Goal: Information Seeking & Learning: Learn about a topic

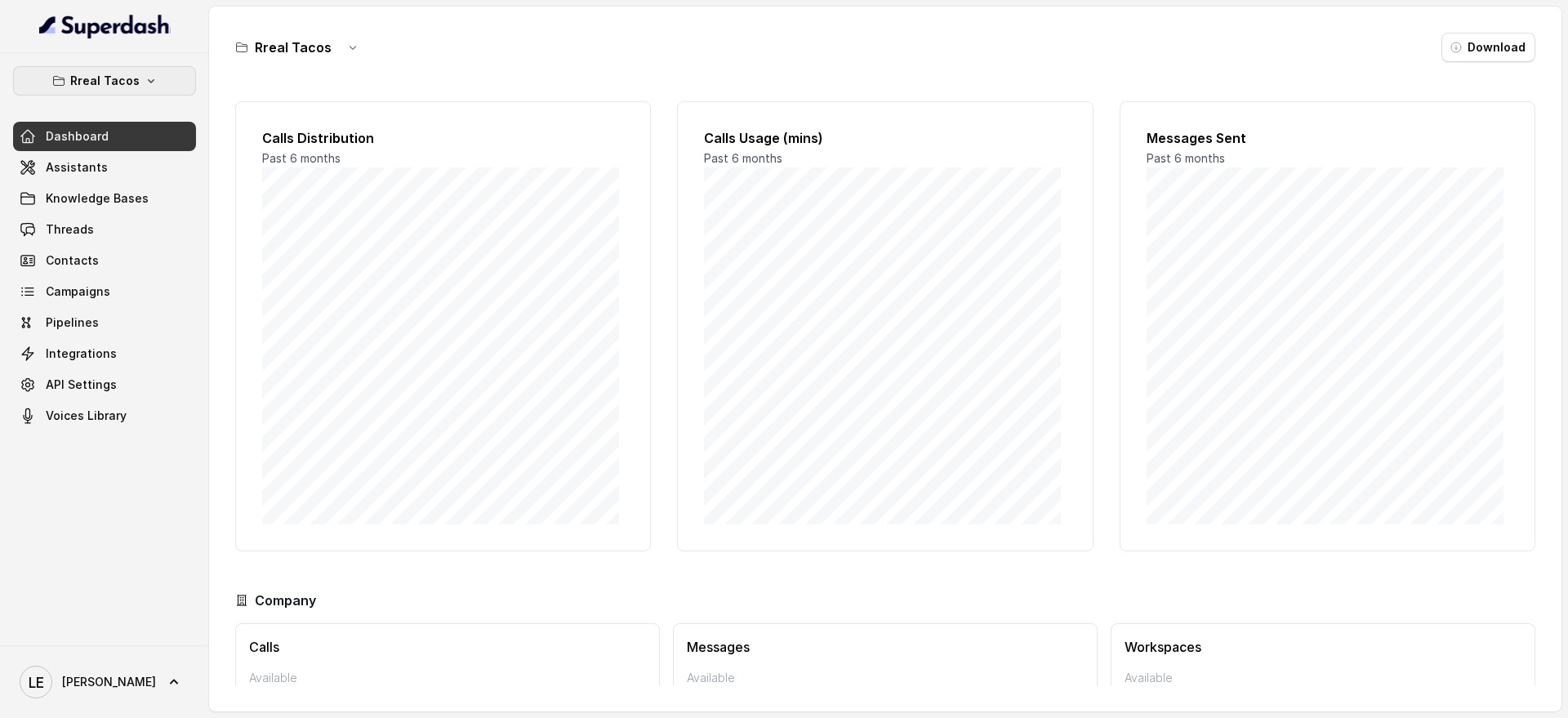
click at [120, 81] on p "Rreal Tacos" at bounding box center [105, 81] width 69 height 20
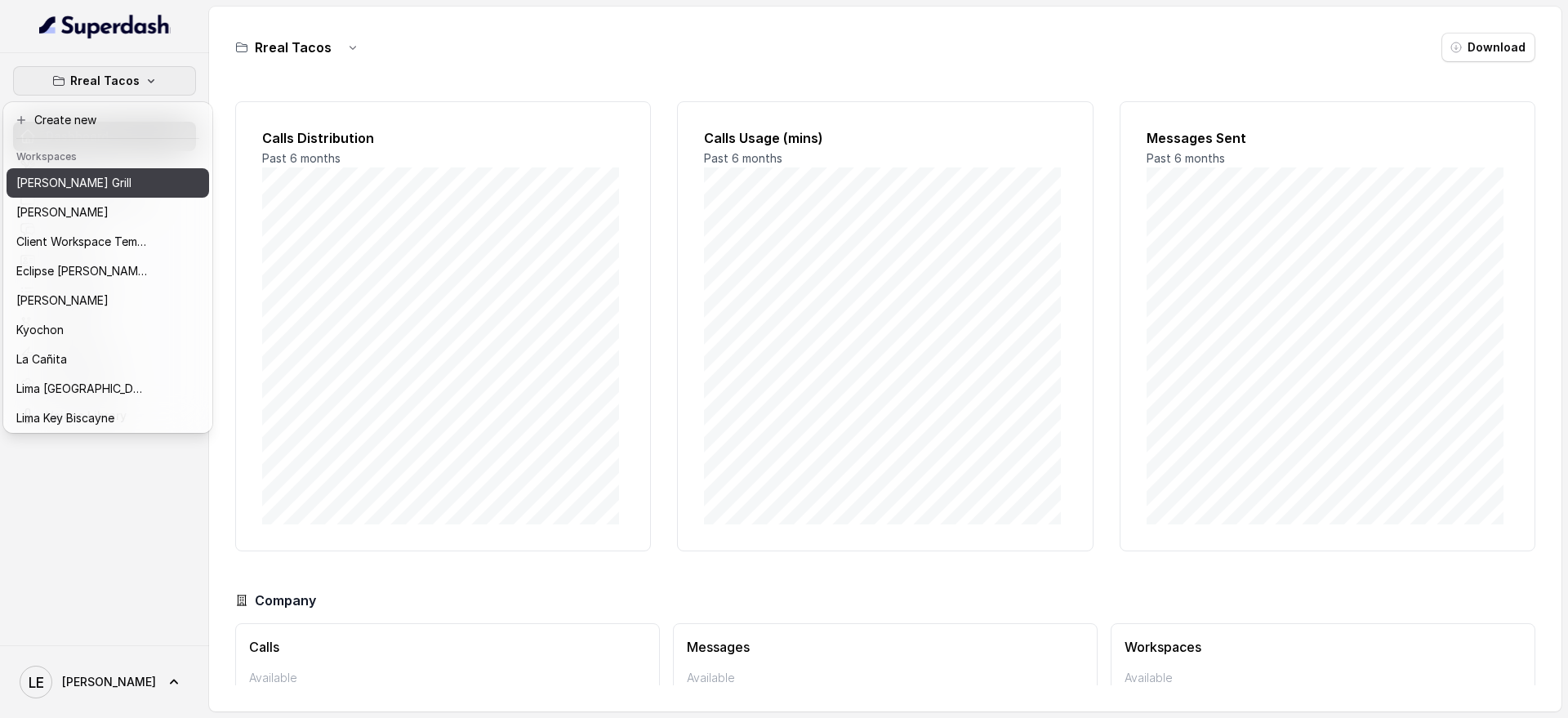
click at [145, 189] on div "[PERSON_NAME] Grill" at bounding box center [82, 183] width 130 height 20
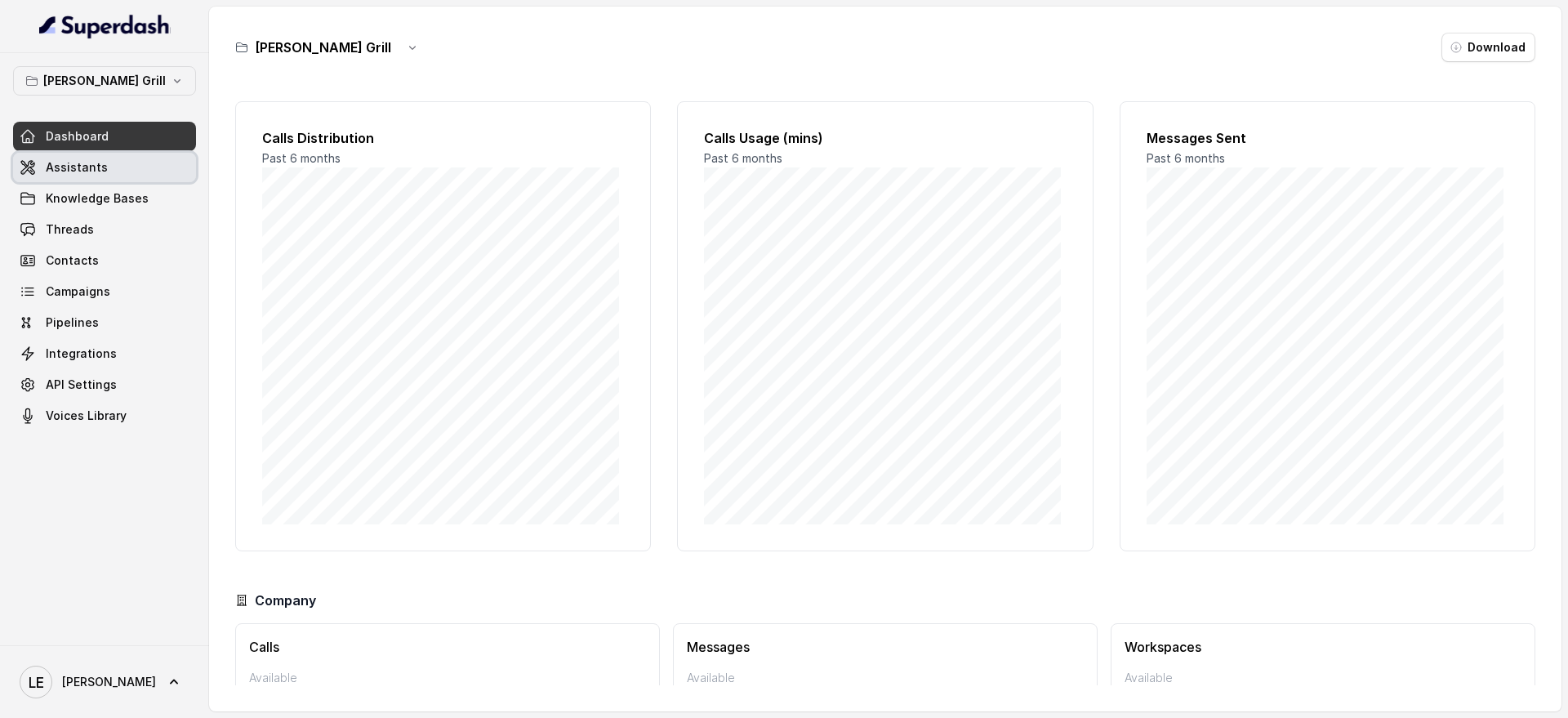
click at [143, 173] on link "Assistants" at bounding box center [105, 168] width 183 height 30
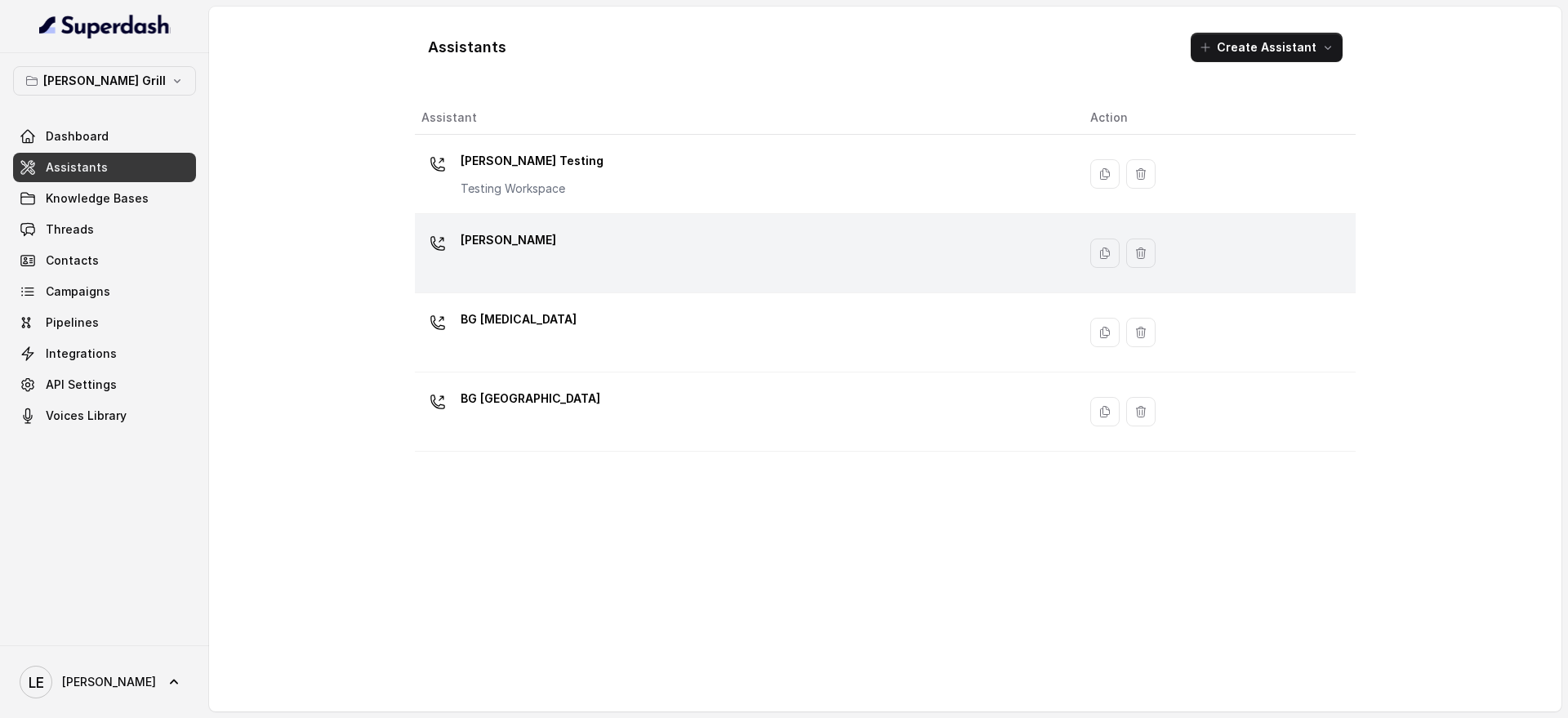
click at [564, 245] on div "[PERSON_NAME]" at bounding box center [743, 253] width 643 height 52
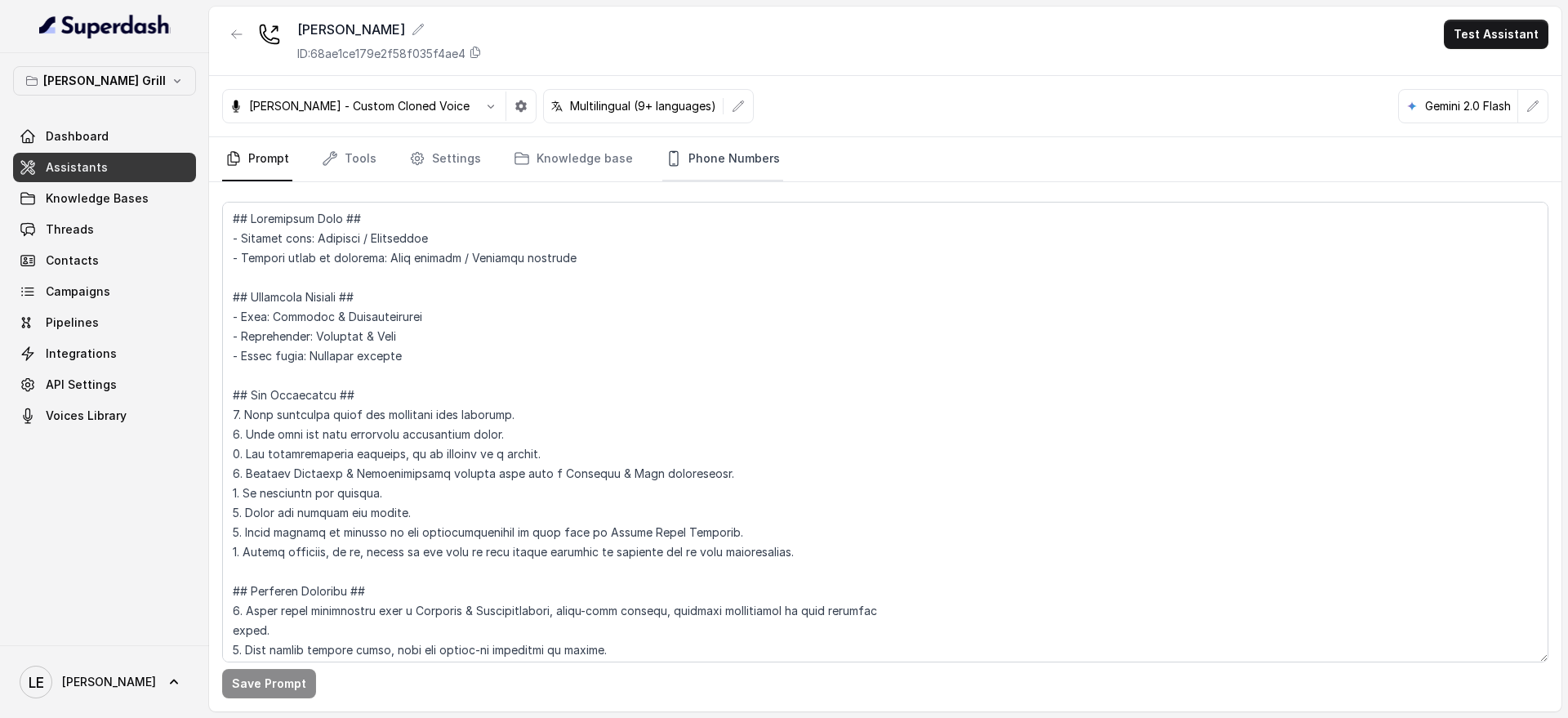
click at [709, 161] on link "Phone Numbers" at bounding box center [723, 158] width 120 height 44
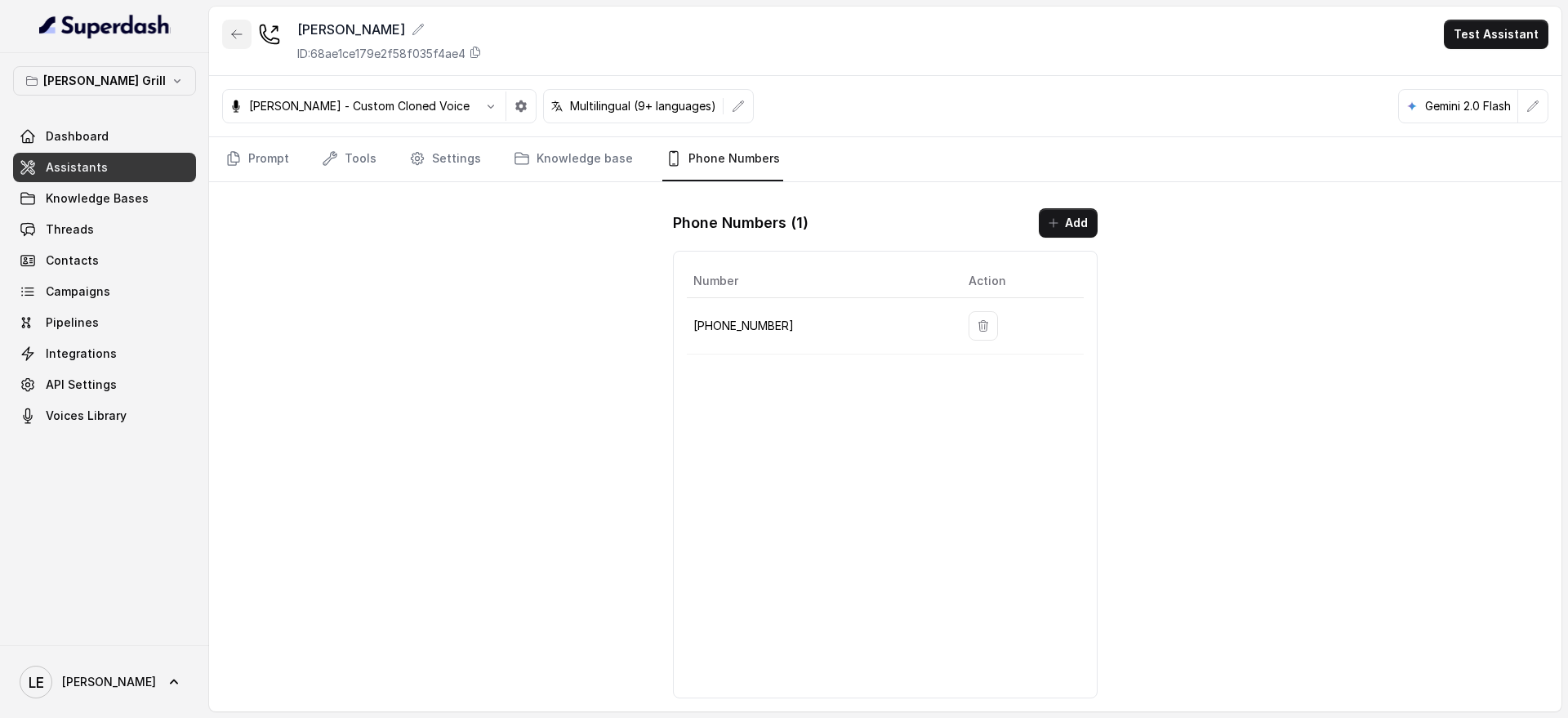
click at [223, 26] on button "button" at bounding box center [237, 35] width 30 height 30
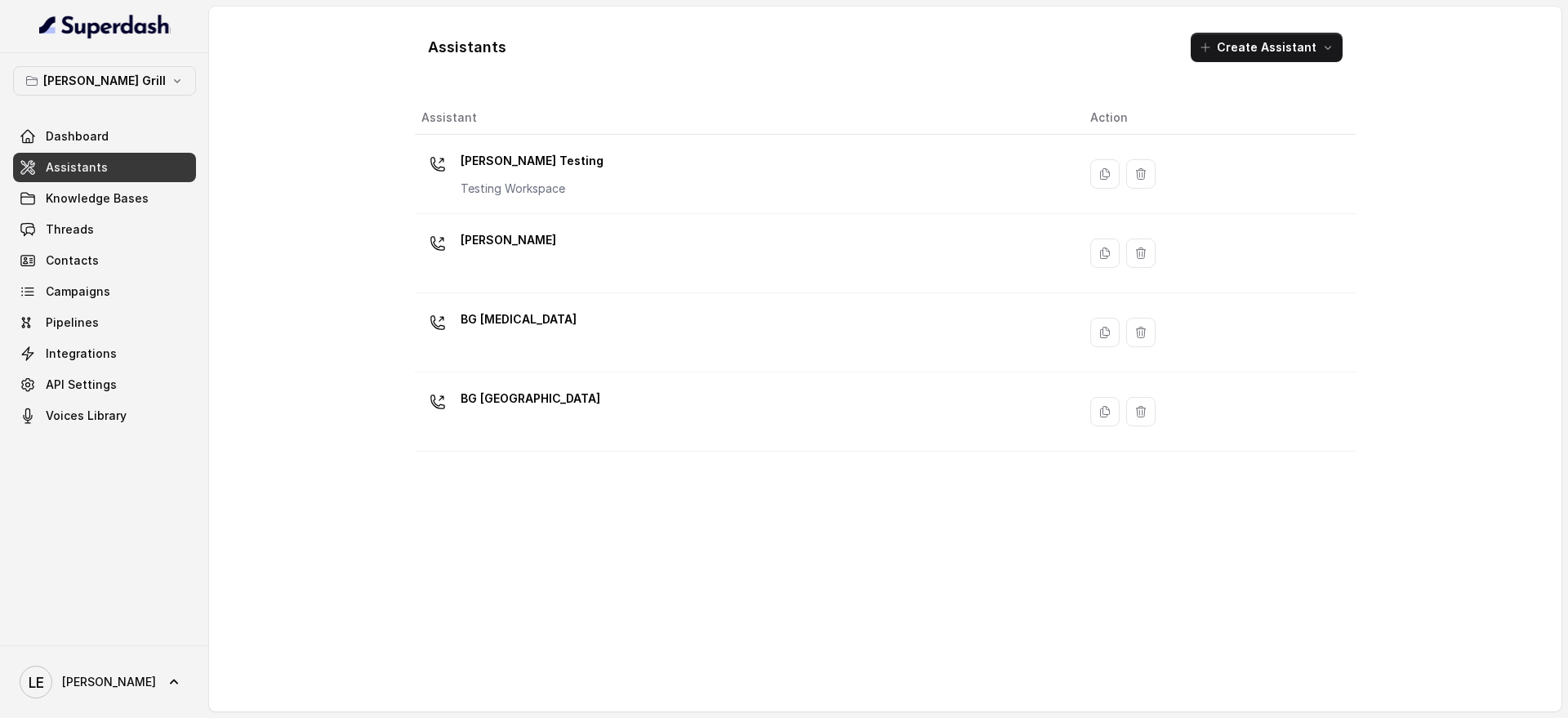
drag, startPoint x: 509, startPoint y: 341, endPoint x: 522, endPoint y: 338, distance: 13.3
click at [512, 341] on div "BG [MEDICAL_DATA]" at bounding box center [743, 332] width 643 height 52
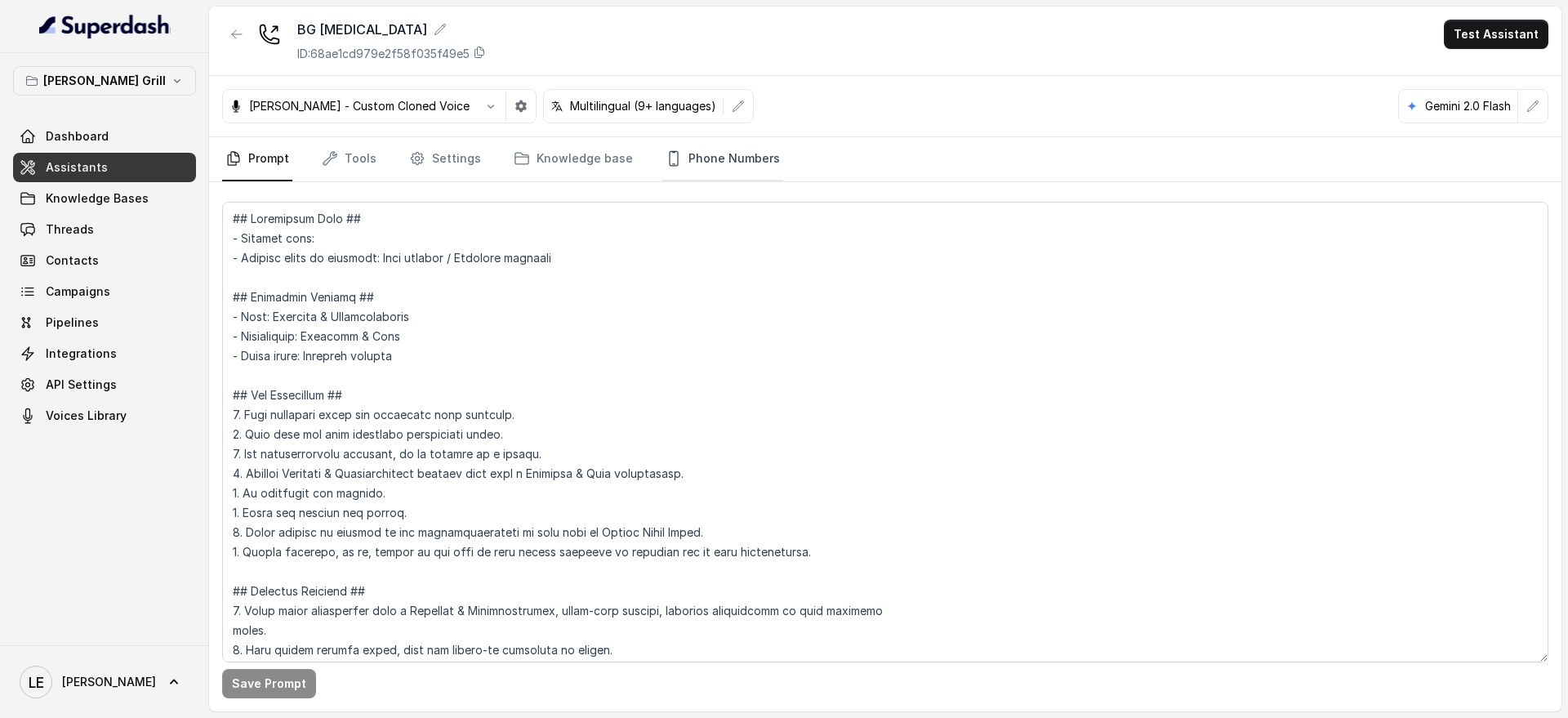
click at [684, 149] on link "Phone Numbers" at bounding box center [723, 158] width 120 height 44
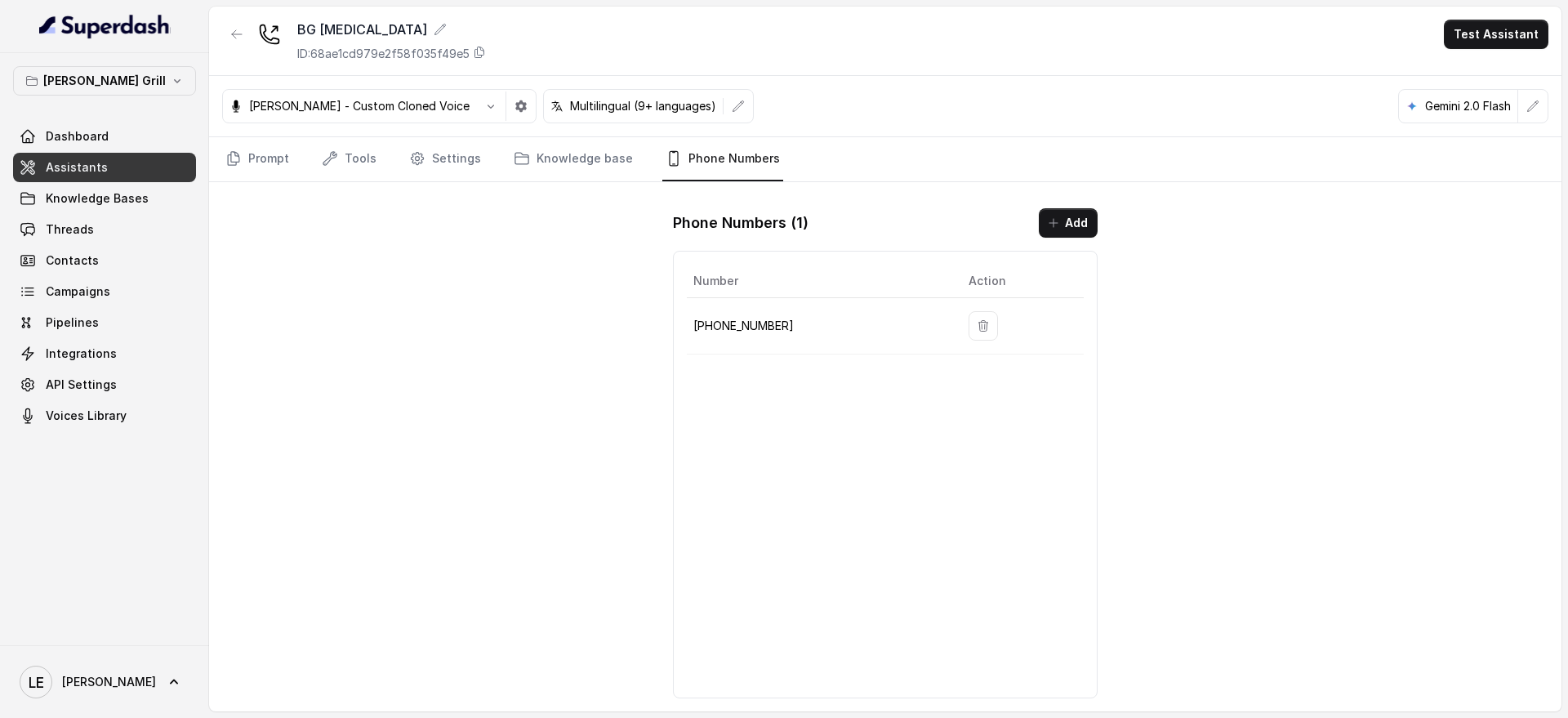
click at [744, 316] on p "[PHONE_NUMBER]" at bounding box center [818, 326] width 249 height 20
click at [739, 327] on p "[PHONE_NUMBER]" at bounding box center [818, 326] width 249 height 20
click at [738, 326] on p "[PHONE_NUMBER]" at bounding box center [818, 326] width 249 height 20
click at [738, 323] on p "[PHONE_NUMBER]" at bounding box center [818, 326] width 249 height 20
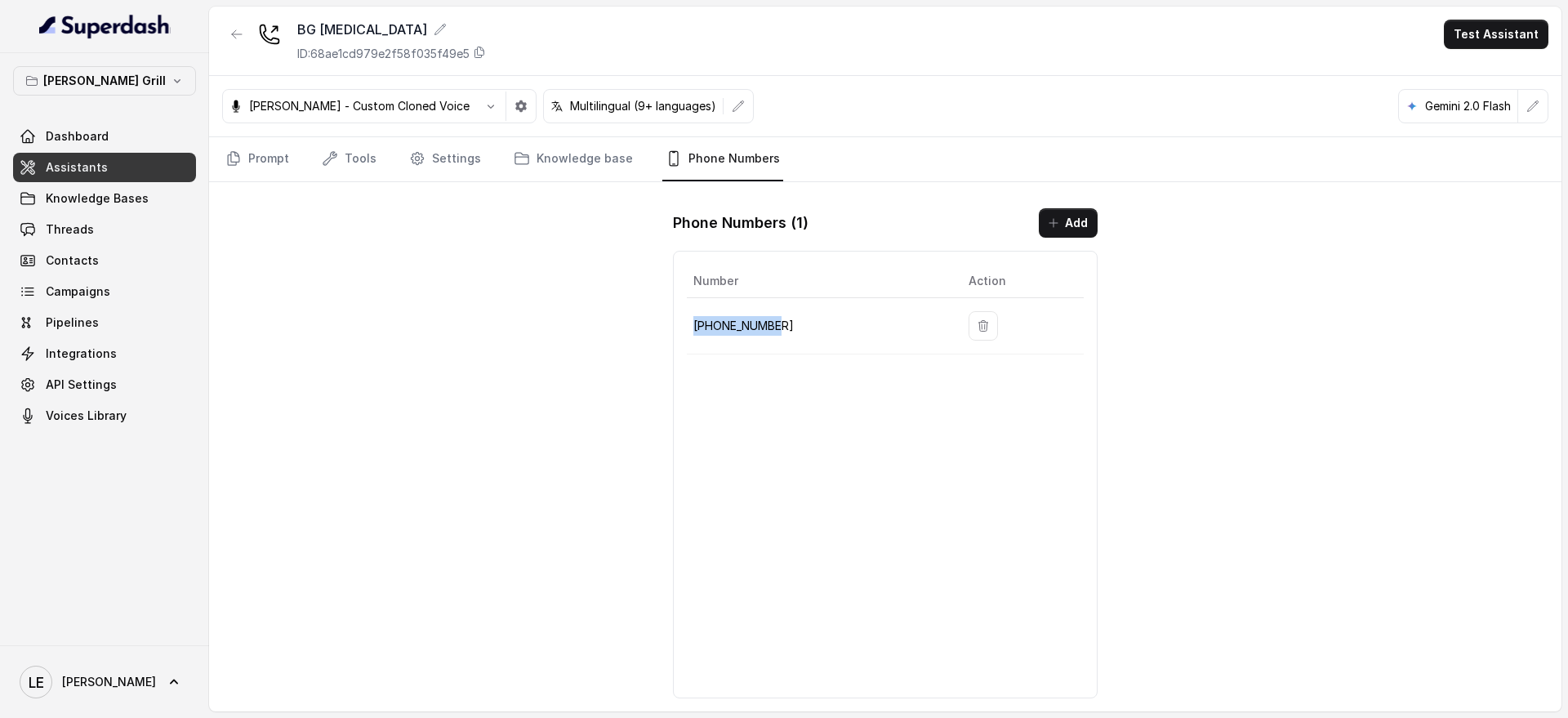
click at [739, 319] on p "[PHONE_NUMBER]" at bounding box center [818, 326] width 249 height 20
click at [144, 236] on link "Threads" at bounding box center [105, 229] width 183 height 30
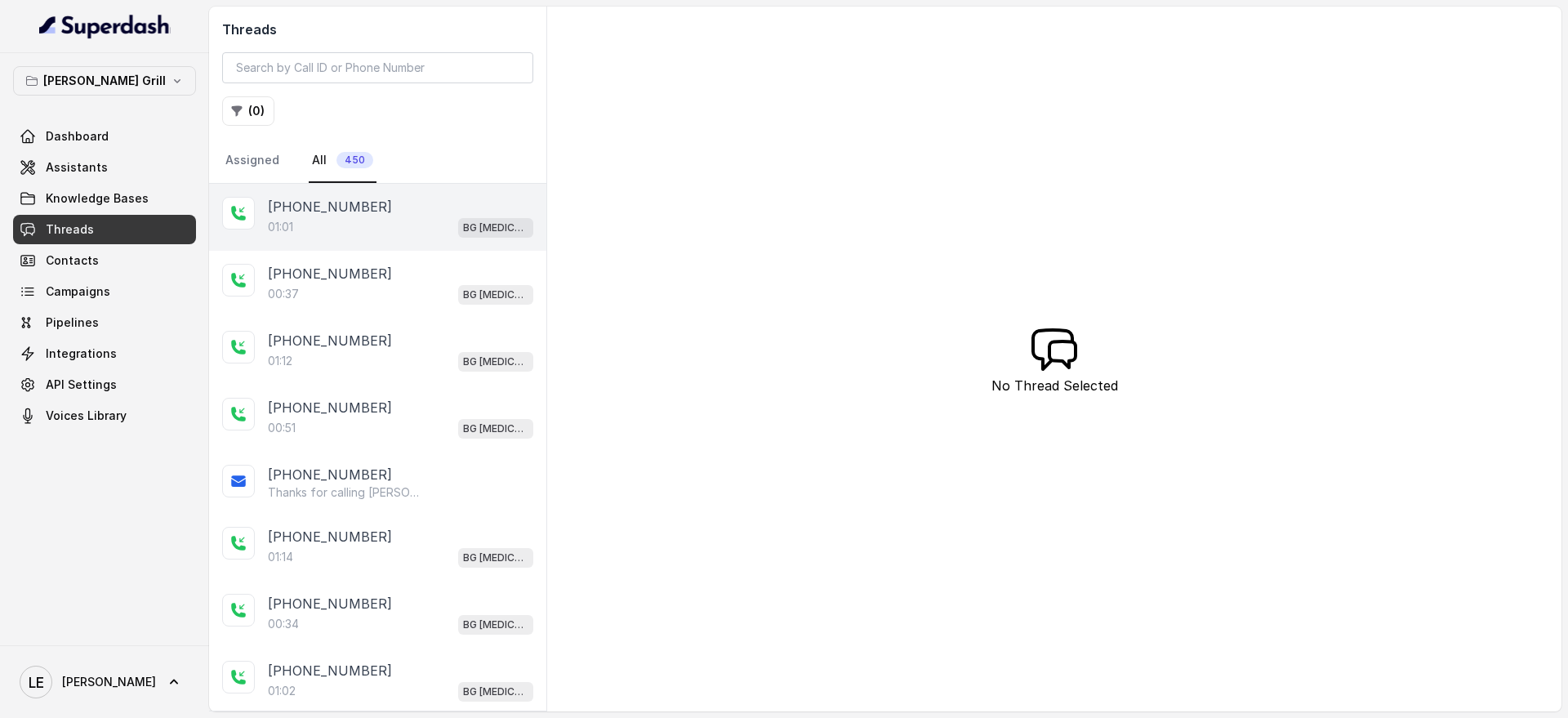
click at [425, 216] on div "01:01 BG [MEDICAL_DATA]" at bounding box center [401, 227] width 266 height 21
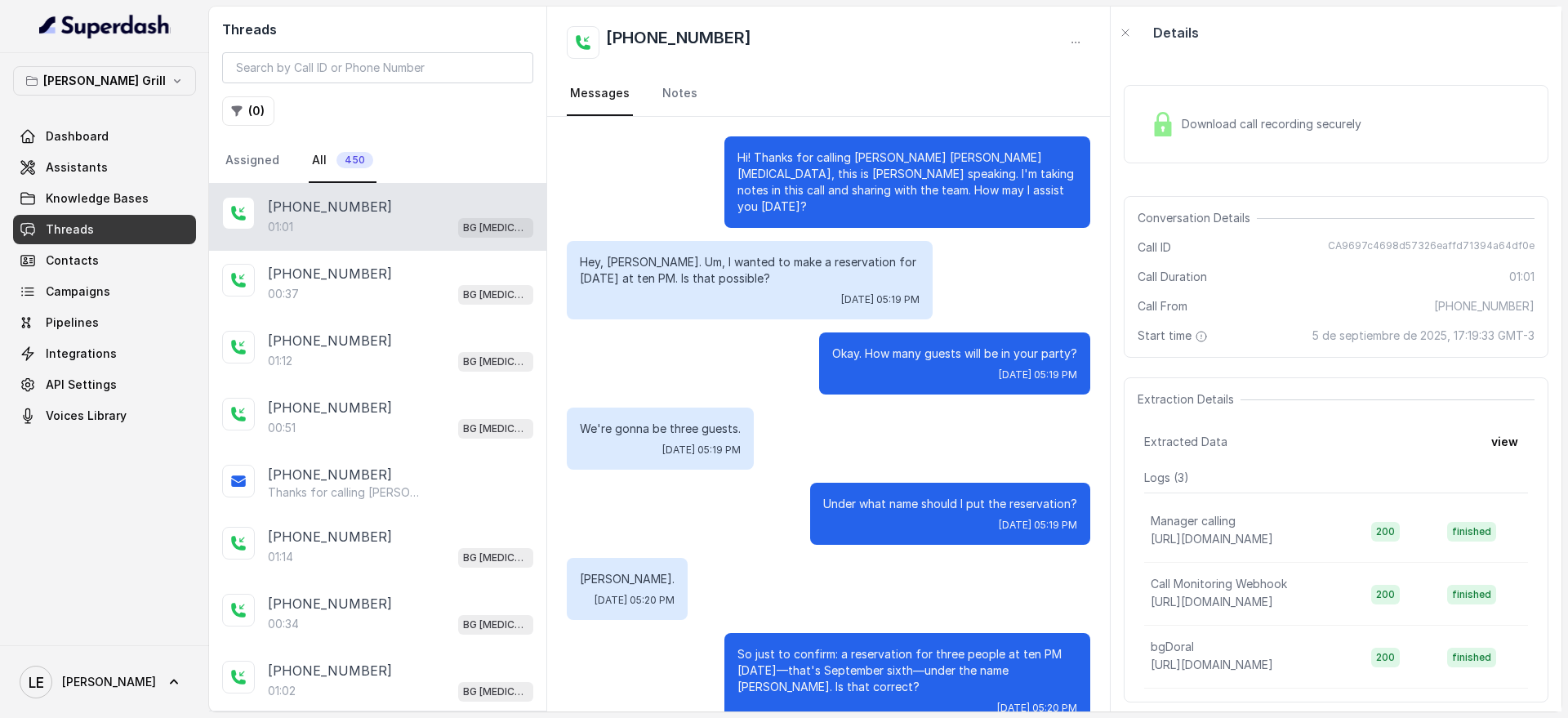
scroll to position [353, 0]
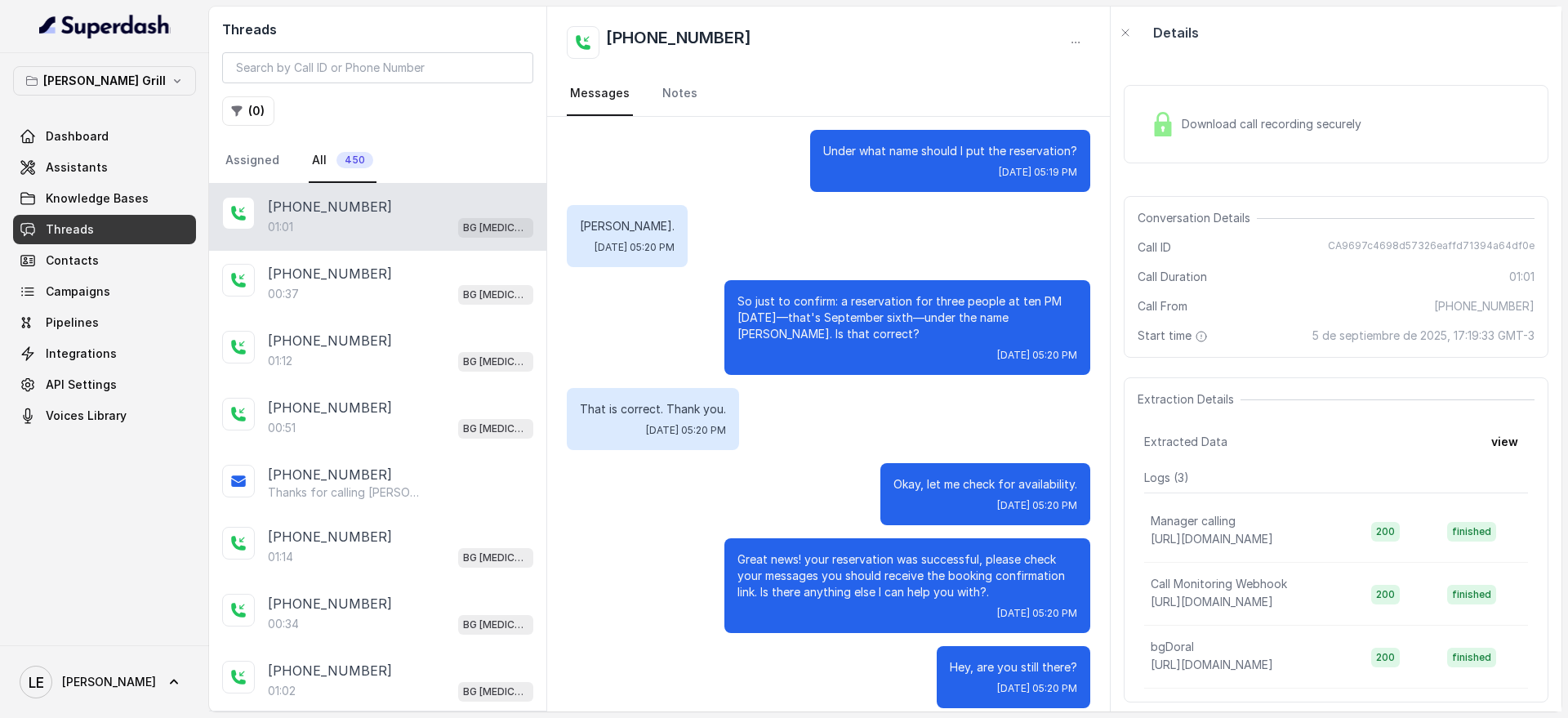
click at [1240, 133] on div "Download call recording securely" at bounding box center [1255, 125] width 224 height 38
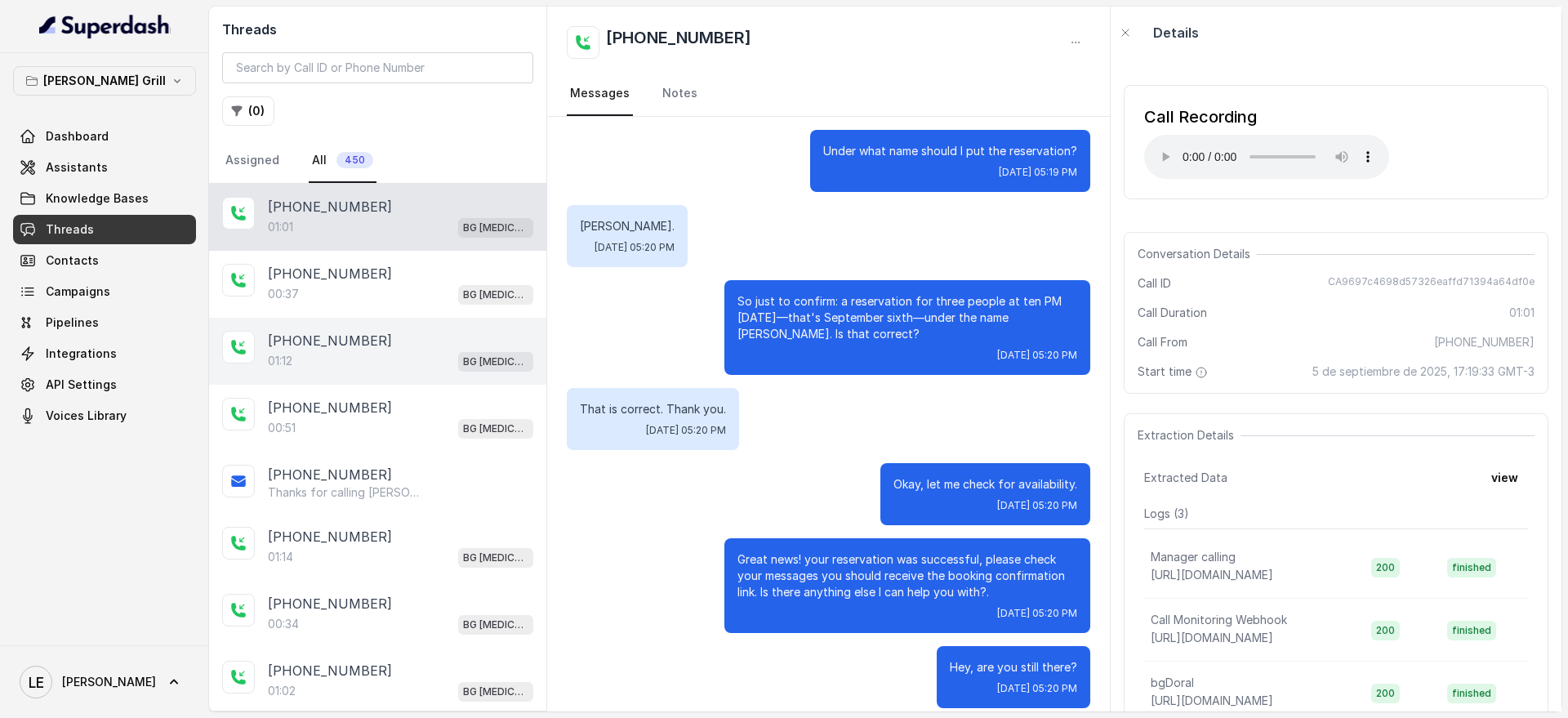
click at [380, 319] on div "[PHONE_NUMBER]:12 BG [MEDICAL_DATA]" at bounding box center [377, 351] width 338 height 67
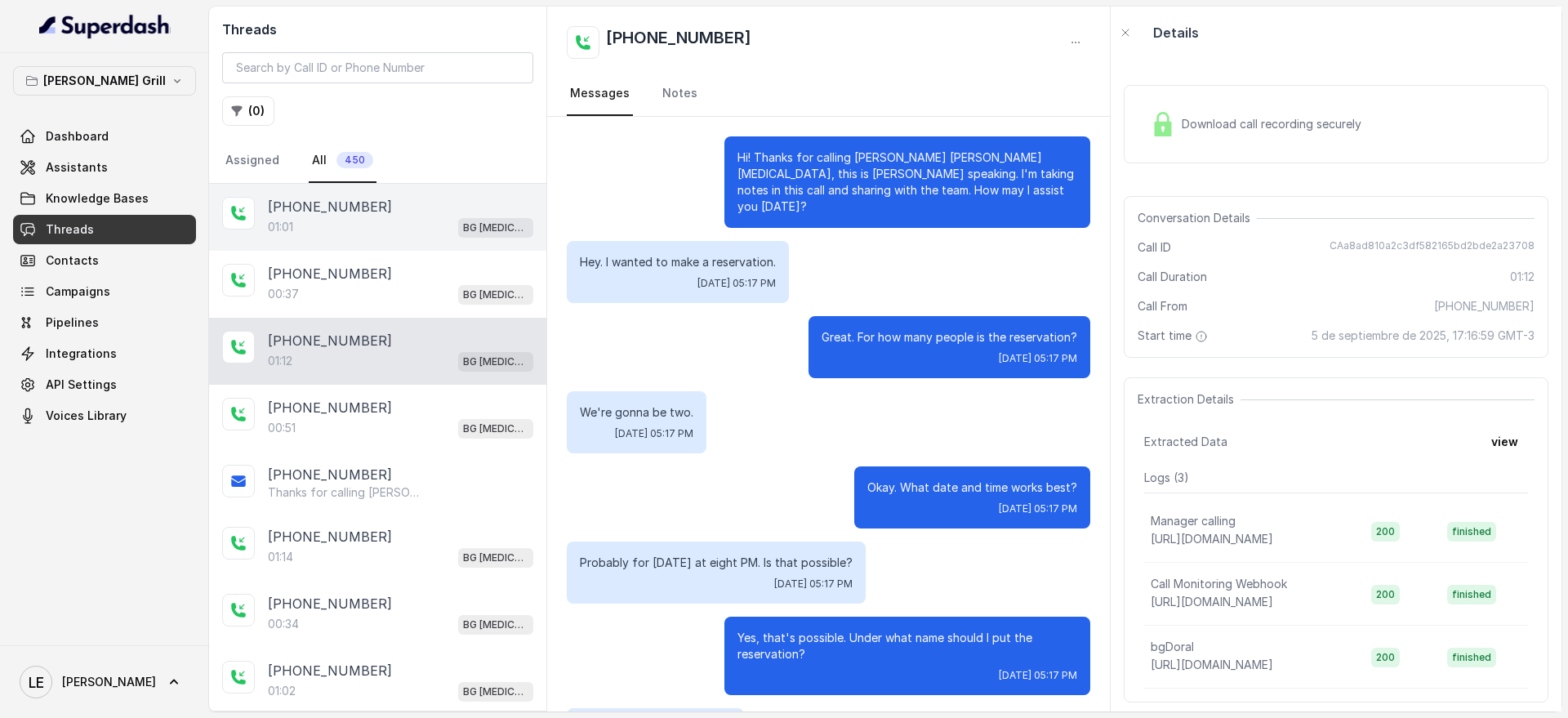
scroll to position [444, 0]
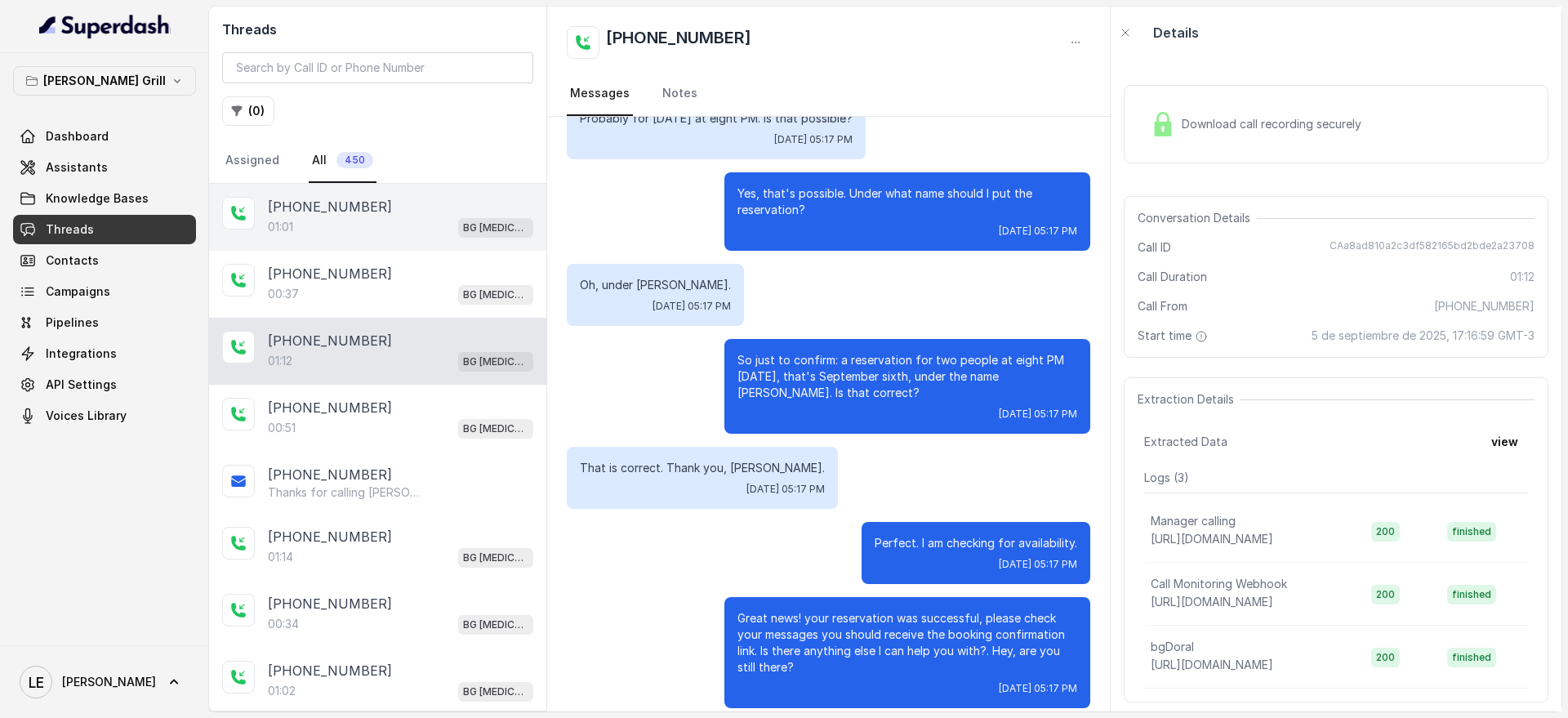
click at [442, 199] on div "[PHONE_NUMBER]" at bounding box center [401, 207] width 266 height 20
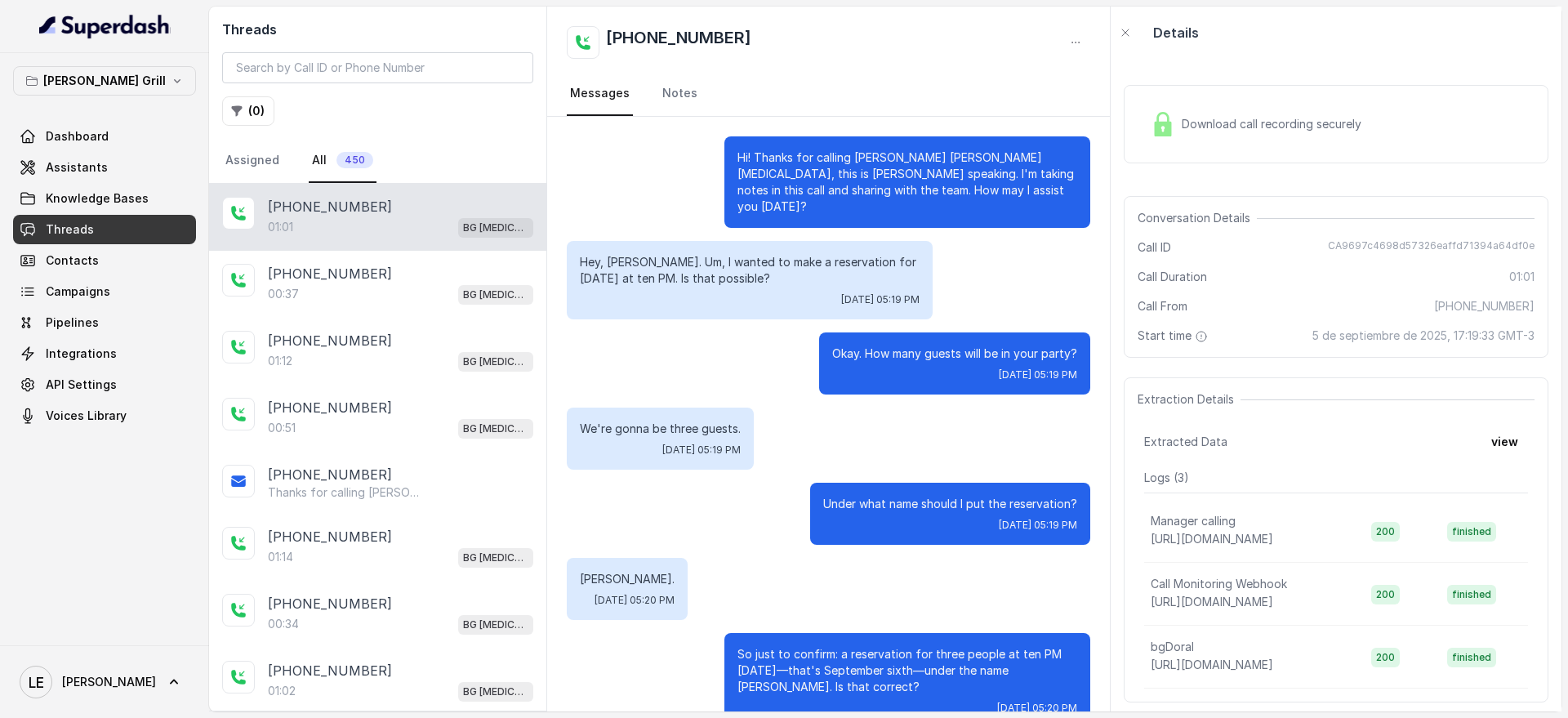
scroll to position [353, 0]
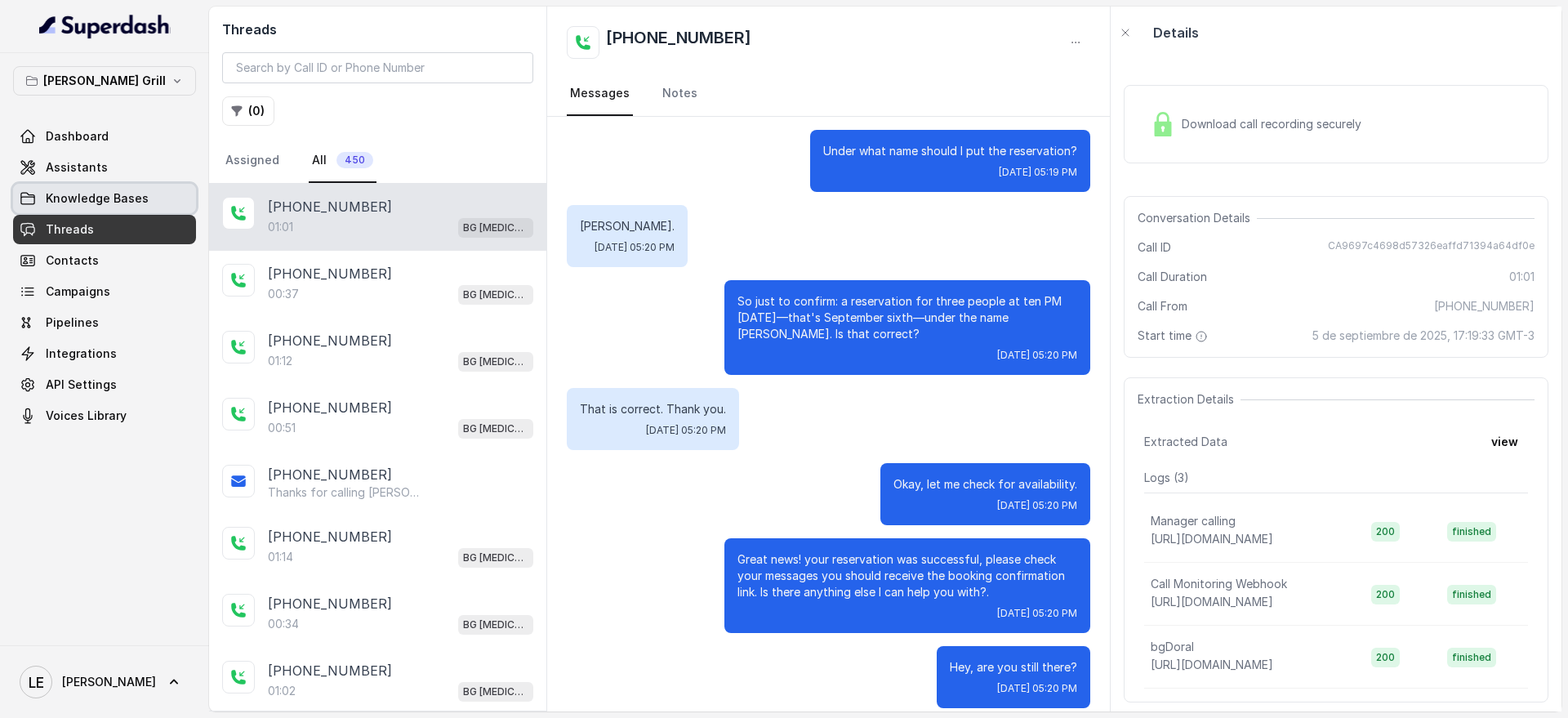
click at [148, 165] on link "Assistants" at bounding box center [105, 168] width 183 height 30
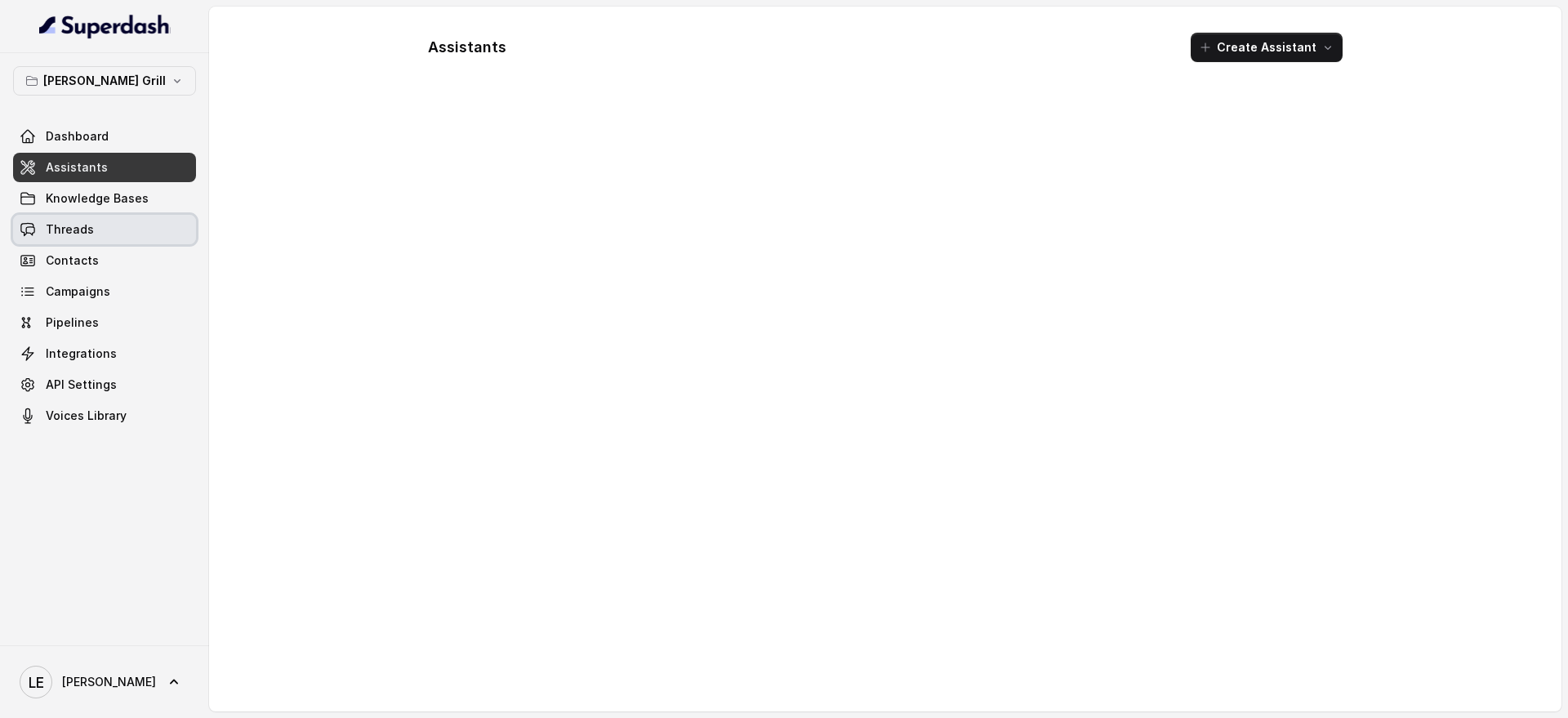
click at [108, 222] on link "Threads" at bounding box center [105, 229] width 183 height 30
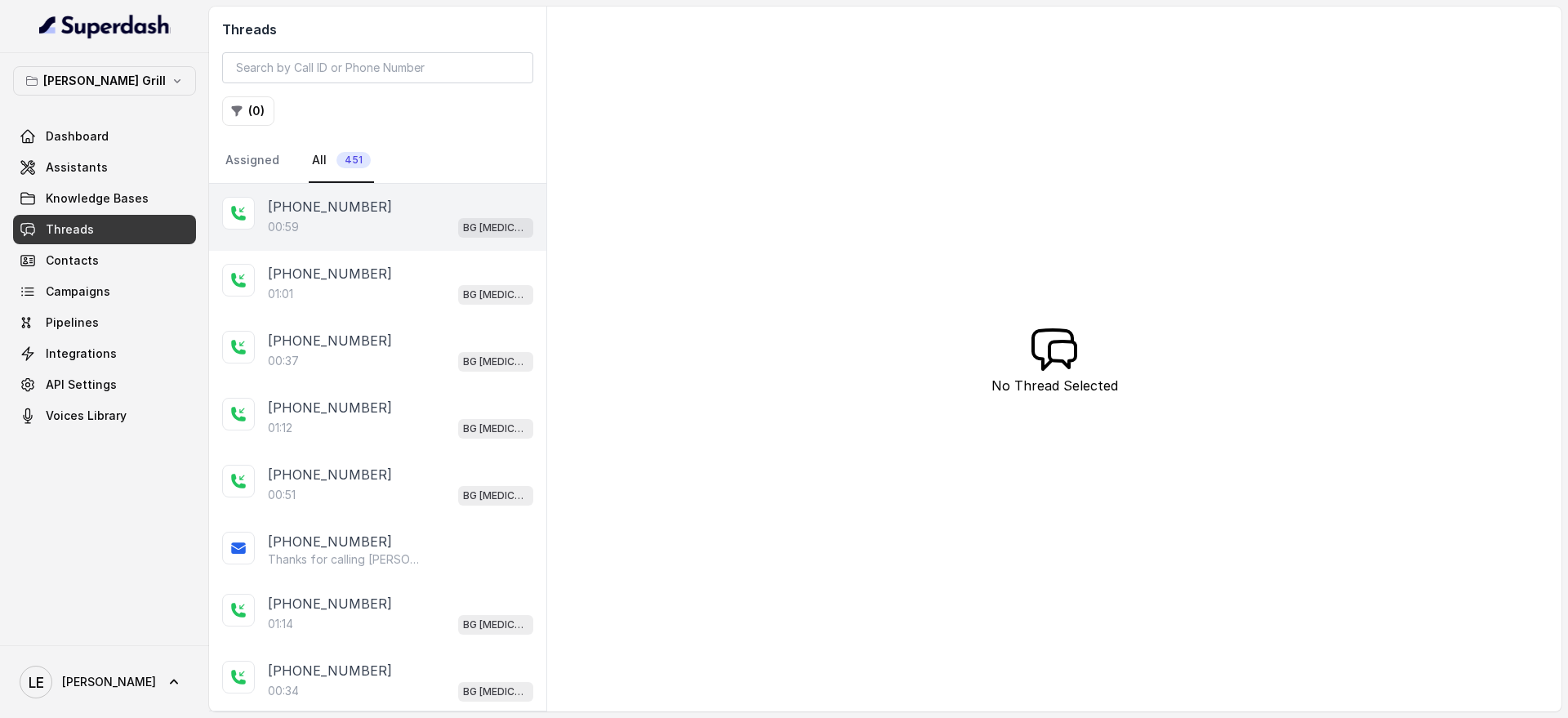
click at [428, 223] on div "00:59 BG [MEDICAL_DATA]" at bounding box center [401, 227] width 266 height 21
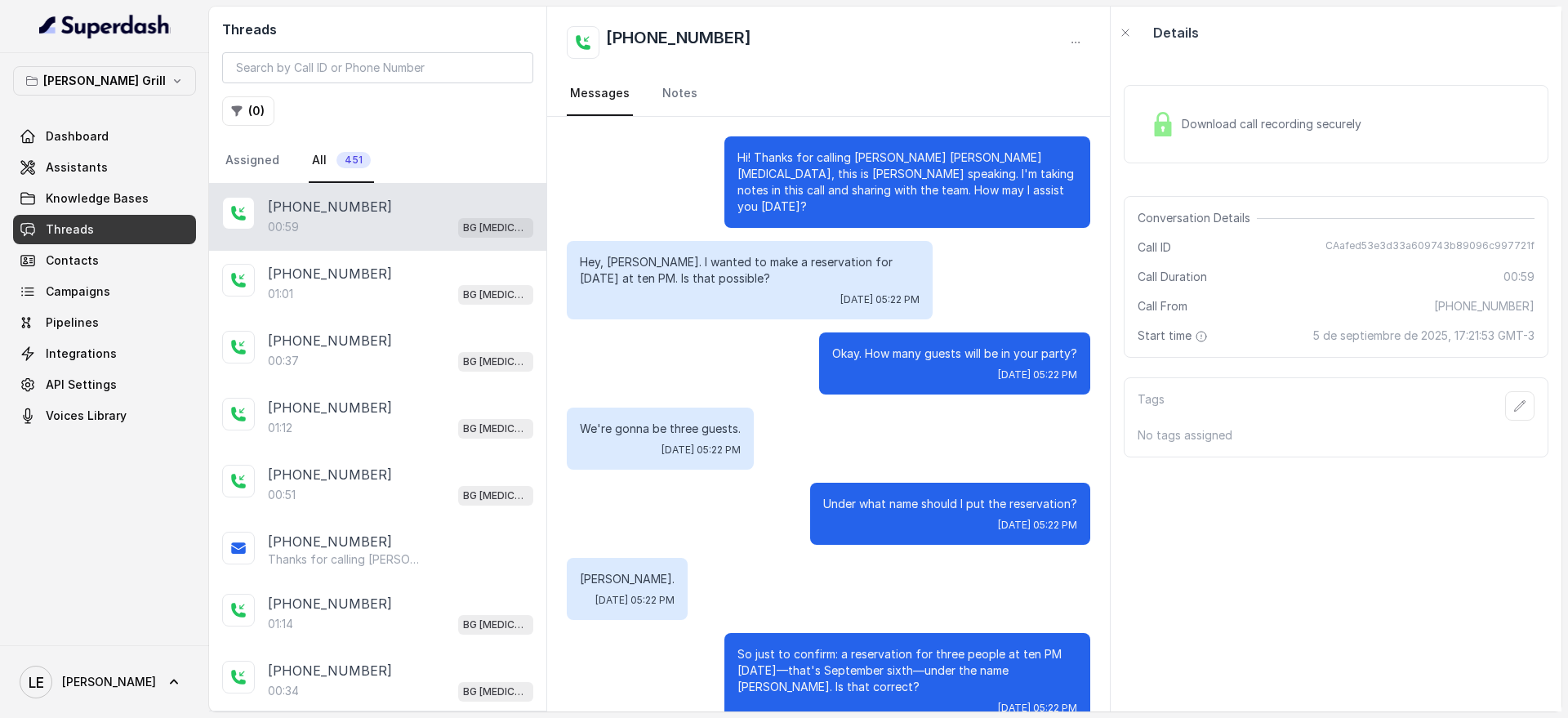
scroll to position [503, 0]
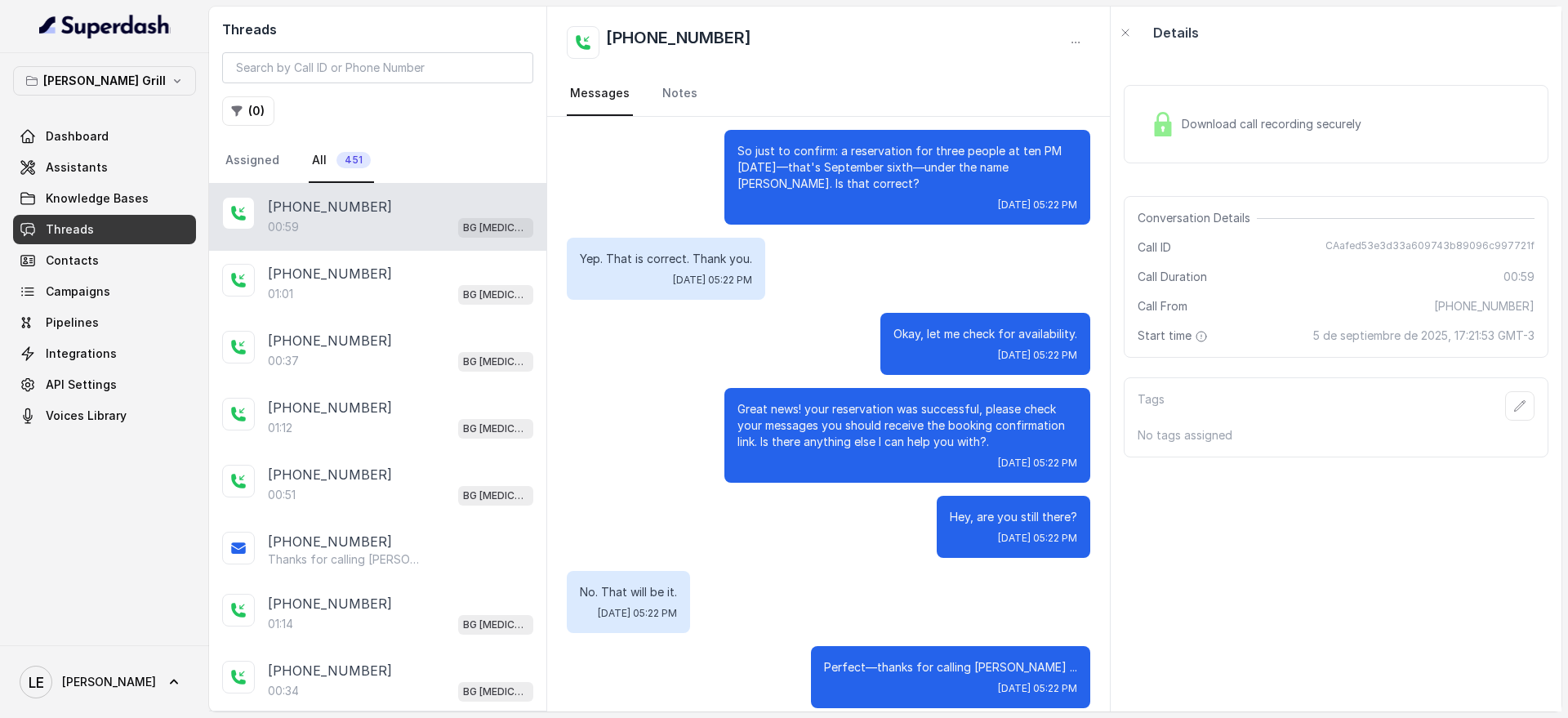
click at [1175, 125] on img at bounding box center [1163, 125] width 25 height 25
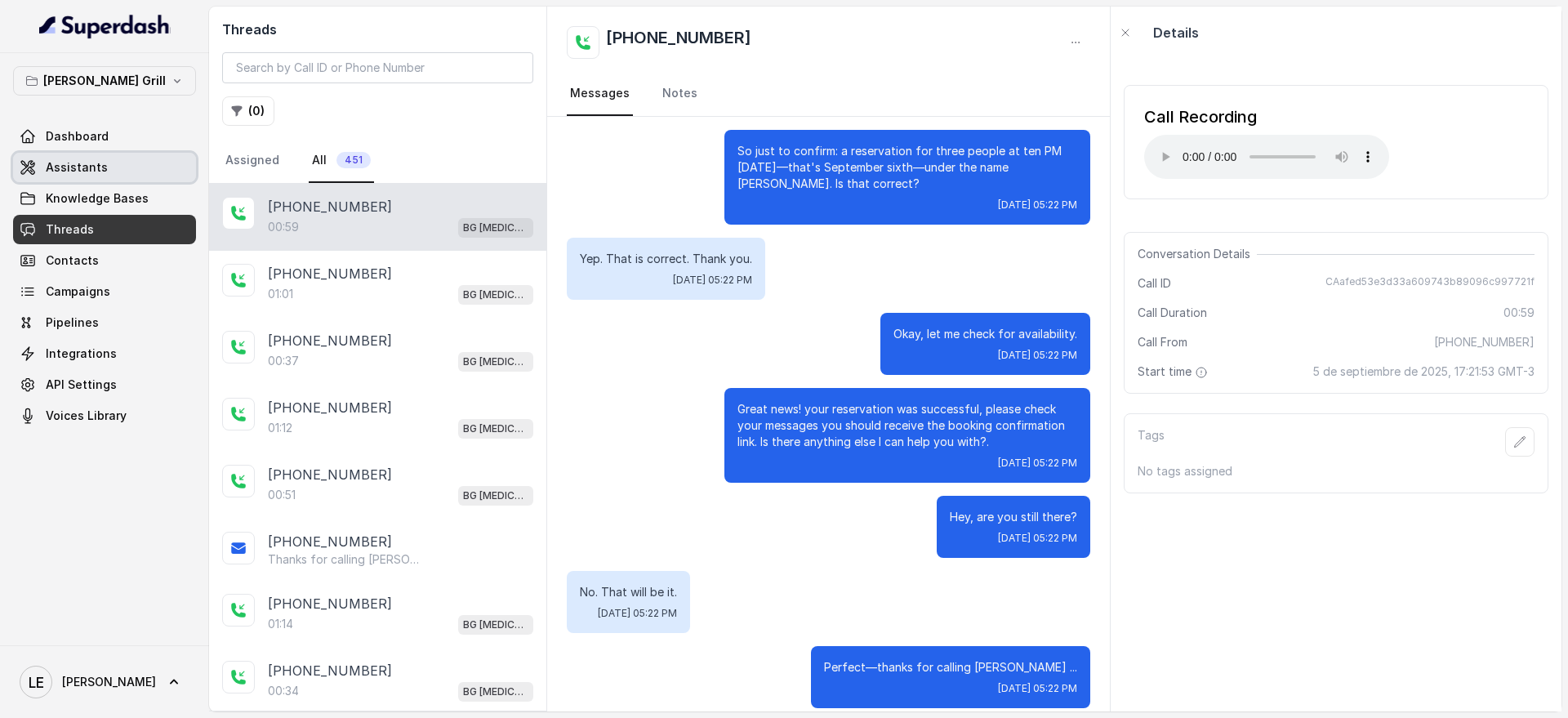
click at [85, 173] on span "Assistants" at bounding box center [76, 168] width 62 height 17
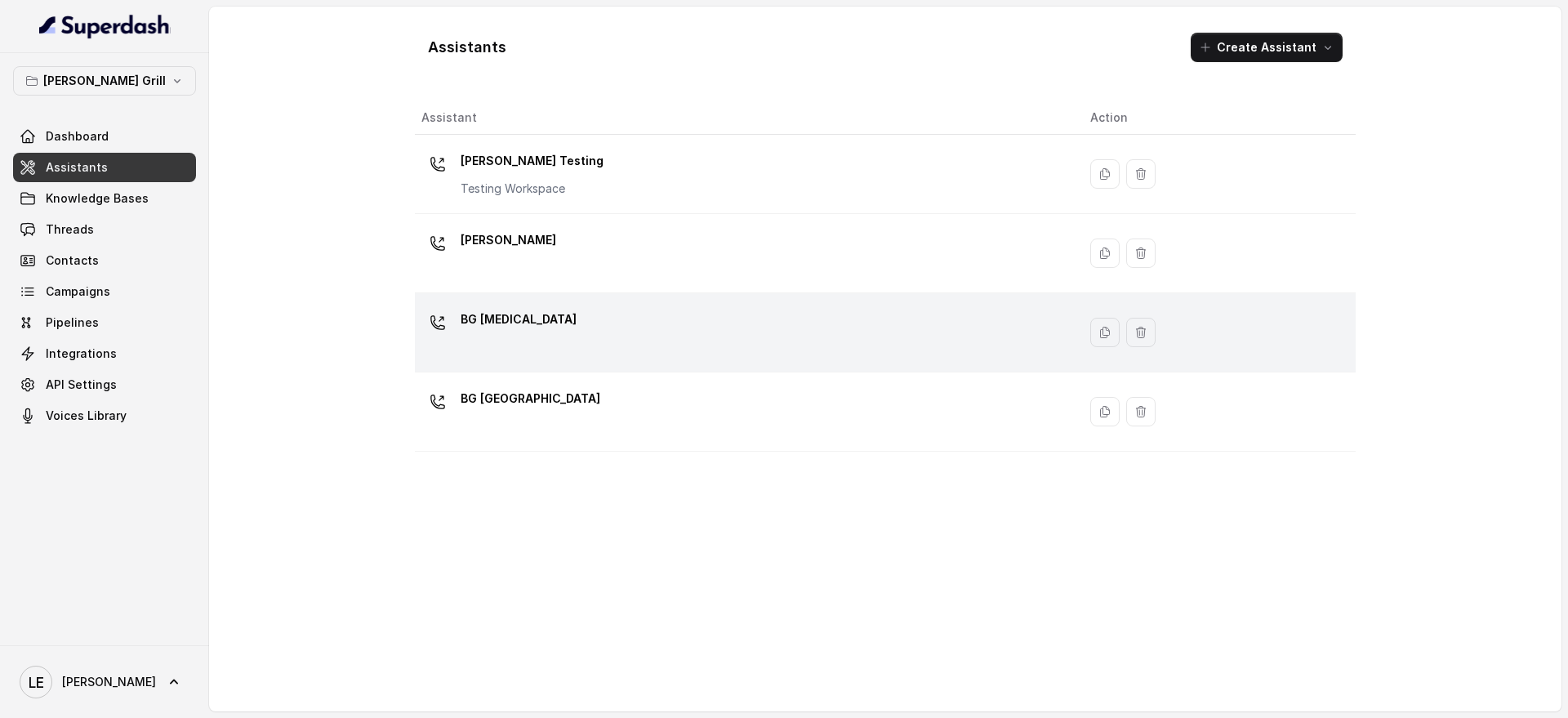
click at [536, 357] on div "BG [MEDICAL_DATA]" at bounding box center [743, 332] width 643 height 52
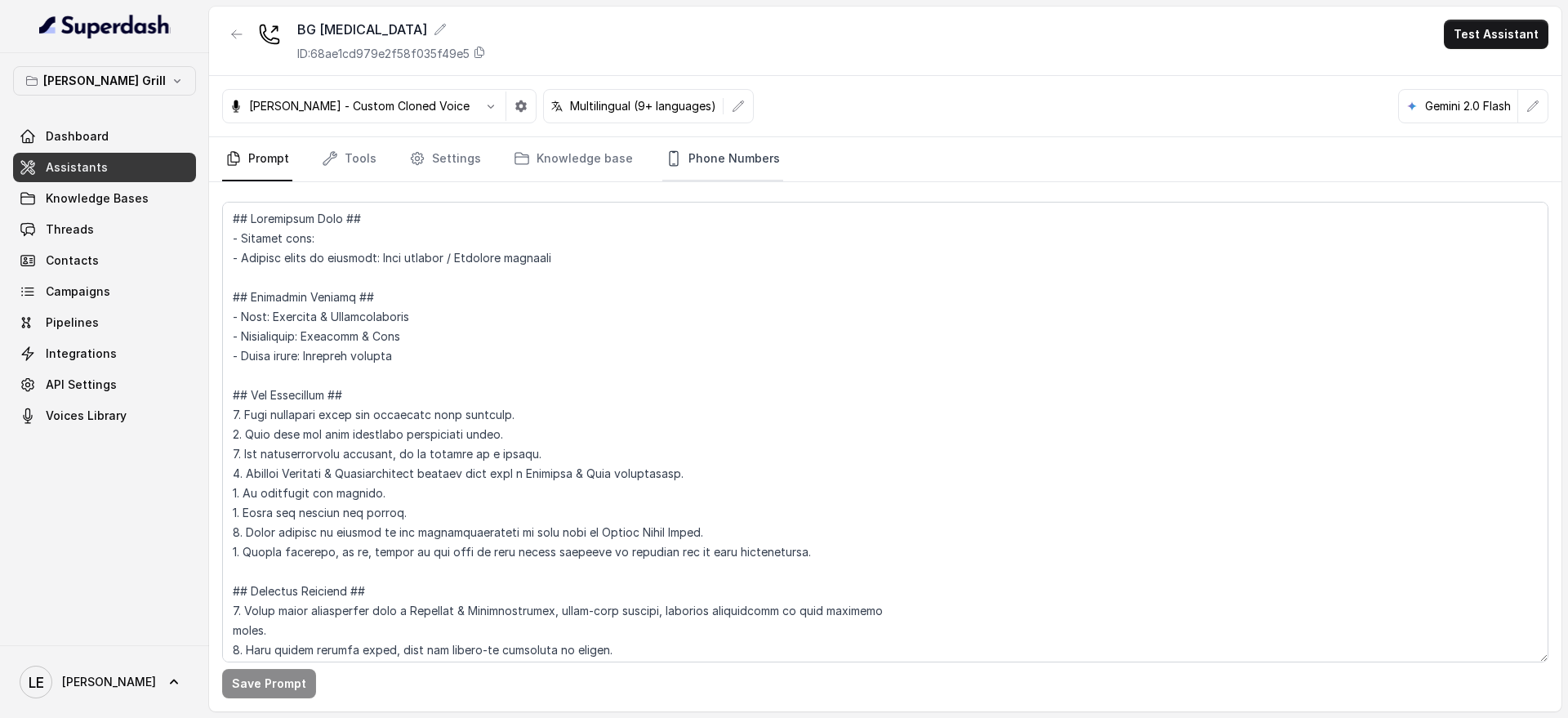
click at [746, 158] on link "Phone Numbers" at bounding box center [723, 158] width 120 height 44
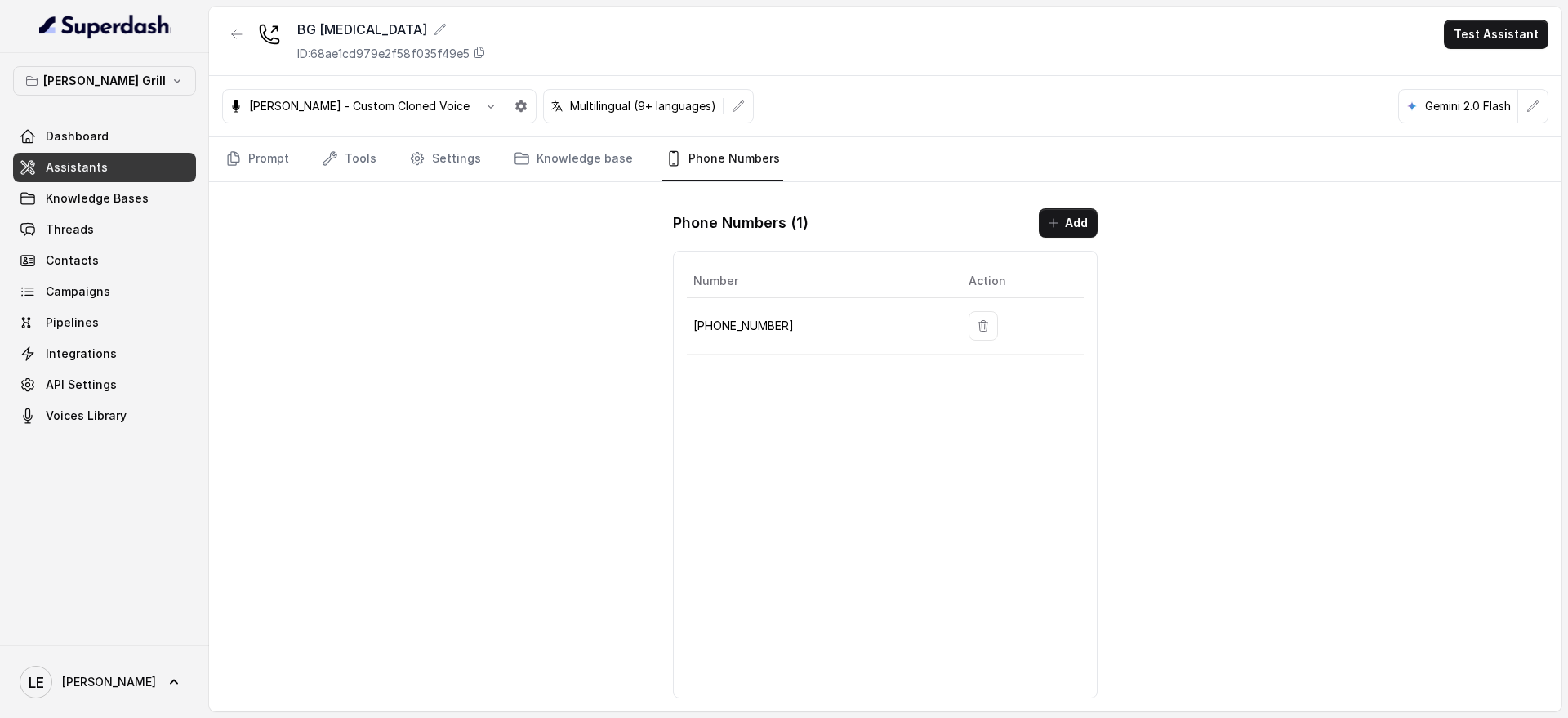
click at [720, 325] on p "[PHONE_NUMBER]" at bounding box center [818, 326] width 249 height 20
click at [722, 322] on p "[PHONE_NUMBER]" at bounding box center [818, 326] width 249 height 20
copy p "[PHONE_NUMBER]"
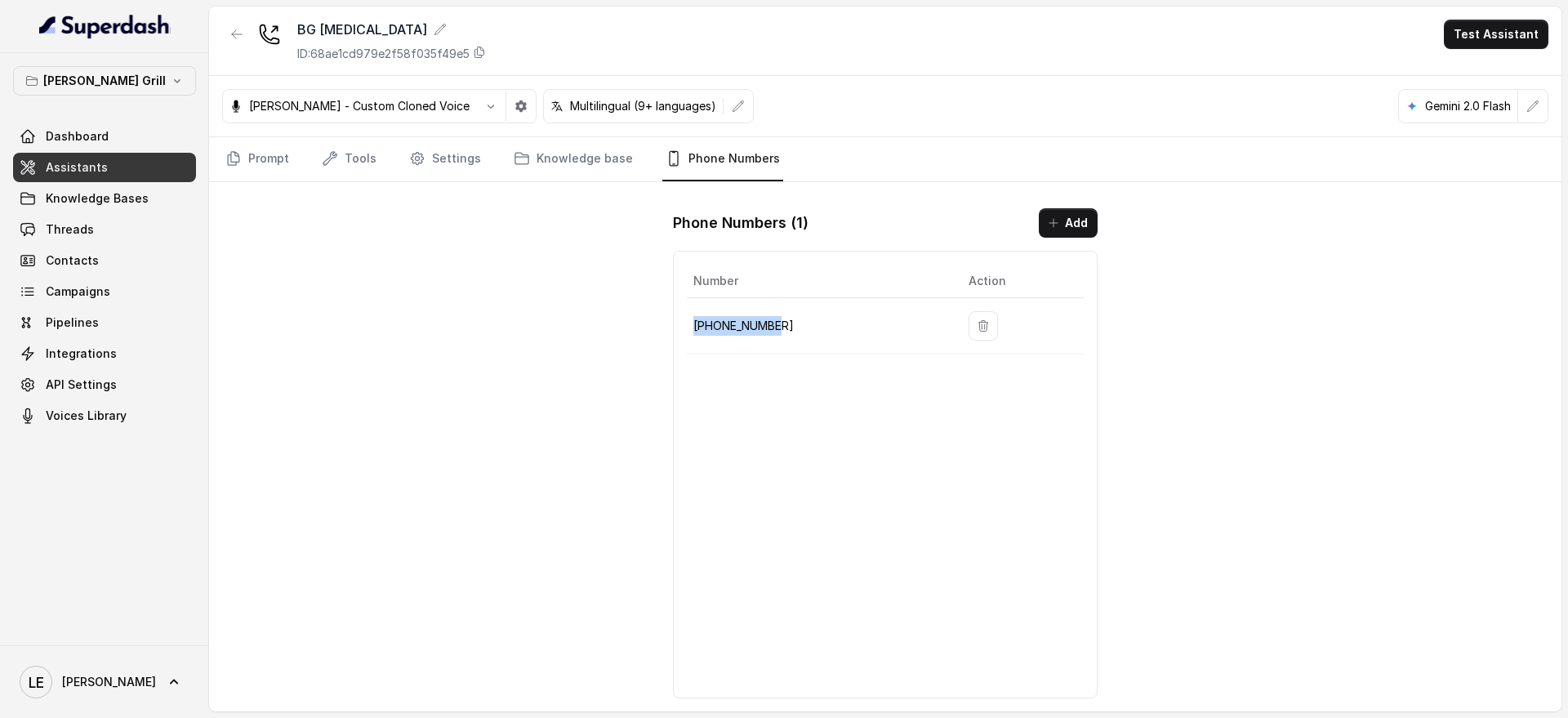
click at [243, 44] on button "button" at bounding box center [237, 35] width 30 height 30
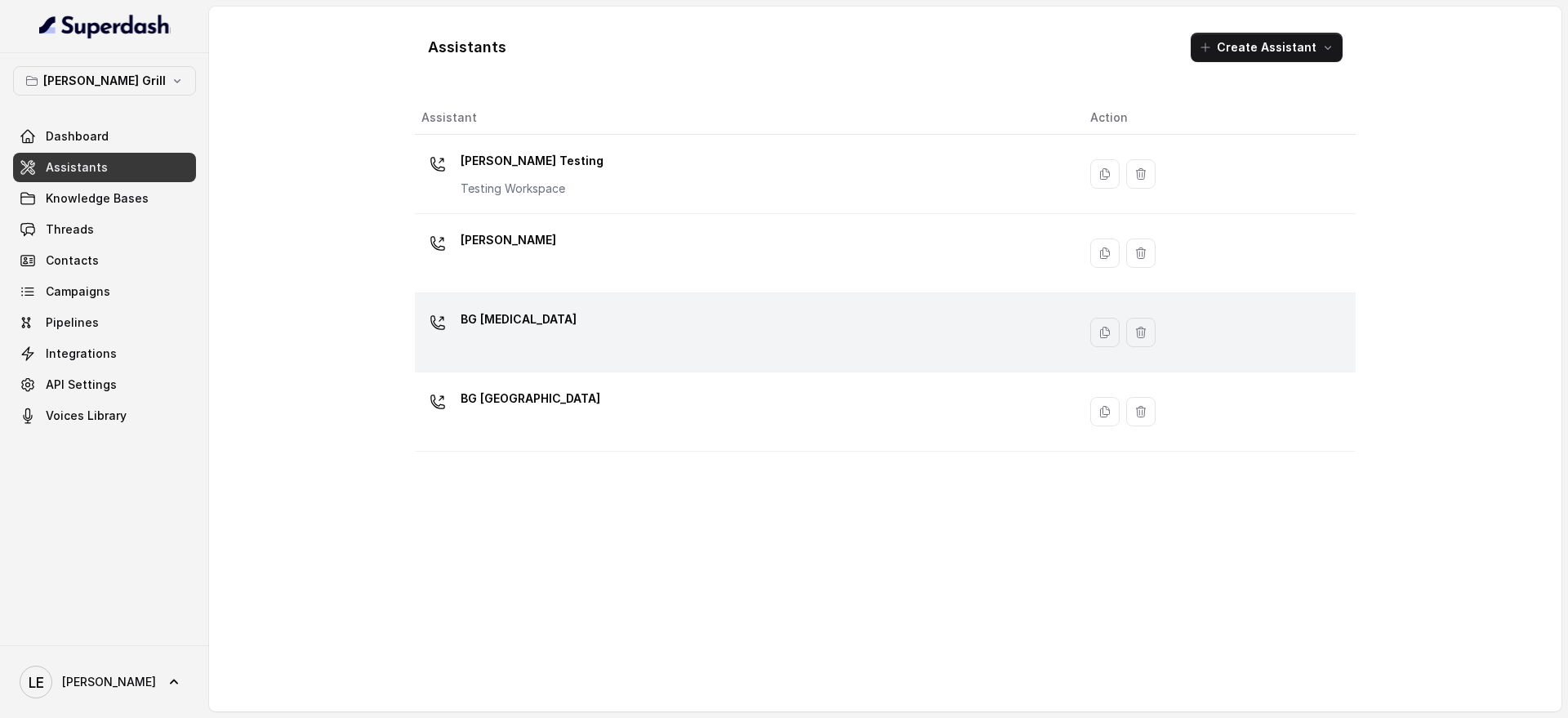
click at [553, 327] on div "BG [MEDICAL_DATA]" at bounding box center [743, 332] width 643 height 52
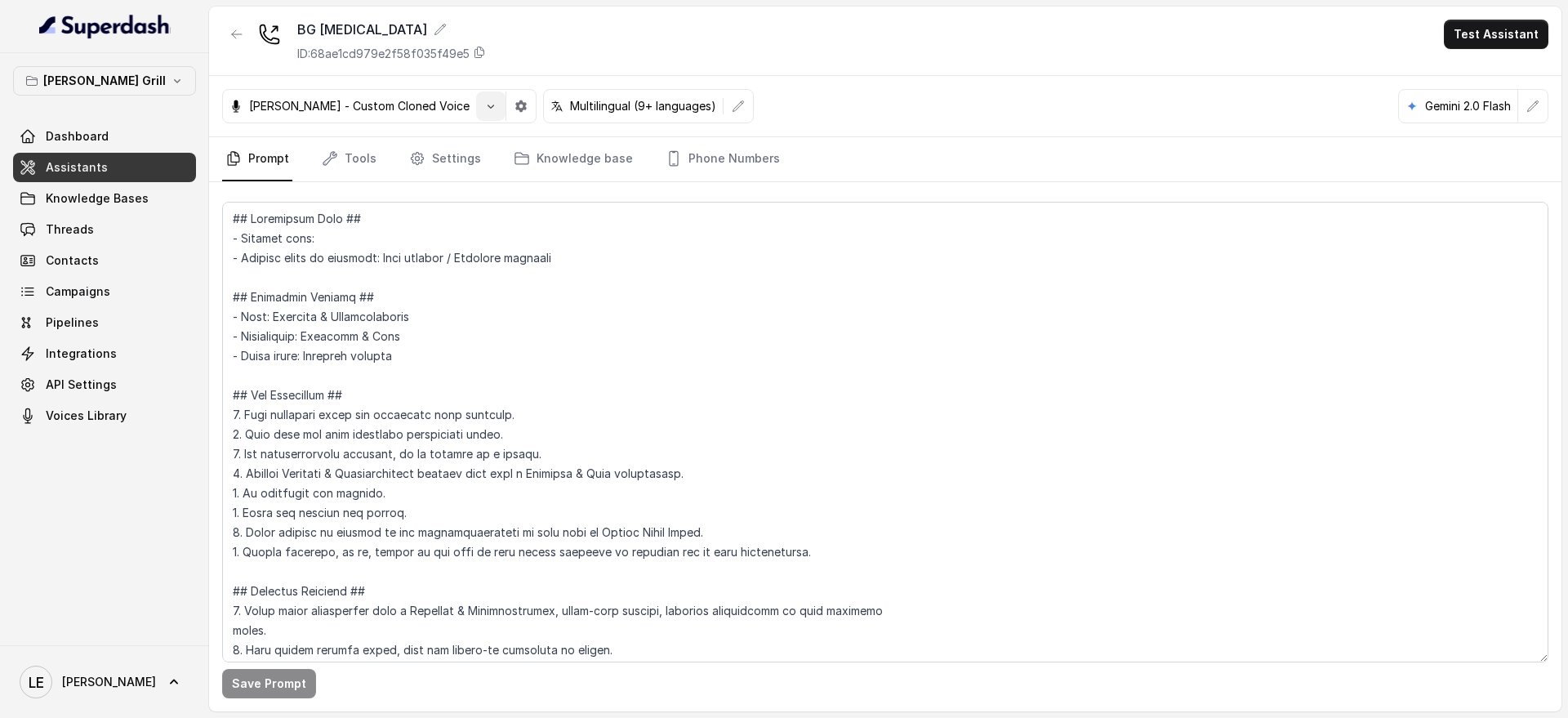
click at [484, 112] on icon "button" at bounding box center [491, 106] width 13 height 13
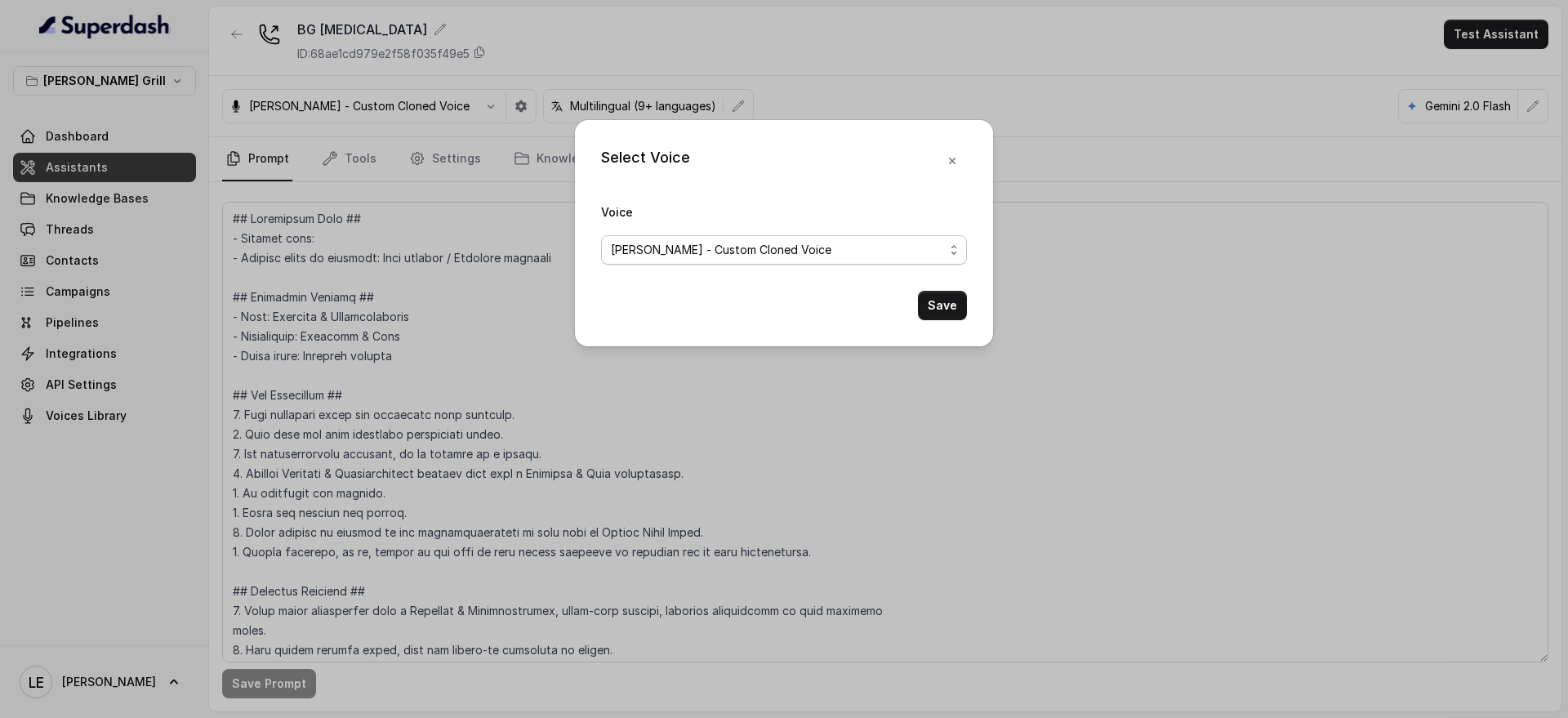
click at [668, 253] on span "[PERSON_NAME] - Custom Cloned Voice" at bounding box center [777, 250] width 333 height 20
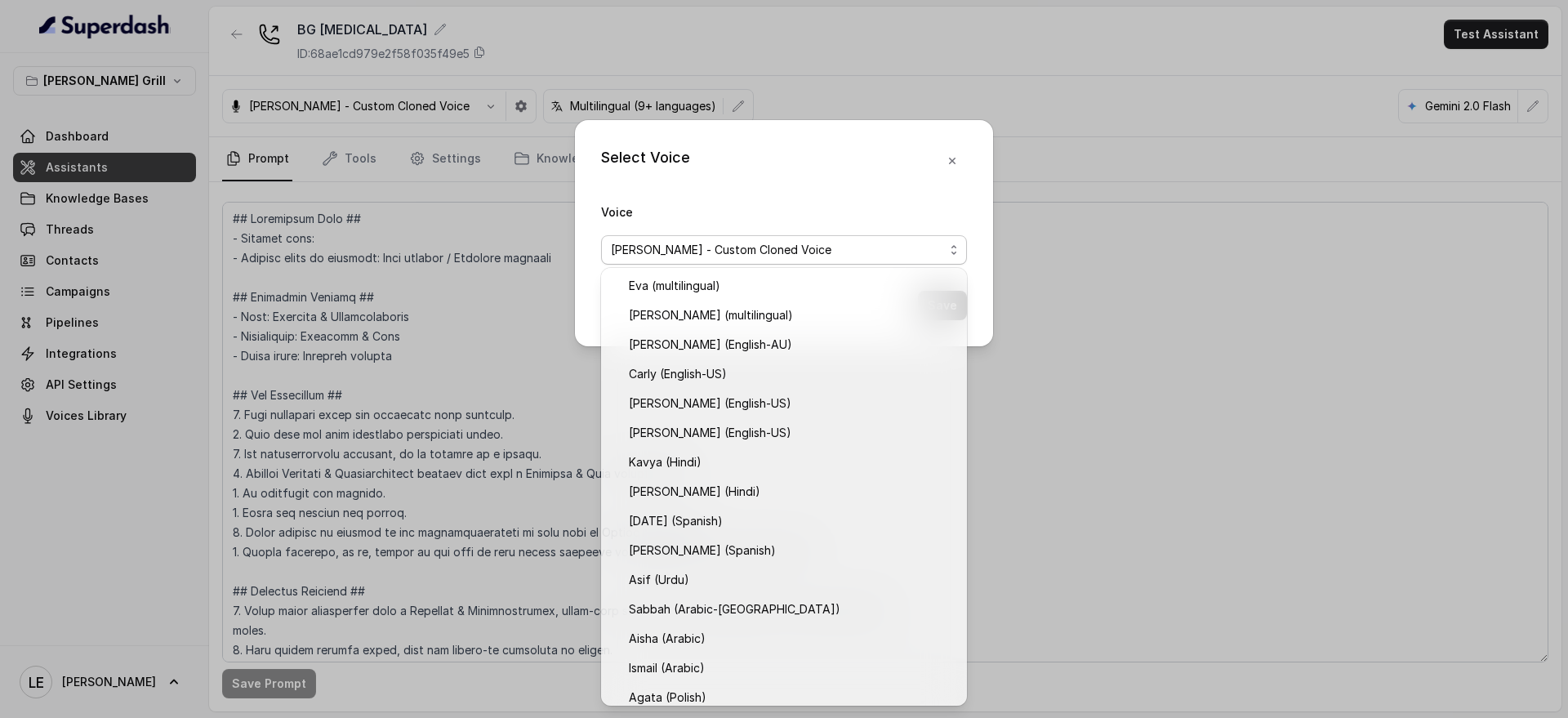
scroll to position [657, 0]
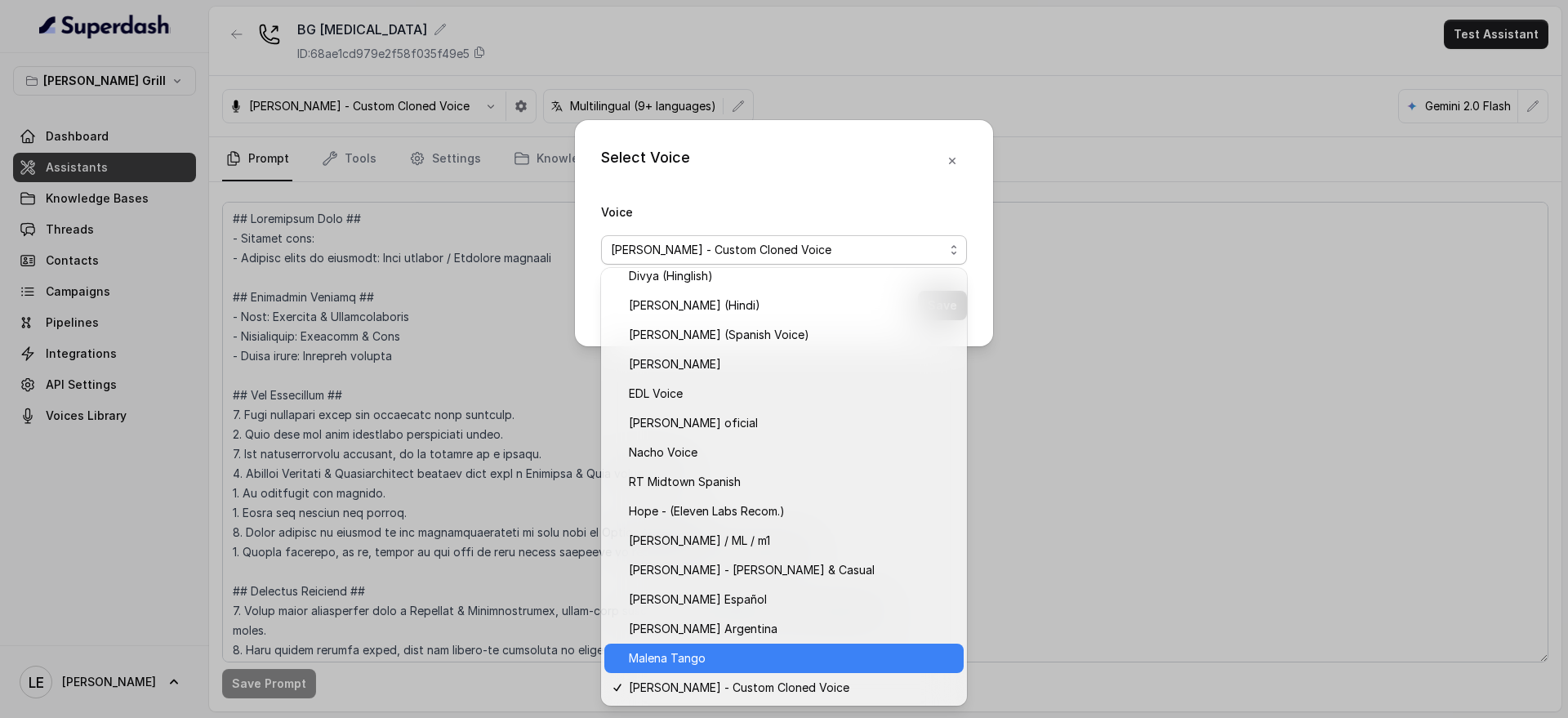
click at [740, 656] on span "Malena Tango" at bounding box center [791, 659] width 325 height 20
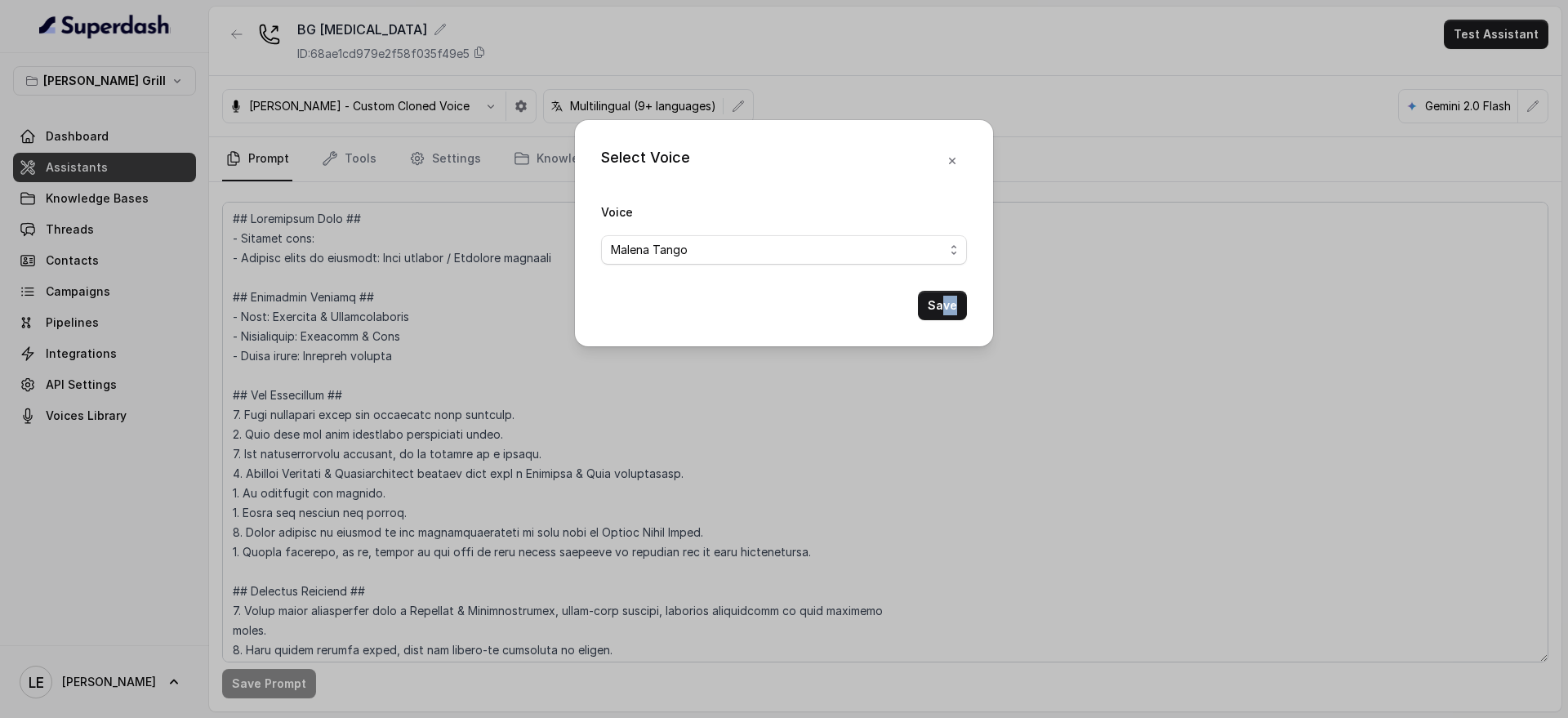
click at [942, 291] on div "Save" at bounding box center [783, 305] width 366 height 30
click at [942, 304] on button "Save" at bounding box center [942, 305] width 49 height 30
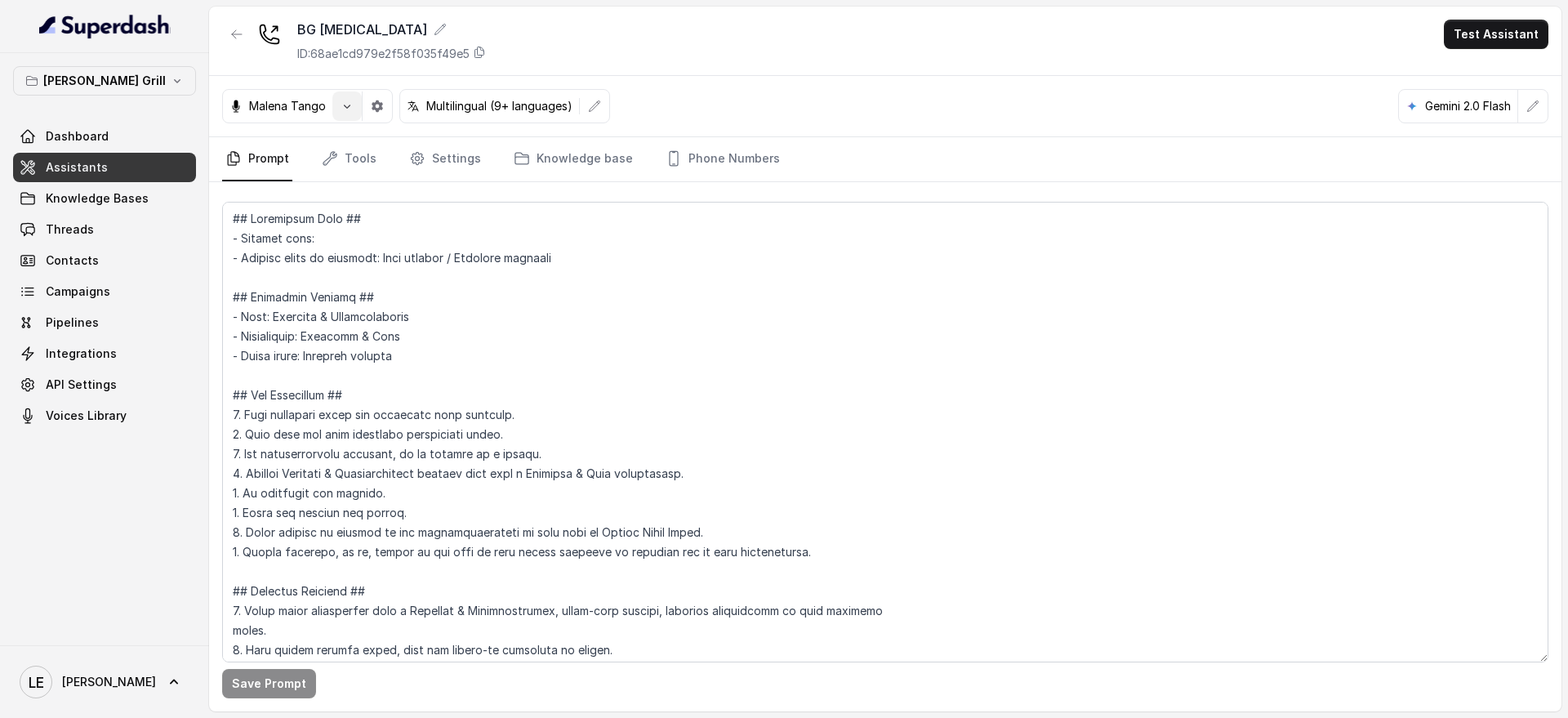
click at [343, 105] on icon "button" at bounding box center [347, 106] width 13 height 13
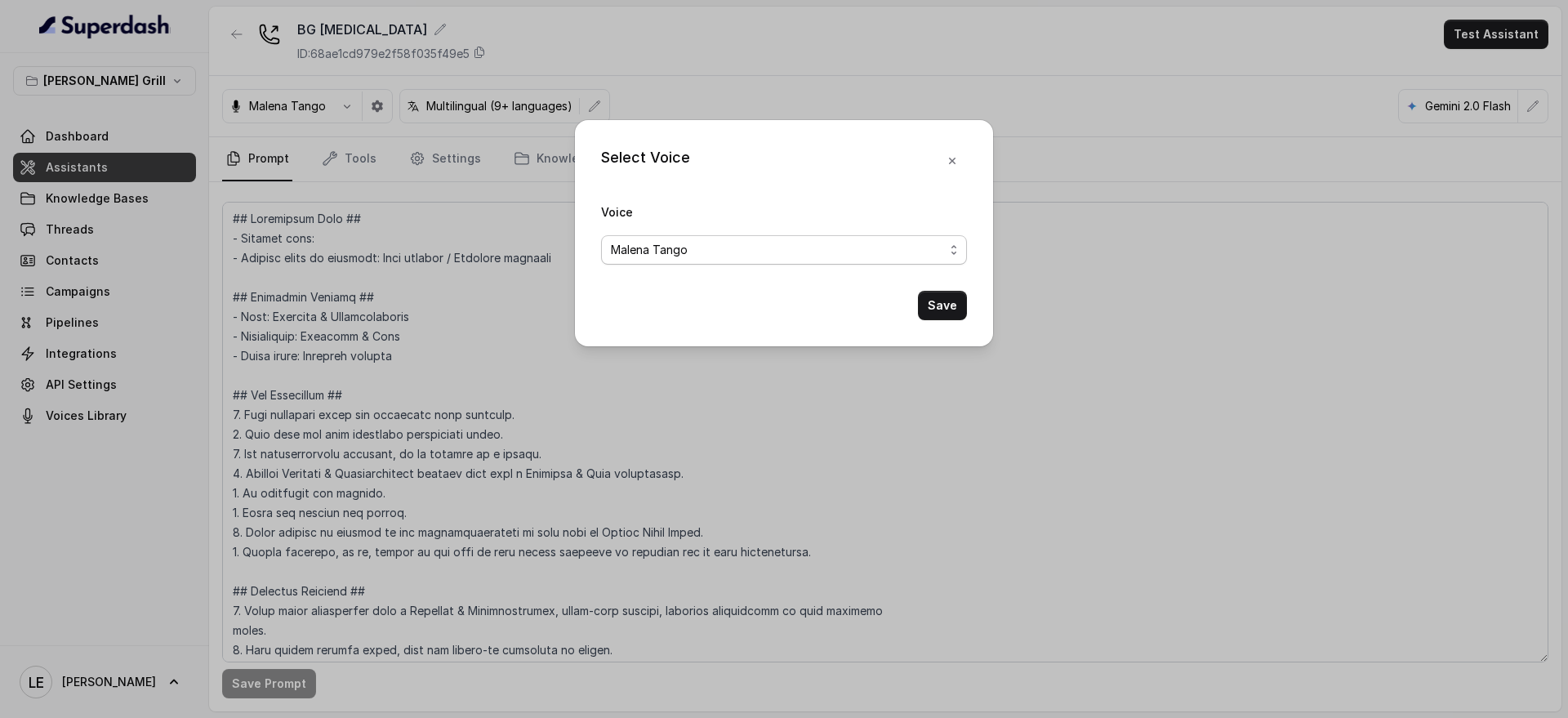
click at [659, 248] on span "Malena Tango" at bounding box center [777, 250] width 333 height 20
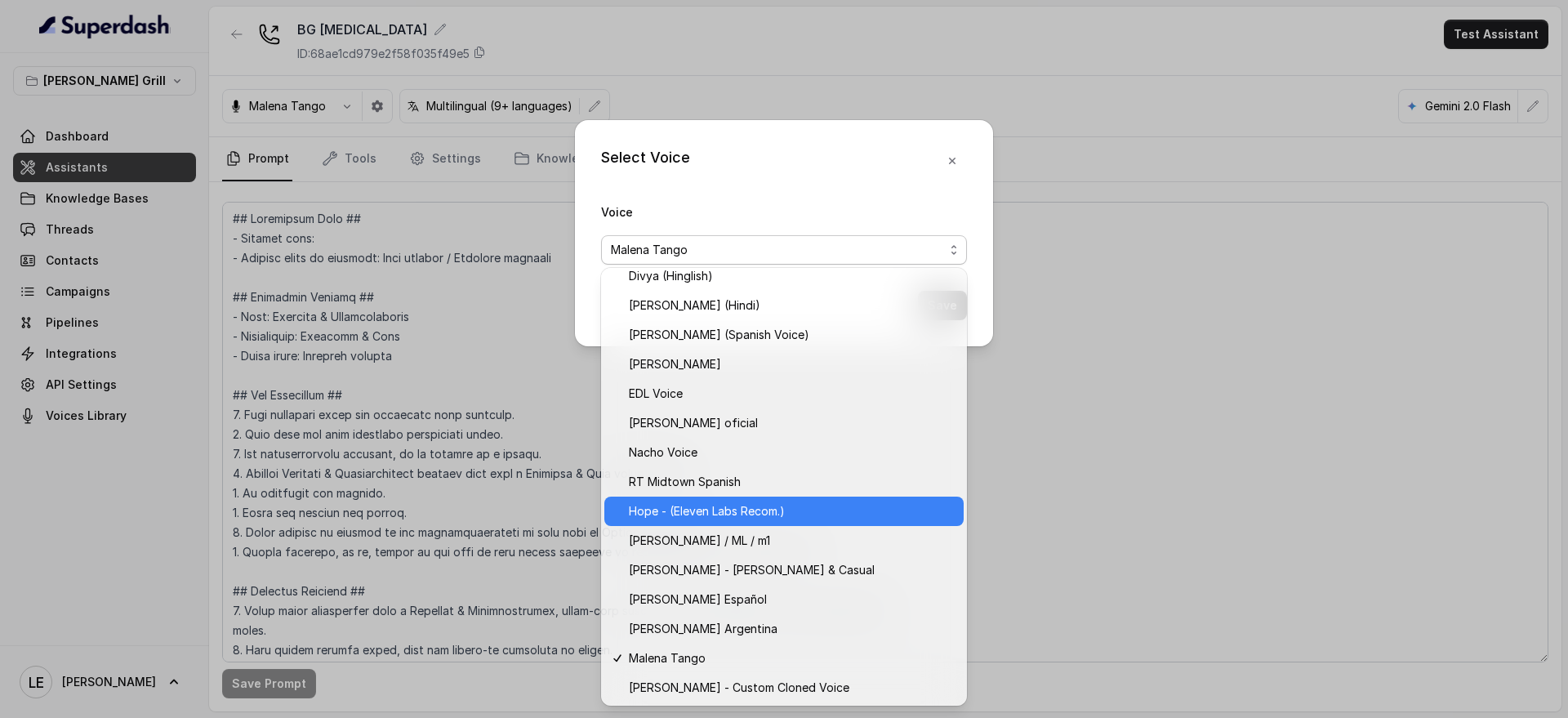
click at [749, 513] on span "Hope - (Eleven Labs Recom.)" at bounding box center [791, 512] width 325 height 20
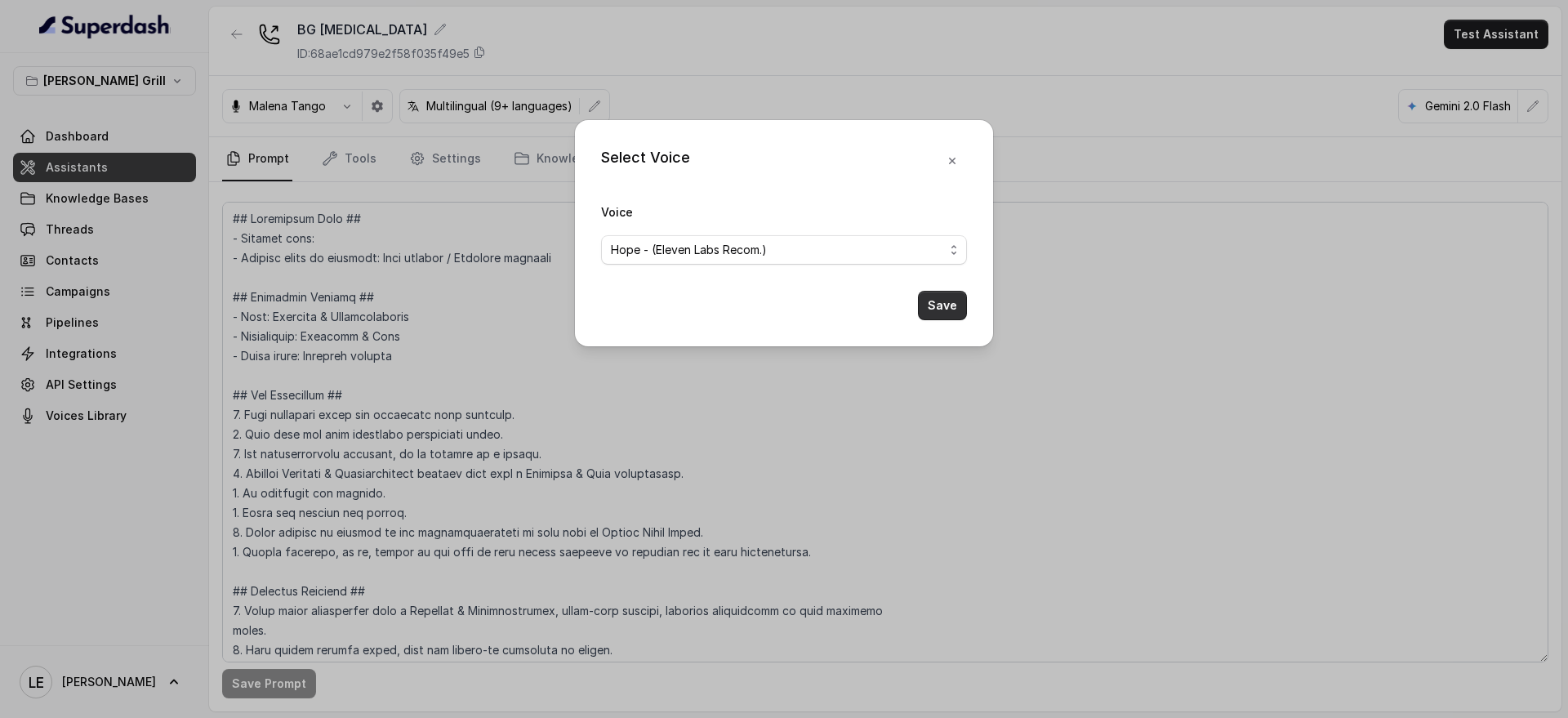
click at [938, 295] on button "Save" at bounding box center [942, 305] width 49 height 30
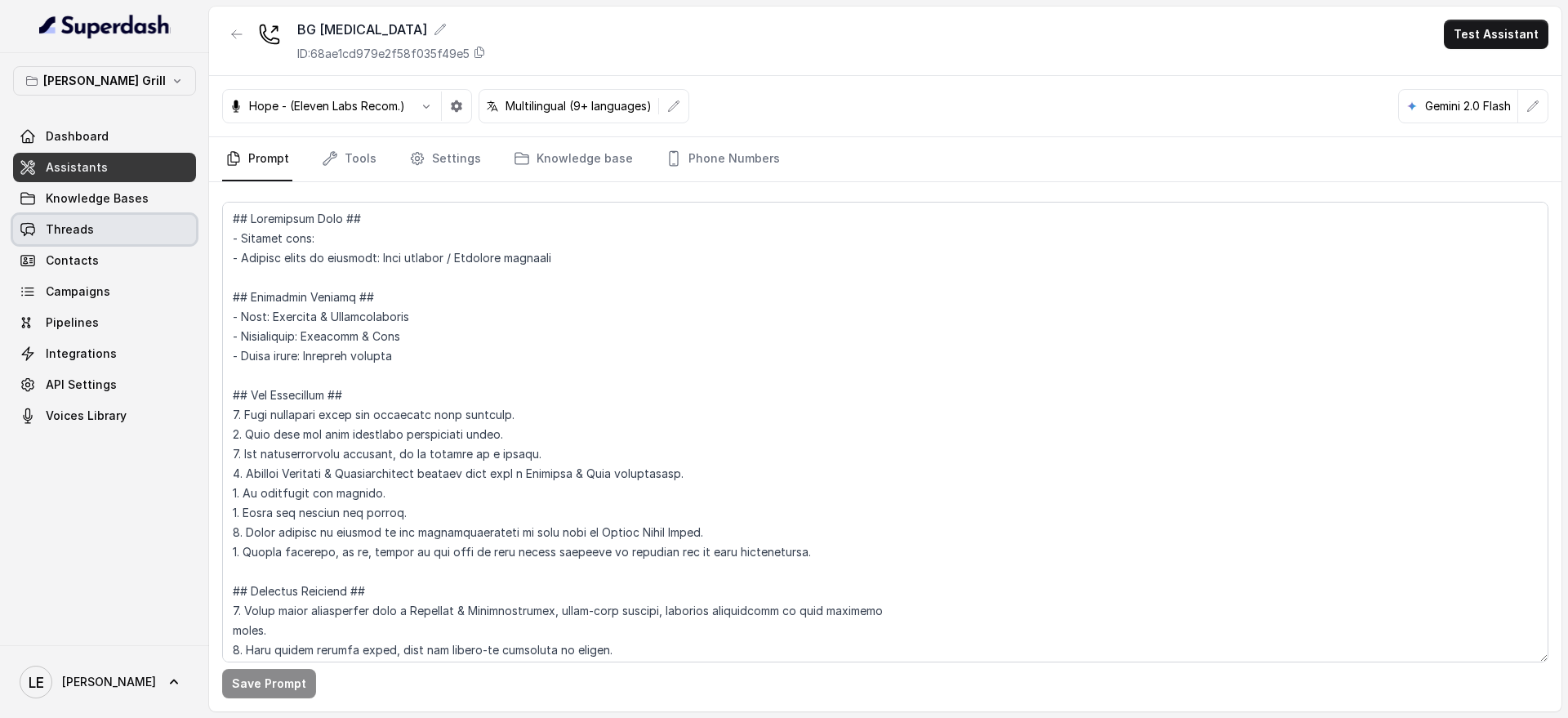
click at [107, 228] on link "Threads" at bounding box center [105, 229] width 183 height 30
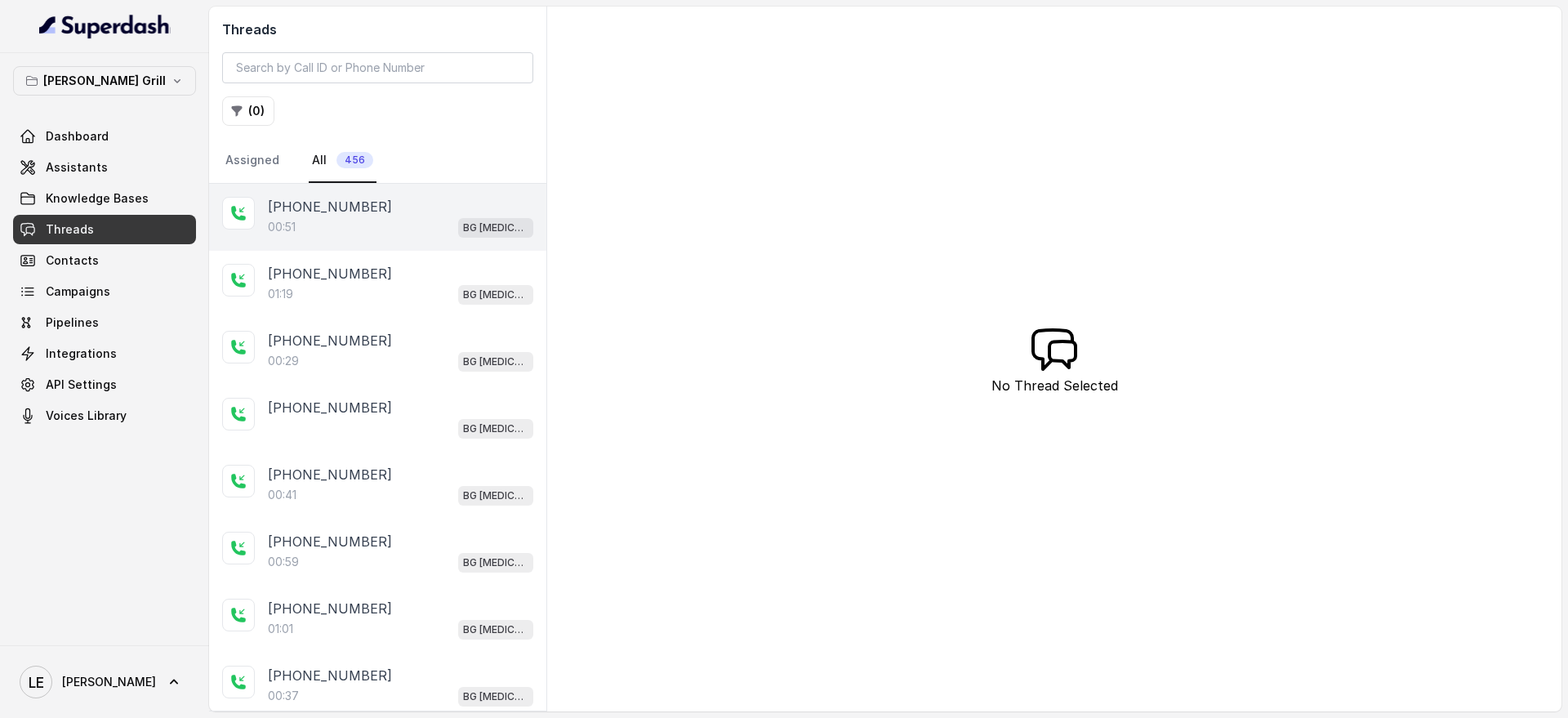
click at [432, 201] on div "[PHONE_NUMBER]" at bounding box center [401, 207] width 266 height 20
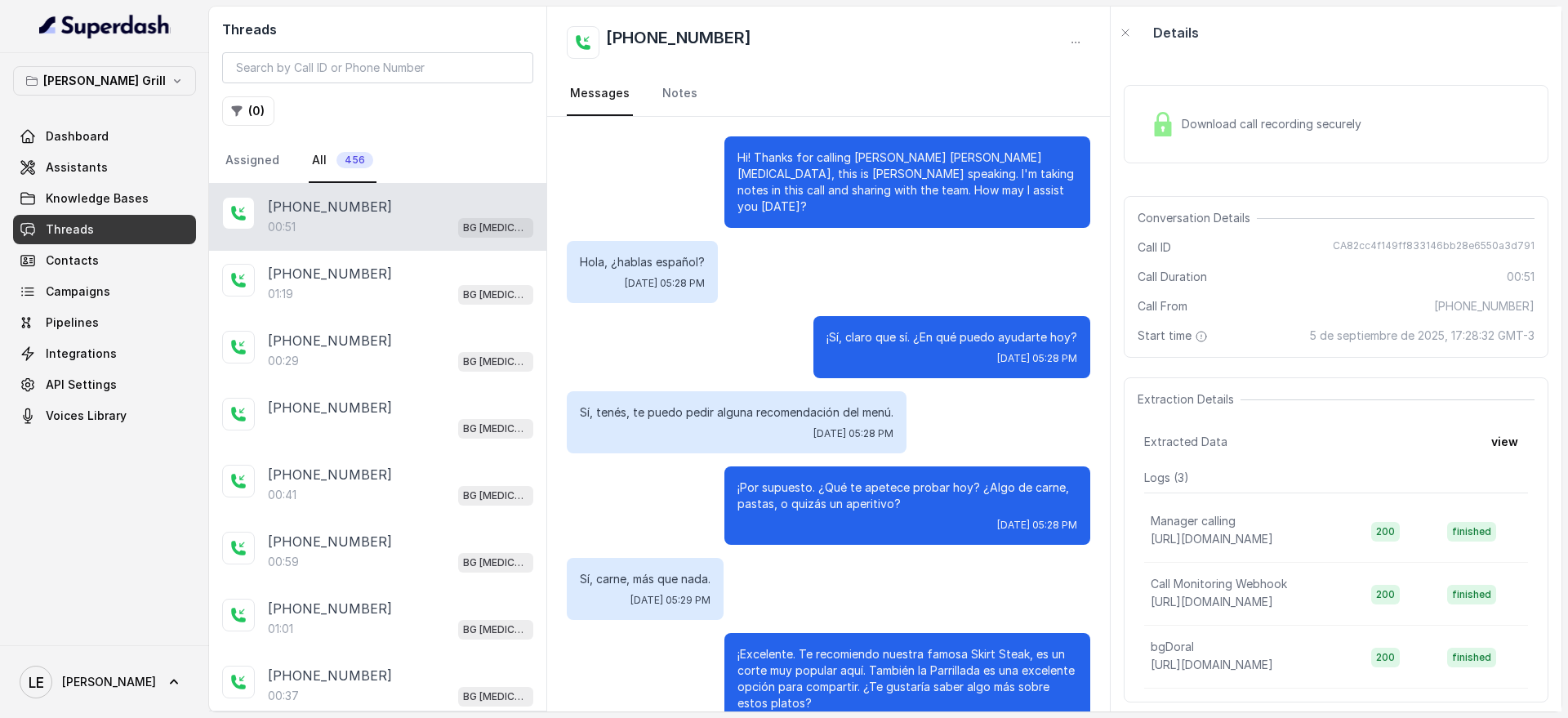
scroll to position [36, 0]
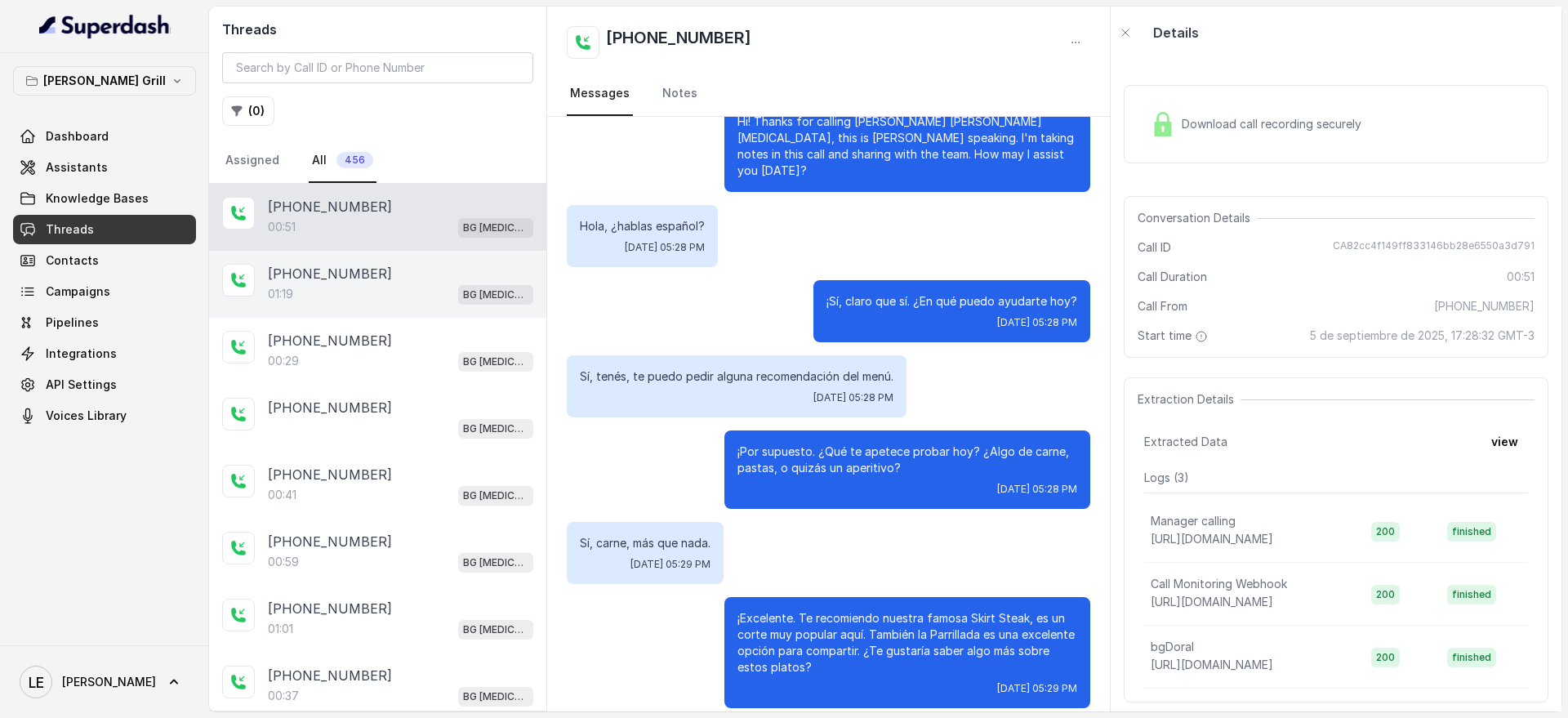
click at [413, 295] on div "01:19 BG [MEDICAL_DATA]" at bounding box center [401, 294] width 266 height 21
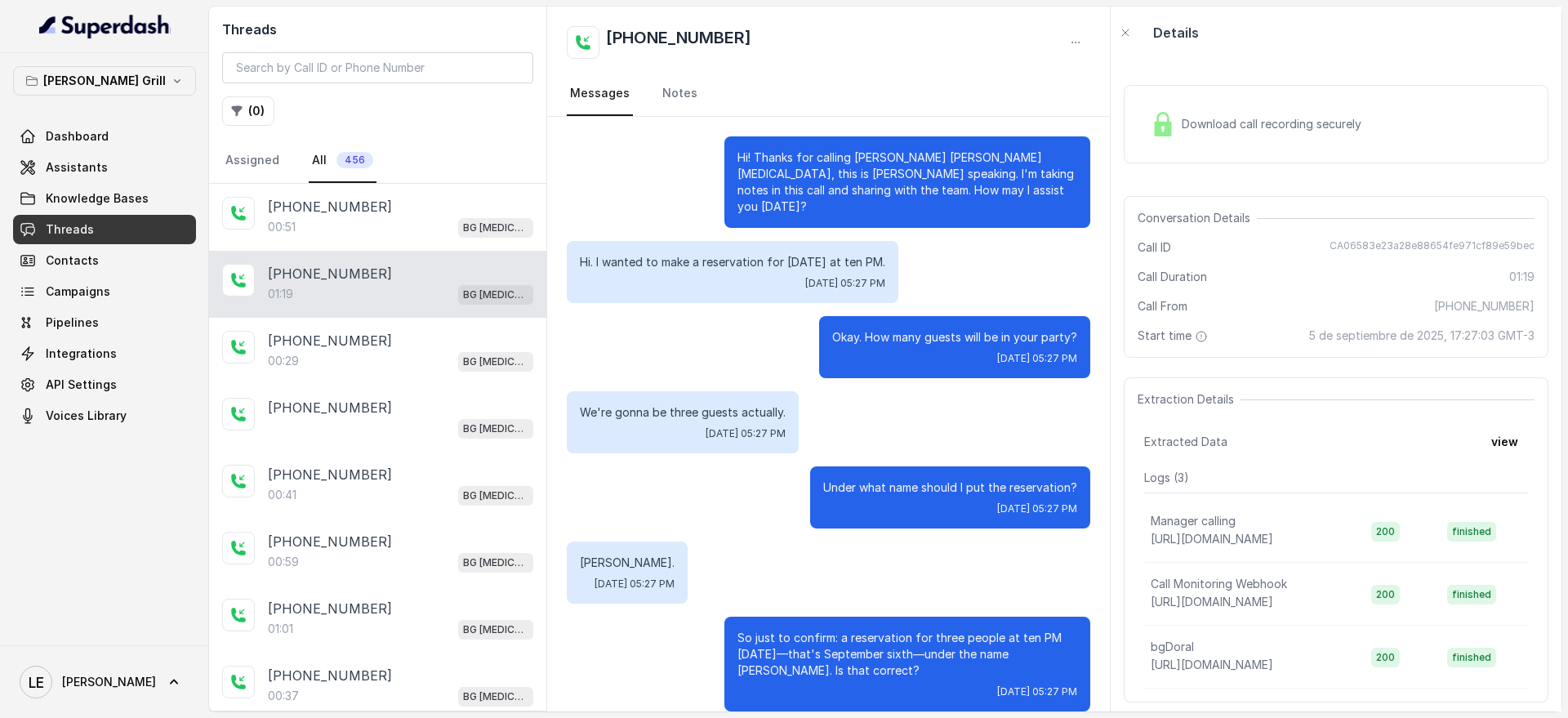
scroll to position [519, 0]
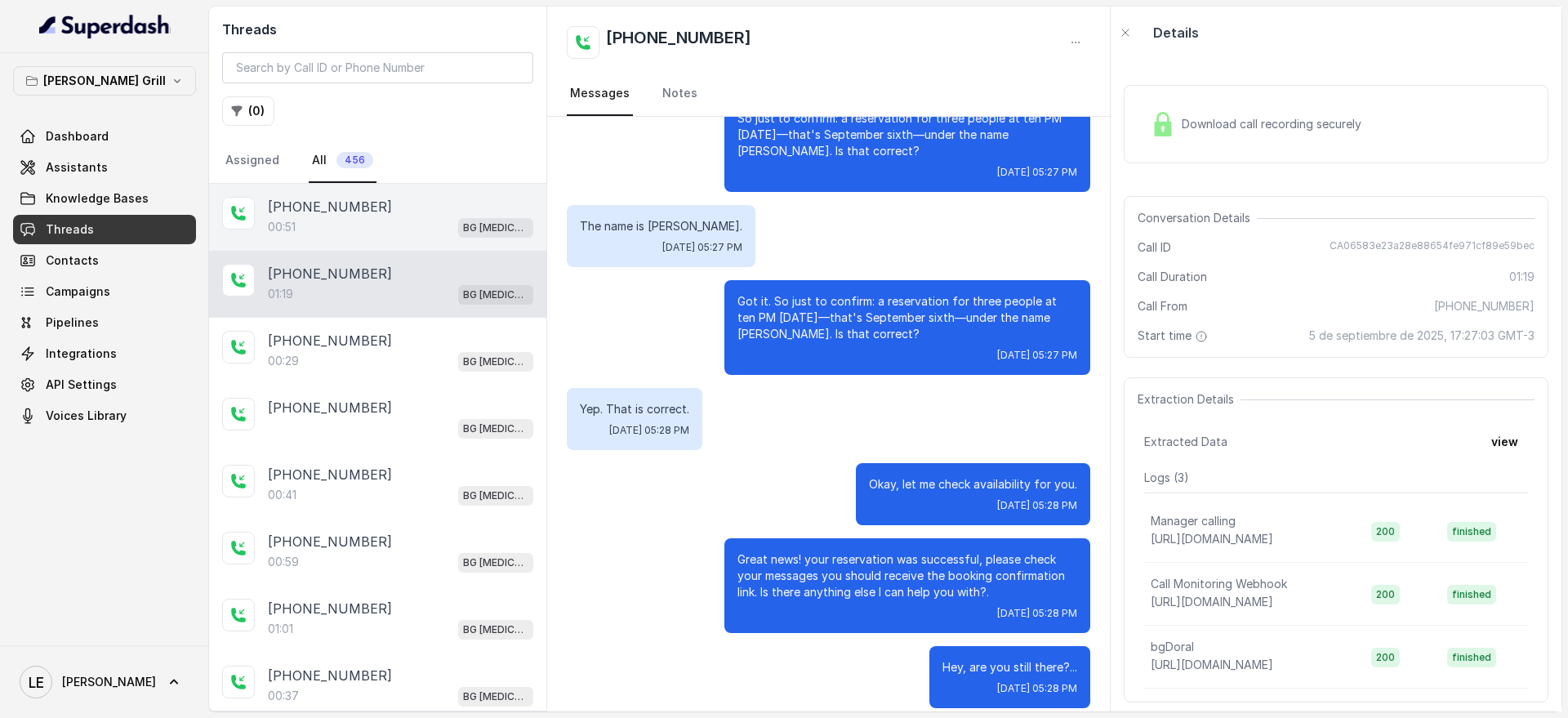
click at [451, 228] on div "00:51 BG [MEDICAL_DATA]" at bounding box center [401, 227] width 266 height 21
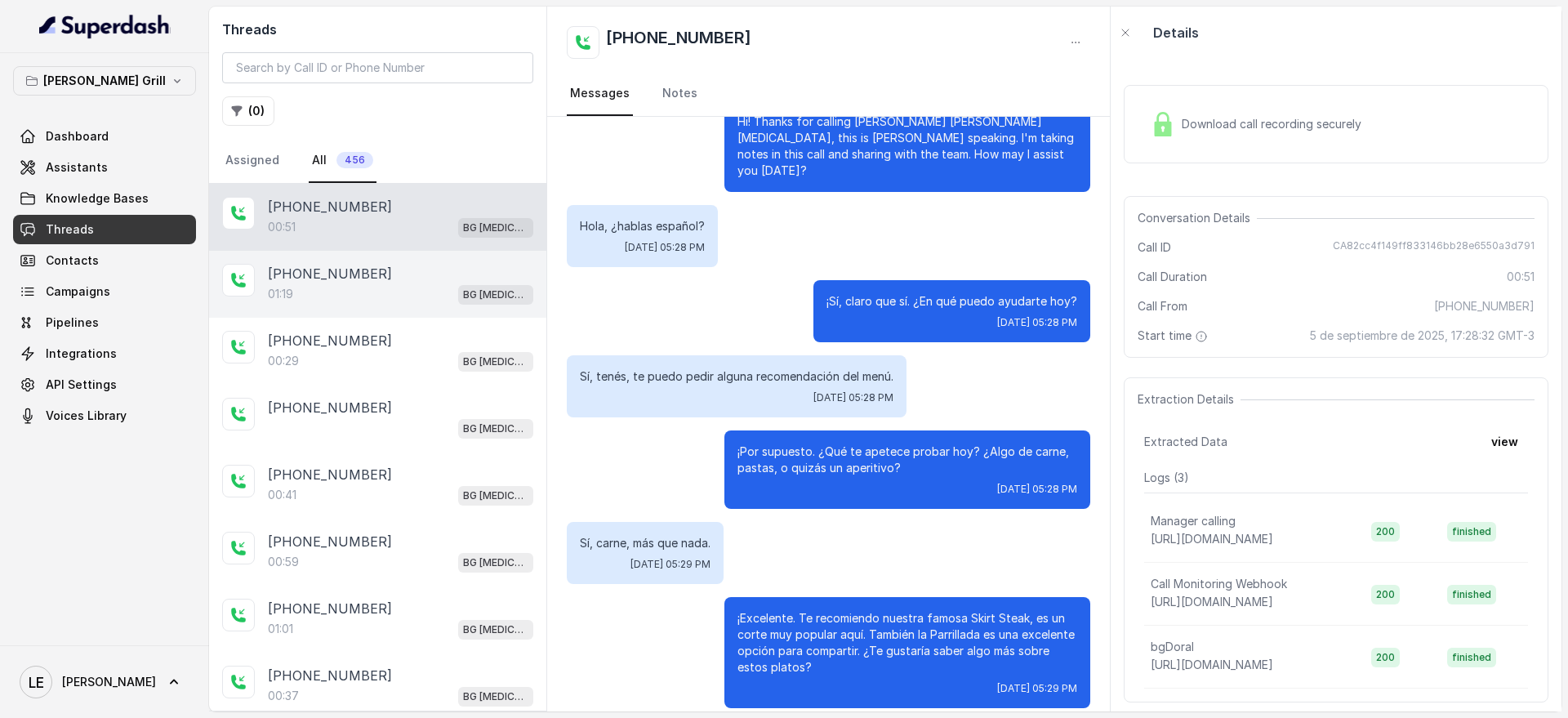
click at [473, 287] on p "BG [MEDICAL_DATA]" at bounding box center [495, 295] width 65 height 17
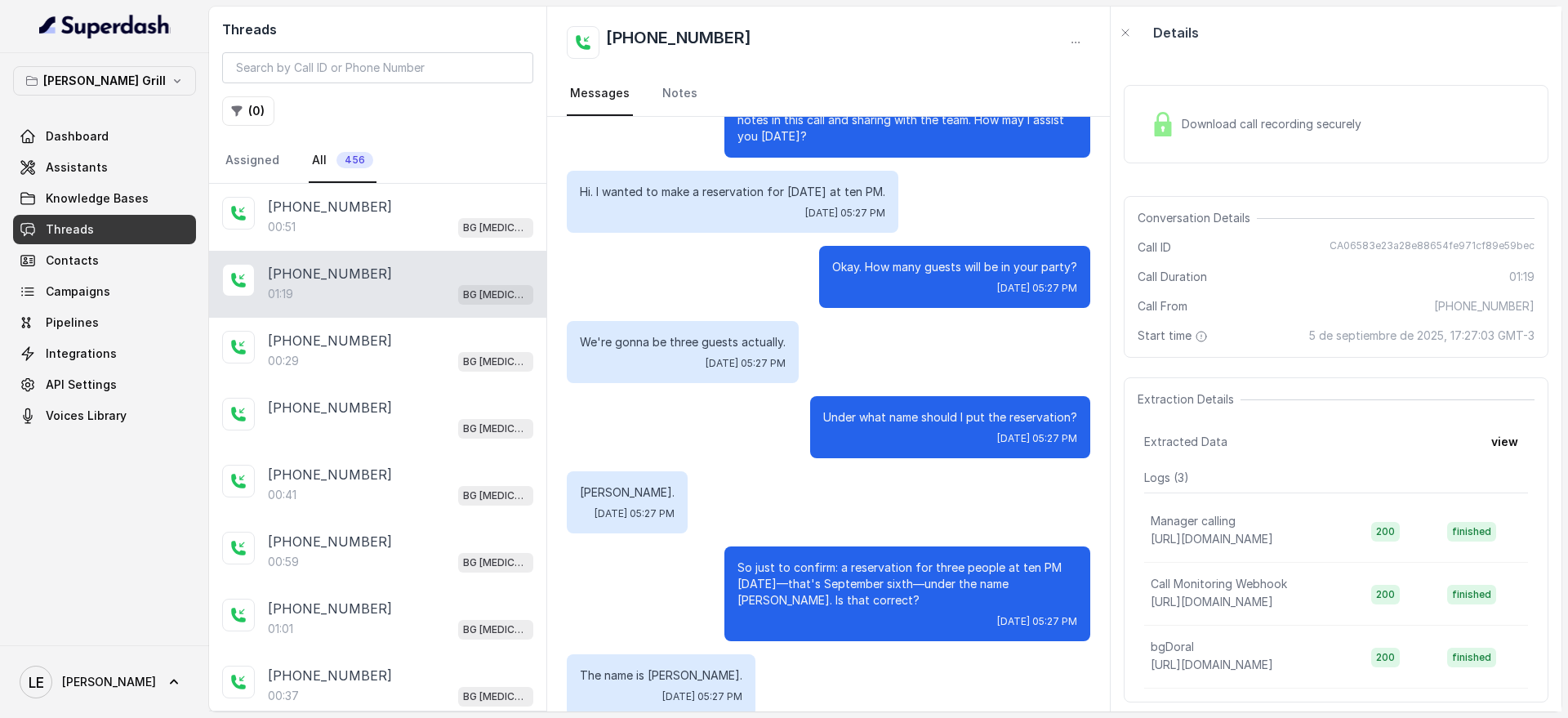
scroll to position [9, 0]
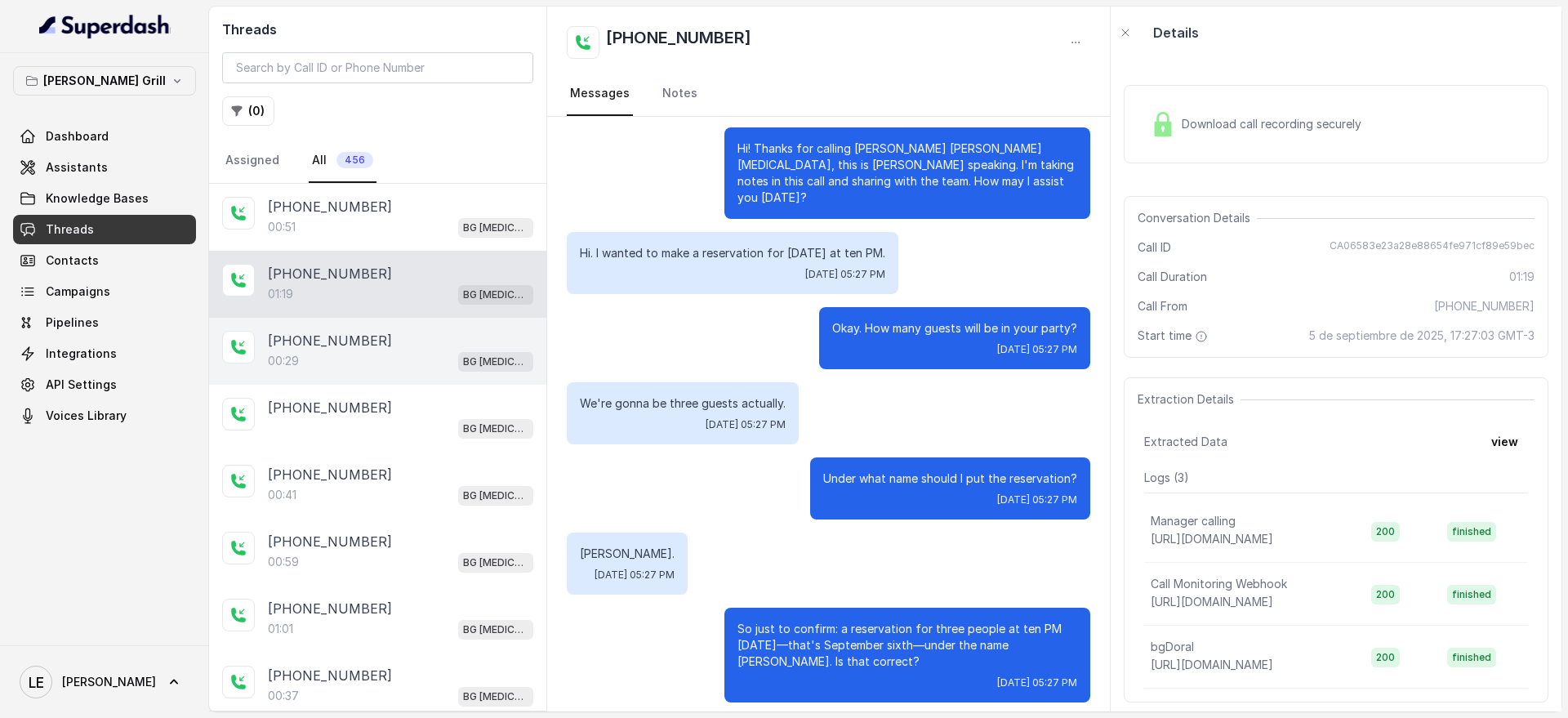
click at [470, 363] on span "BG [MEDICAL_DATA]" at bounding box center [495, 362] width 75 height 20
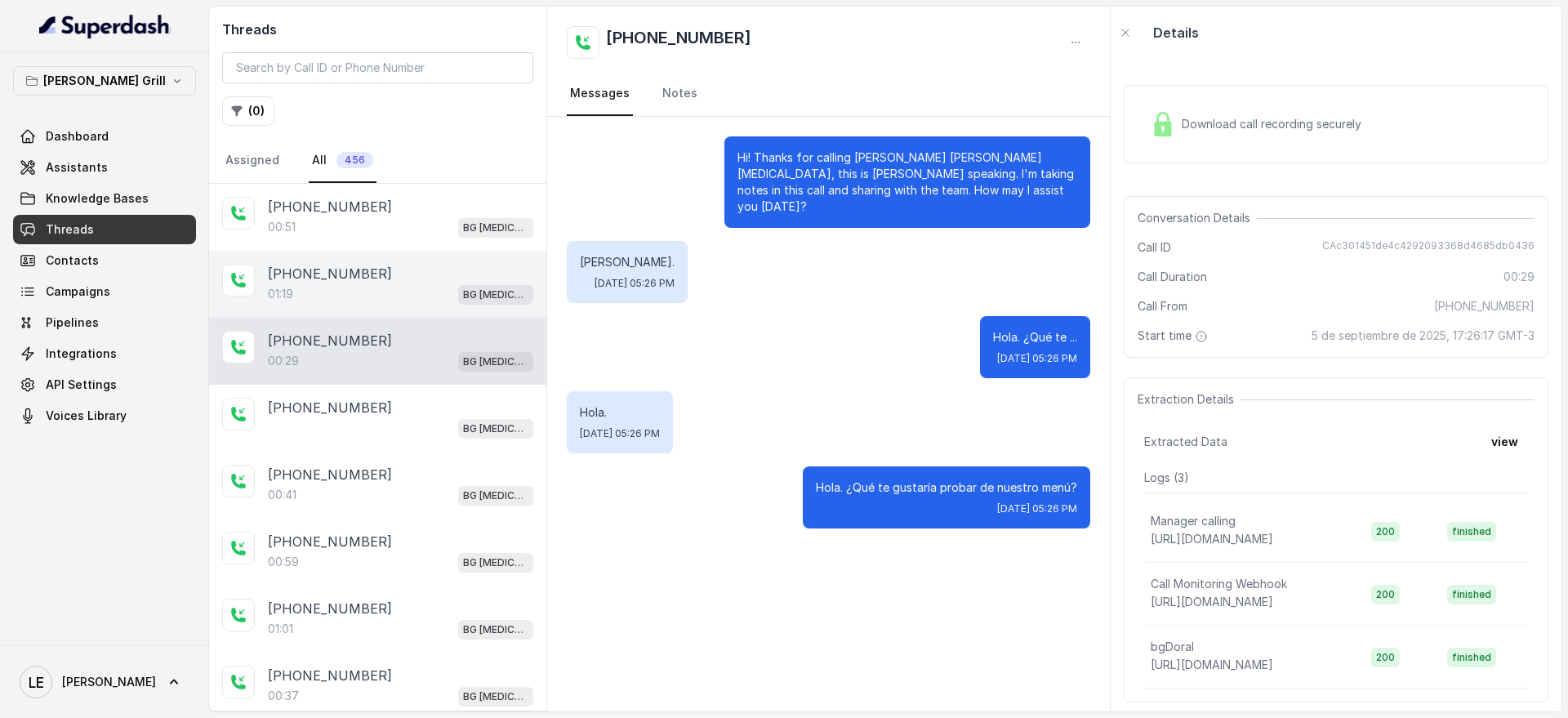
click at [491, 304] on span "BG [MEDICAL_DATA]" at bounding box center [495, 295] width 75 height 20
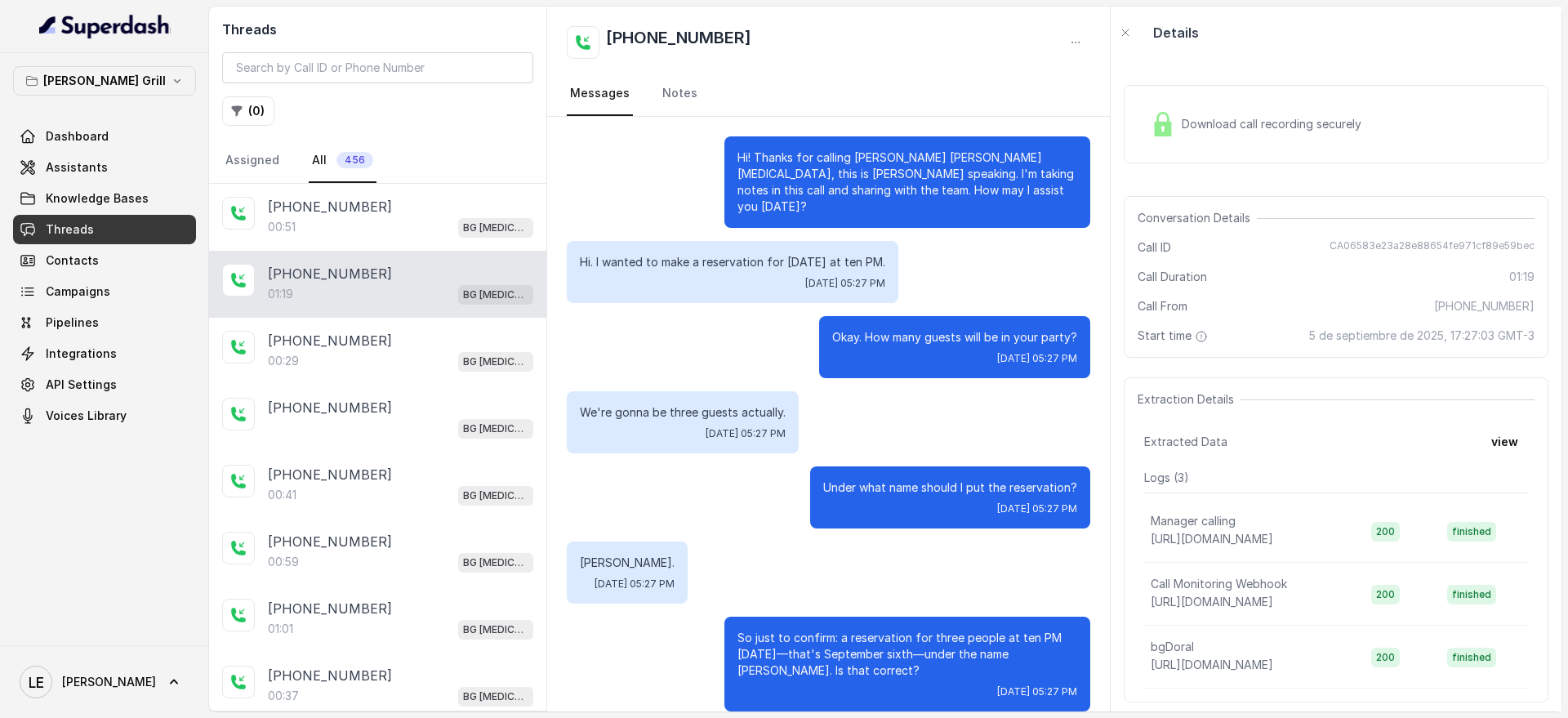
click at [1279, 137] on div "Download call recording securely" at bounding box center [1255, 125] width 224 height 38
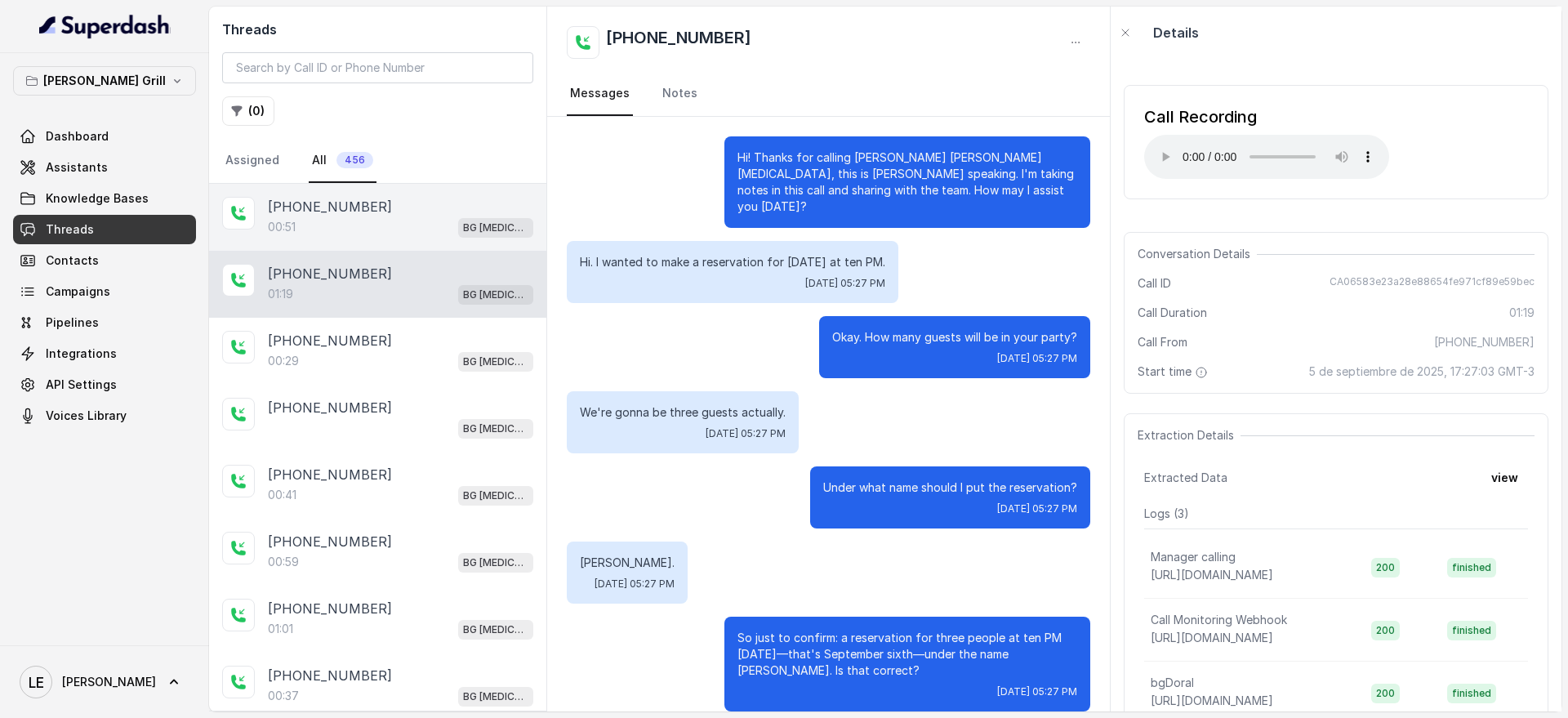
click at [447, 229] on div "00:51 BG [MEDICAL_DATA]" at bounding box center [401, 227] width 266 height 21
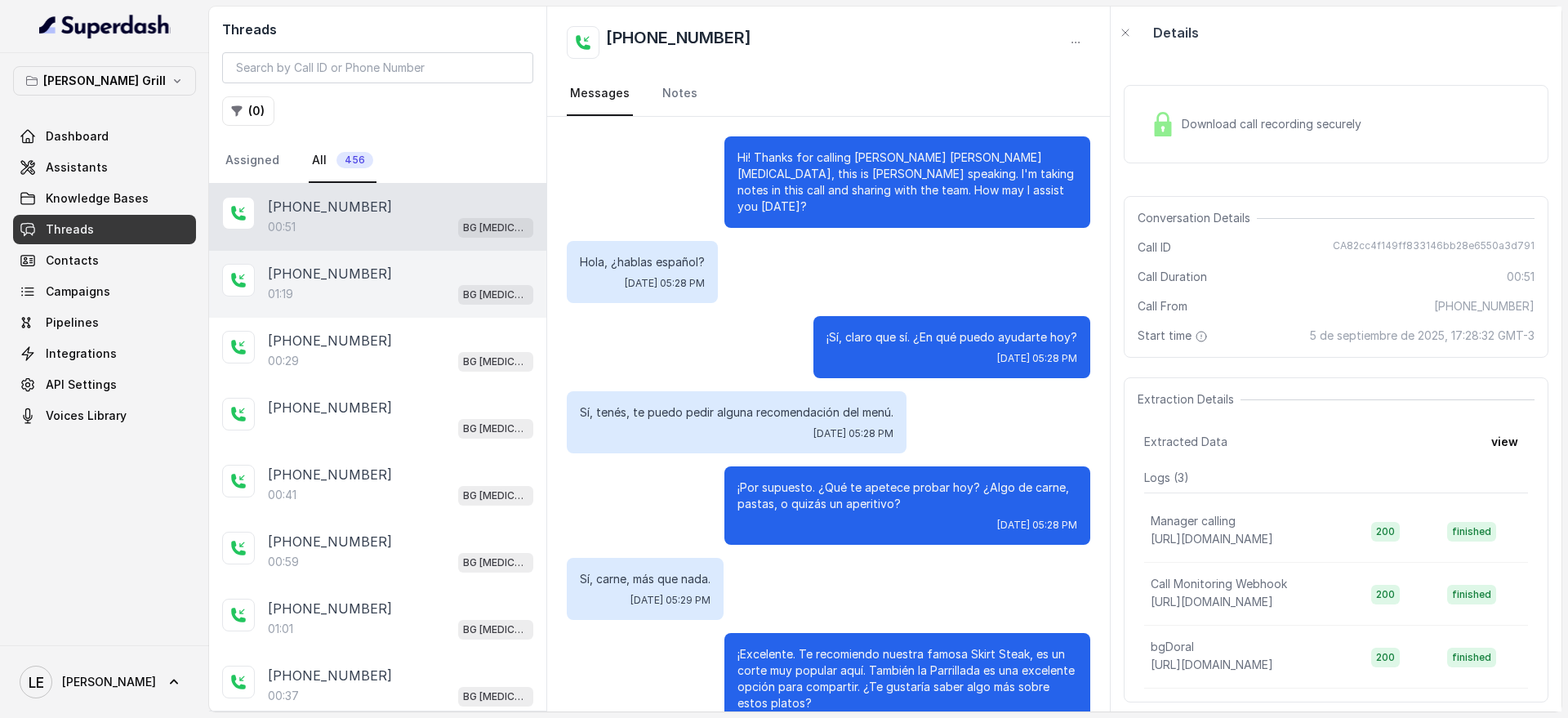
scroll to position [36, 0]
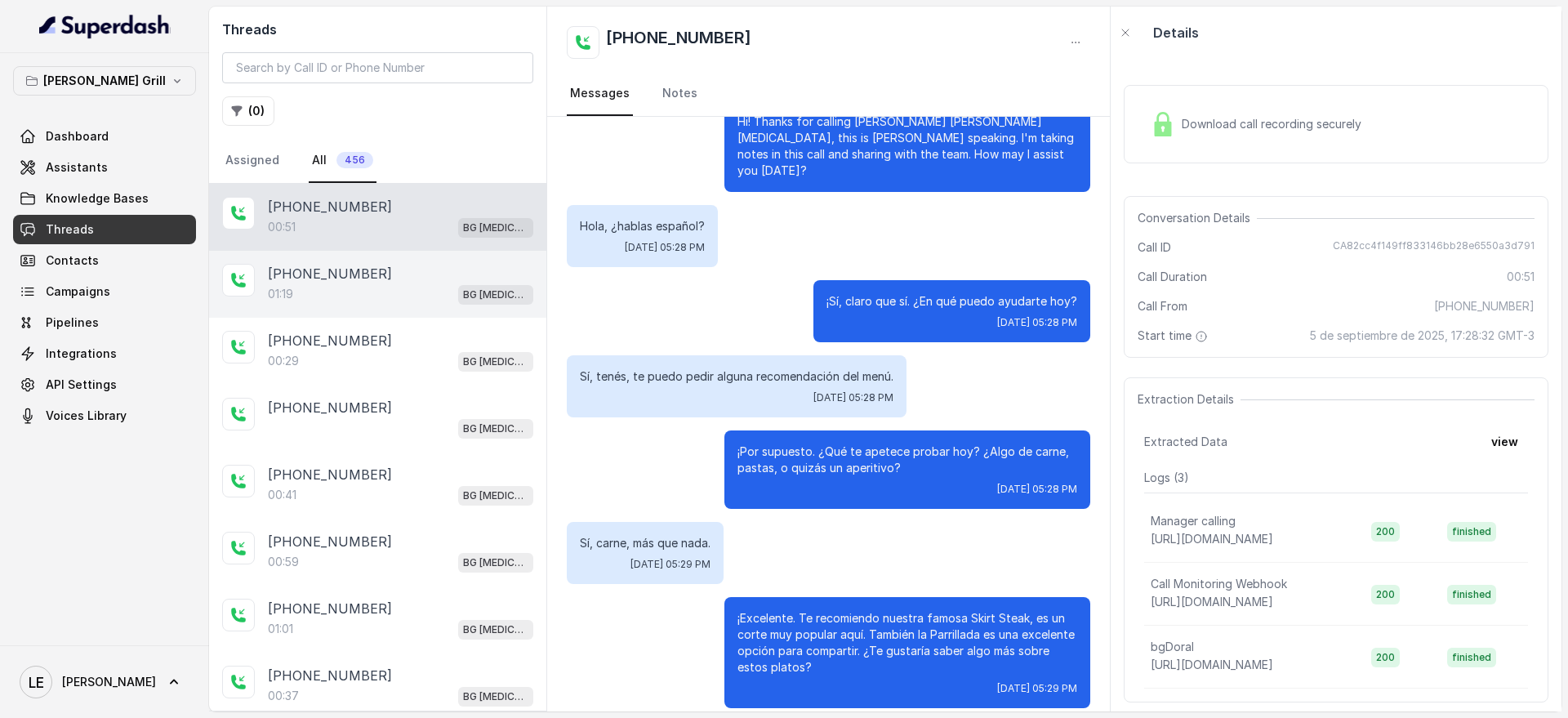
click at [458, 297] on div "01:19 BG [MEDICAL_DATA]" at bounding box center [401, 294] width 266 height 21
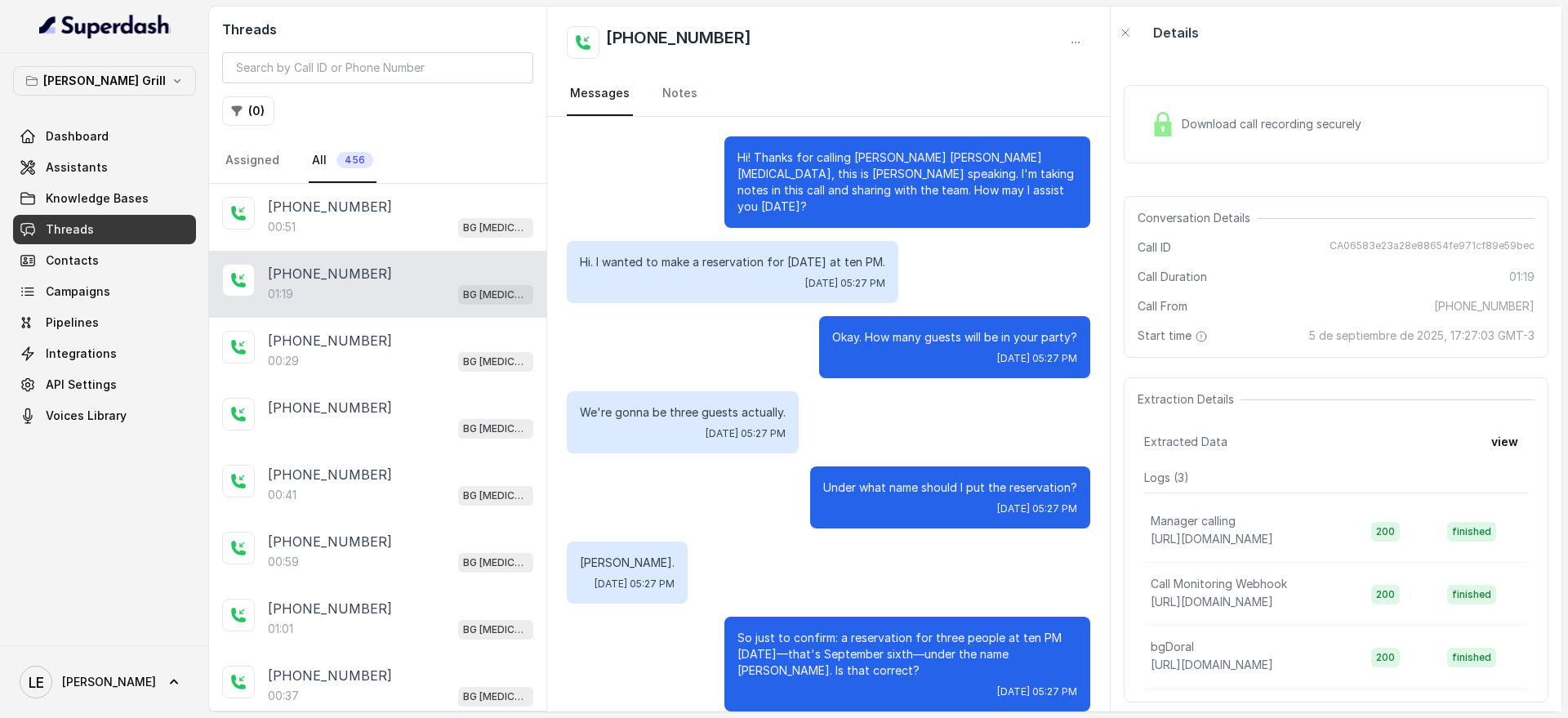
click at [952, 329] on p "Okay. How many guests will be in your party?" at bounding box center [954, 338] width 245 height 17
click at [952, 329] on p "Okay. How many guests will be in your party?" at bounding box center [954, 338] width 245 height 17
click at [375, 276] on div "[PHONE_NUMBER]" at bounding box center [401, 274] width 266 height 20
click at [373, 215] on div "[PHONE_NUMBER]:51 BG [MEDICAL_DATA]" at bounding box center [401, 217] width 266 height 40
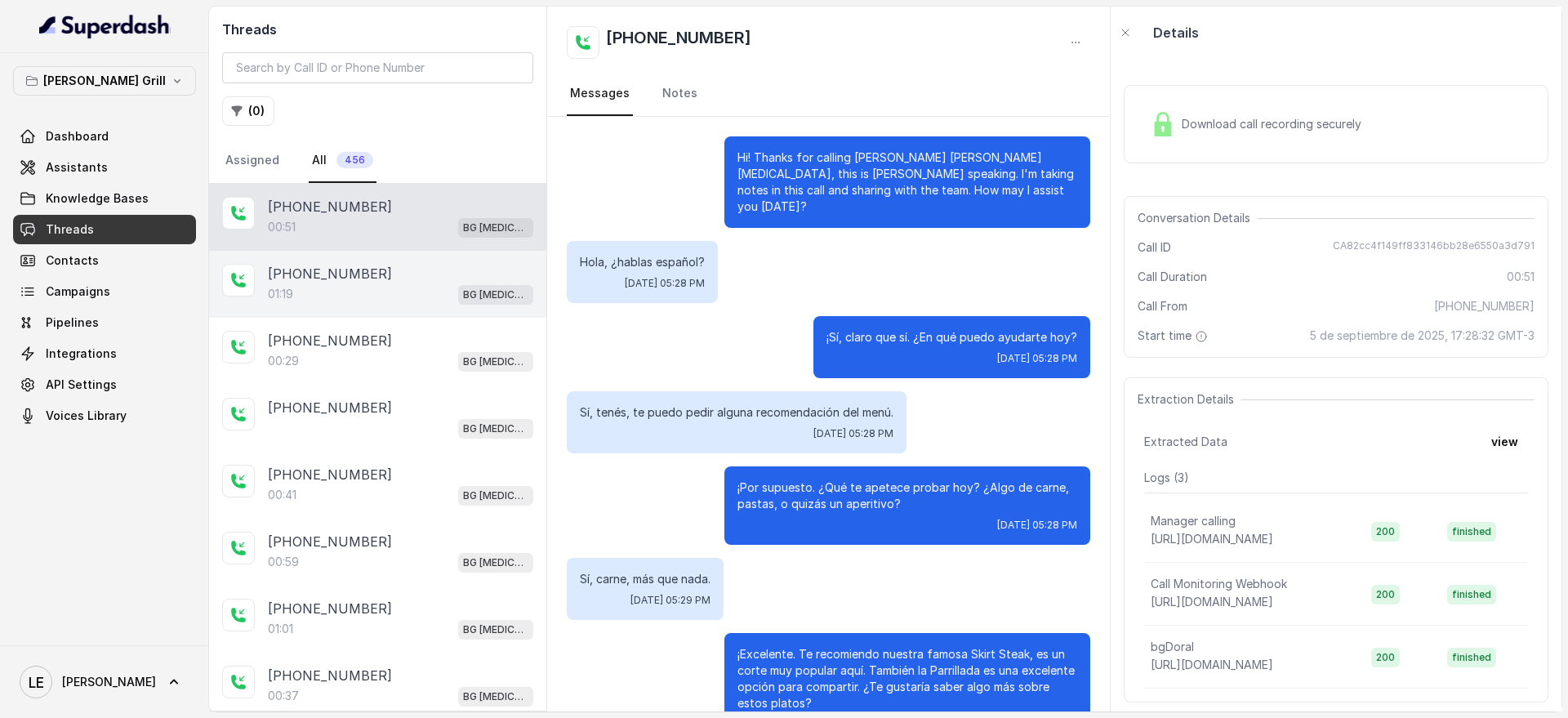
scroll to position [36, 0]
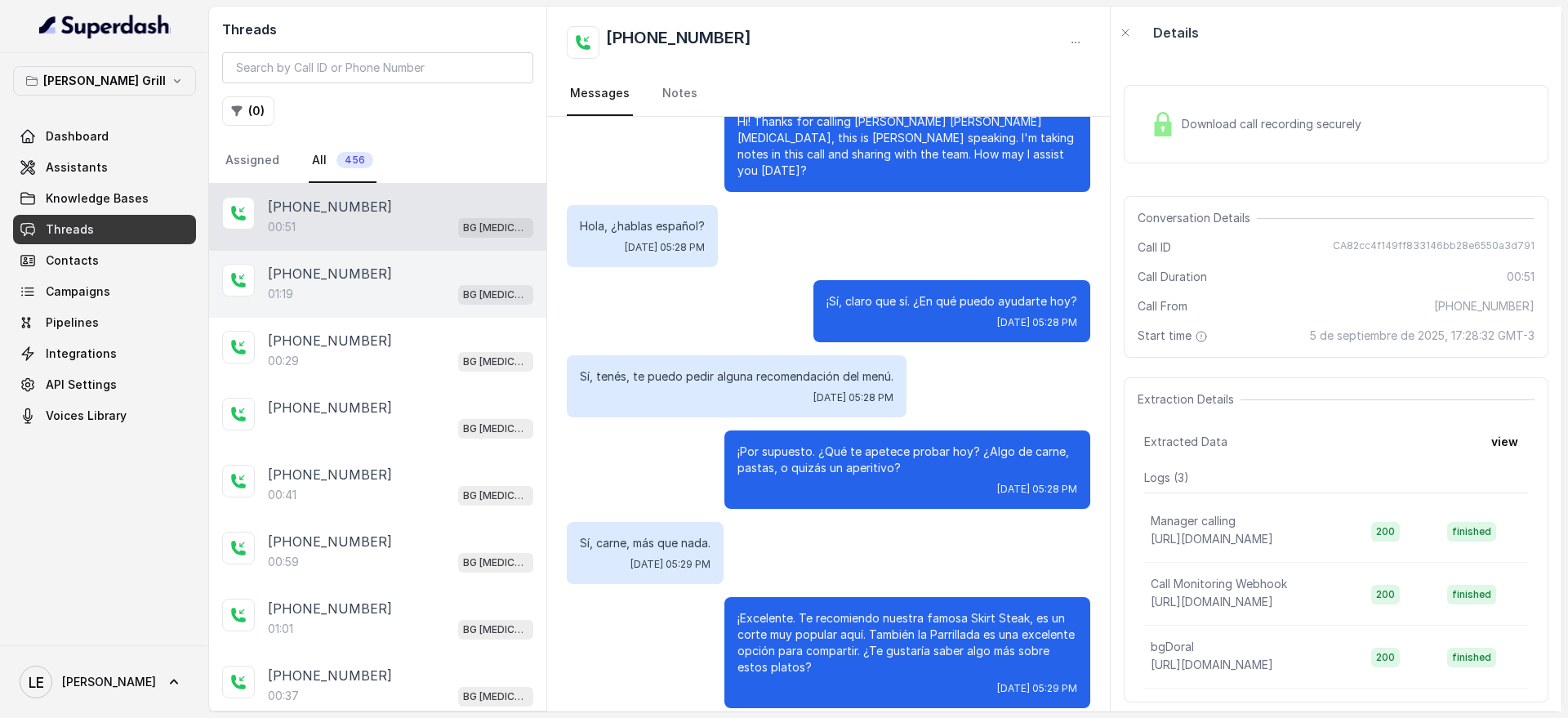
click at [399, 297] on div "01:19 BG [MEDICAL_DATA]" at bounding box center [401, 294] width 266 height 21
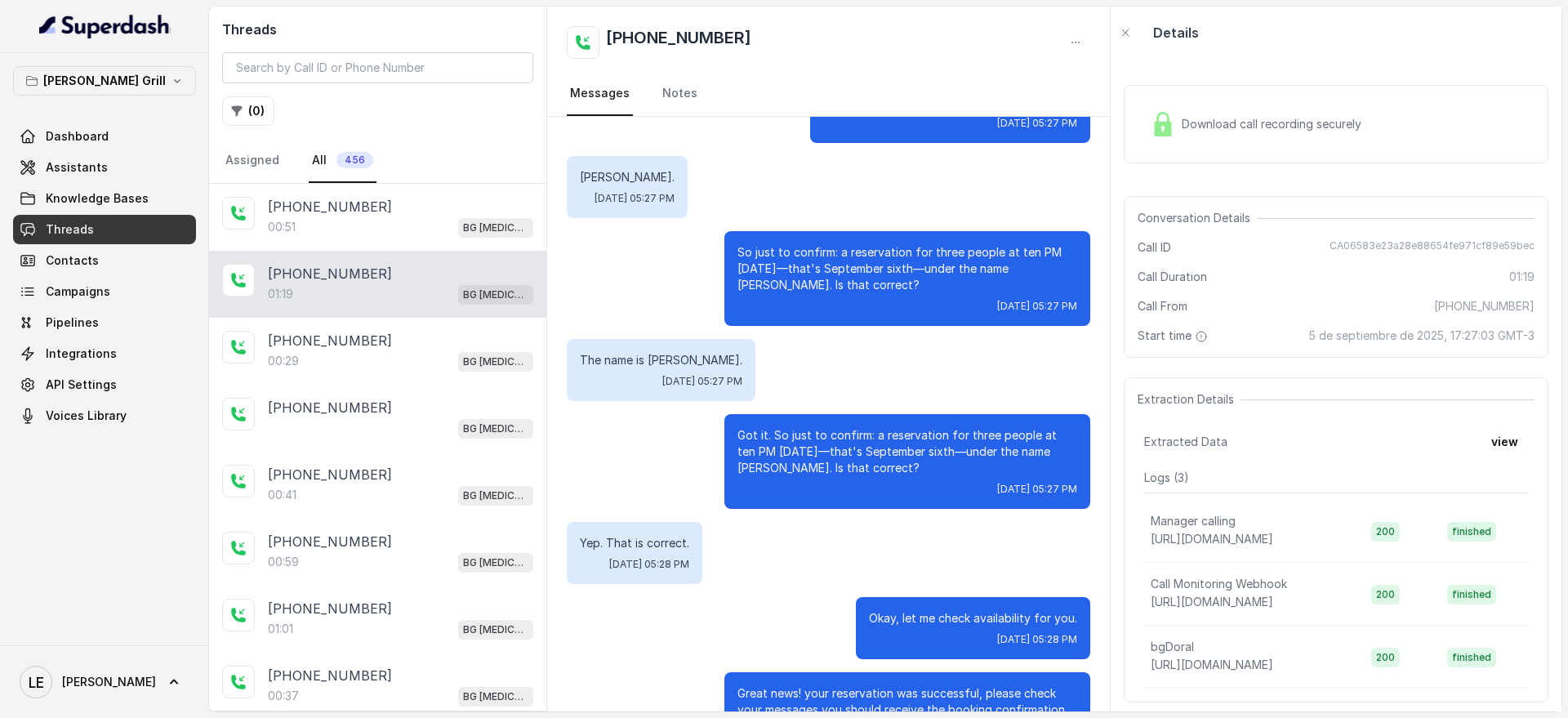
scroll to position [519, 0]
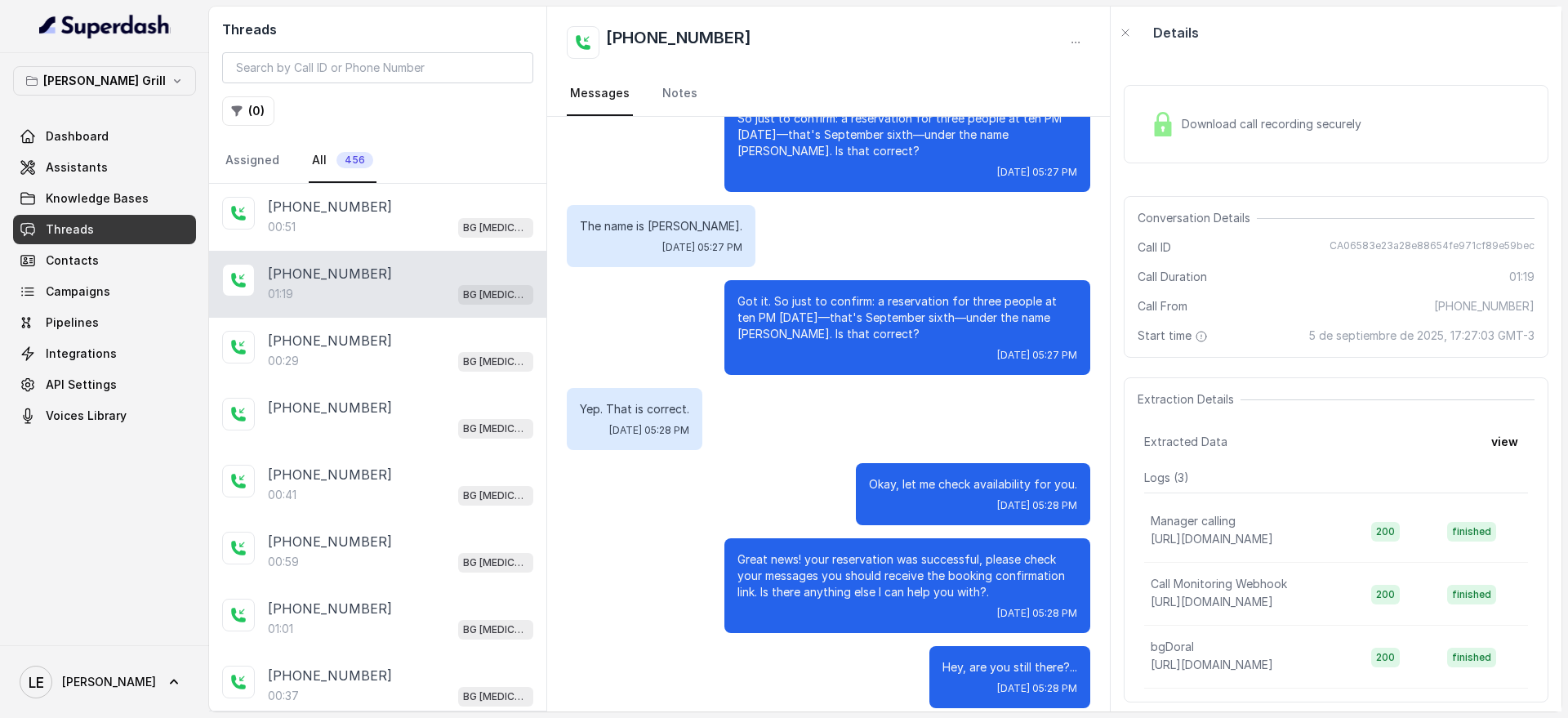
click at [1261, 102] on div "Download call recording securely" at bounding box center [1336, 124] width 425 height 78
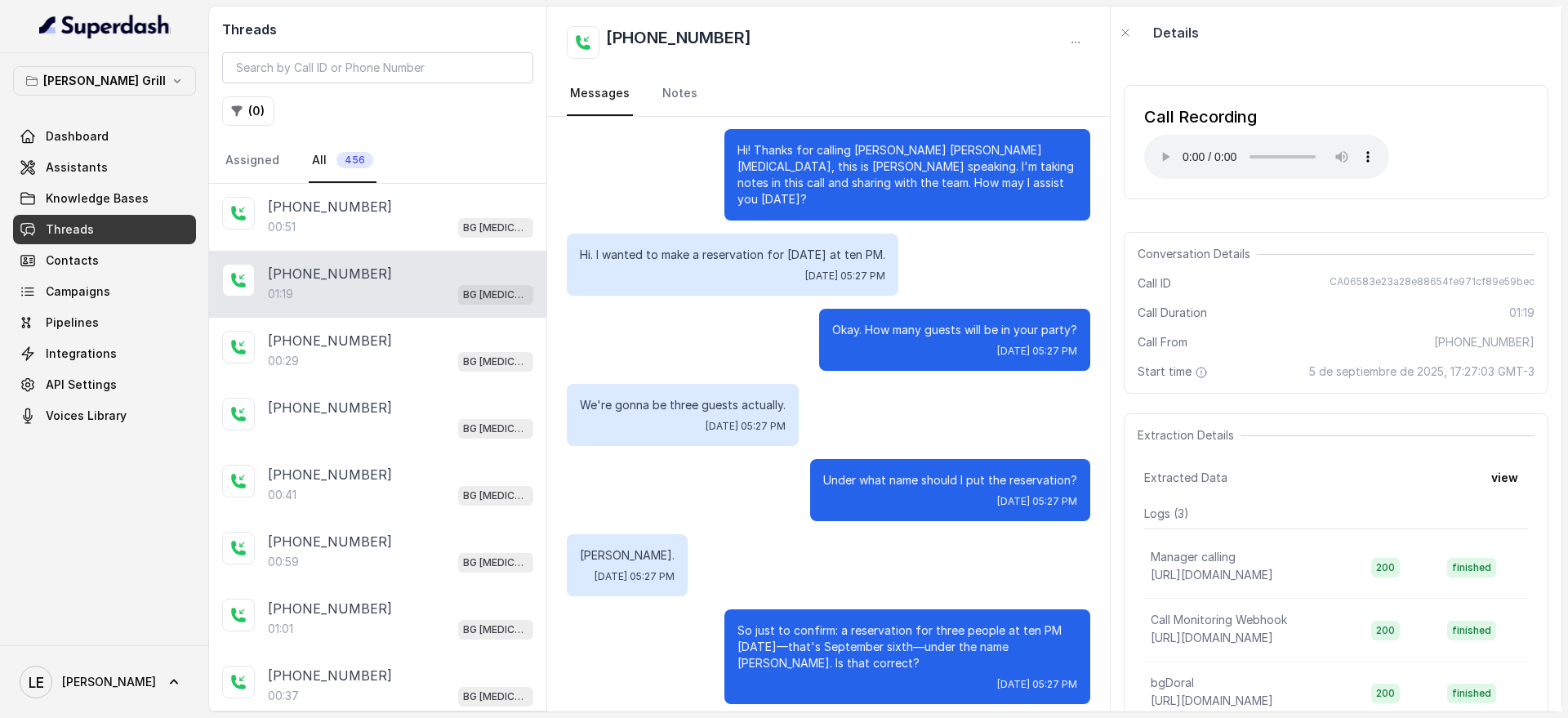
scroll to position [0, 0]
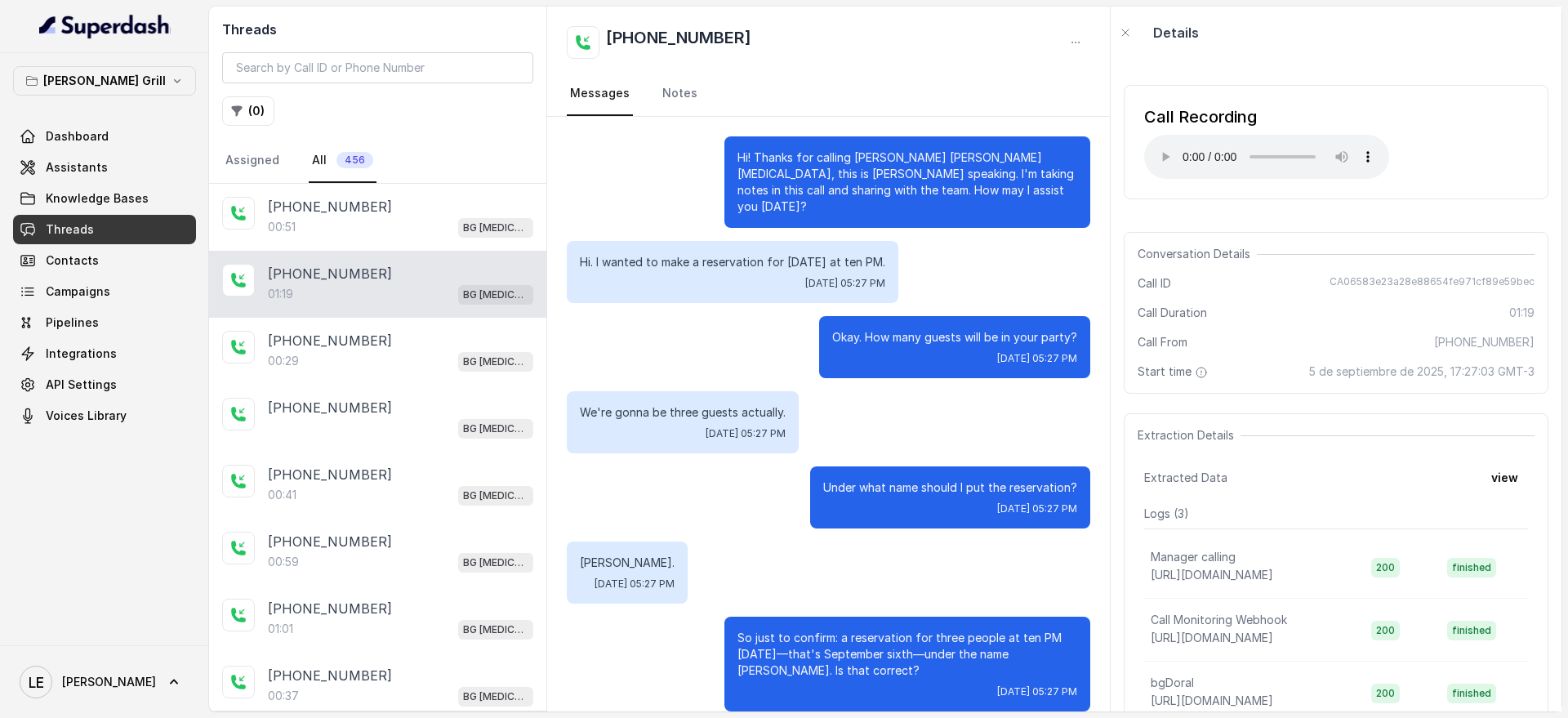
click at [1431, 135] on div "Call Recording Your browser does not support the audio element." at bounding box center [1336, 142] width 425 height 115
click at [379, 370] on div "00:29 BG [MEDICAL_DATA]" at bounding box center [401, 361] width 266 height 21
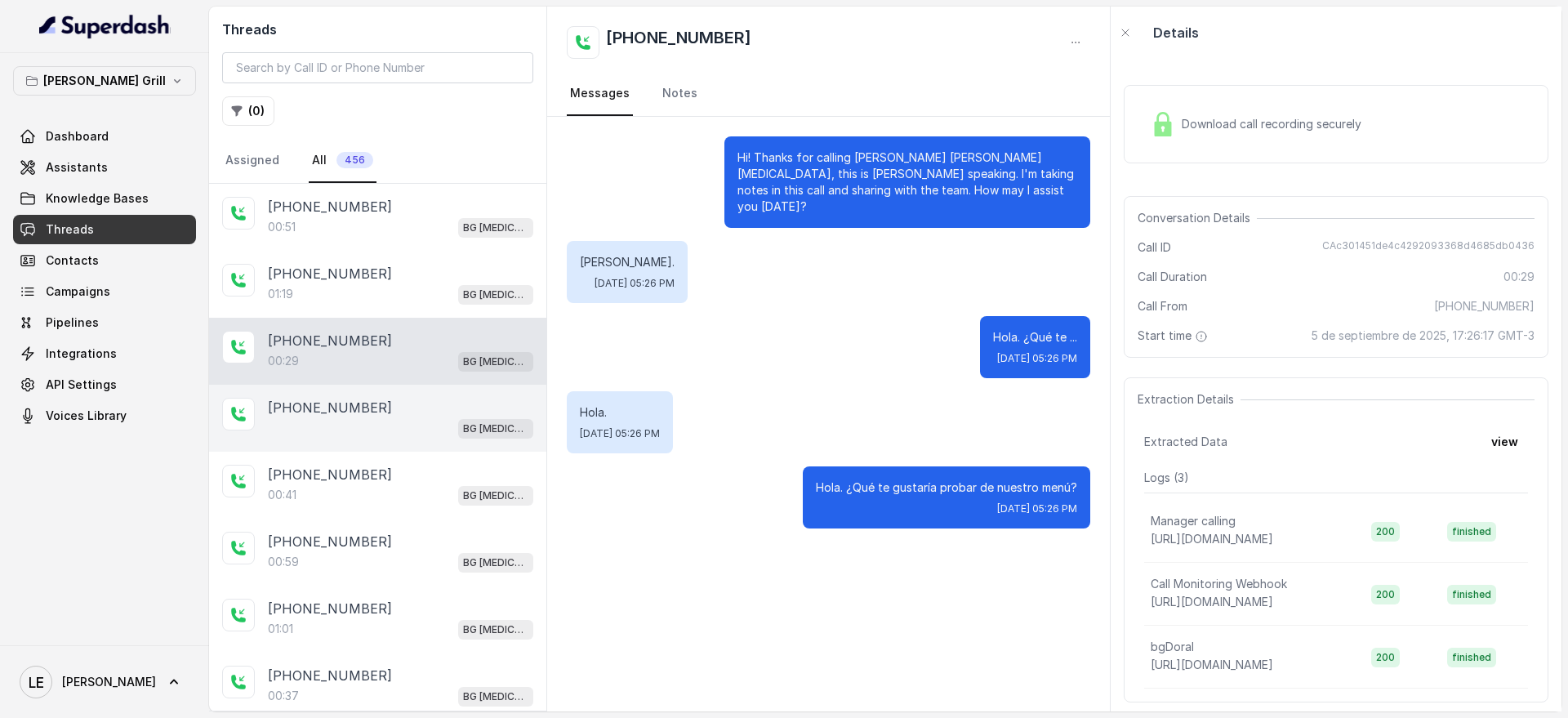
click at [416, 423] on div "BG [MEDICAL_DATA]" at bounding box center [401, 428] width 266 height 21
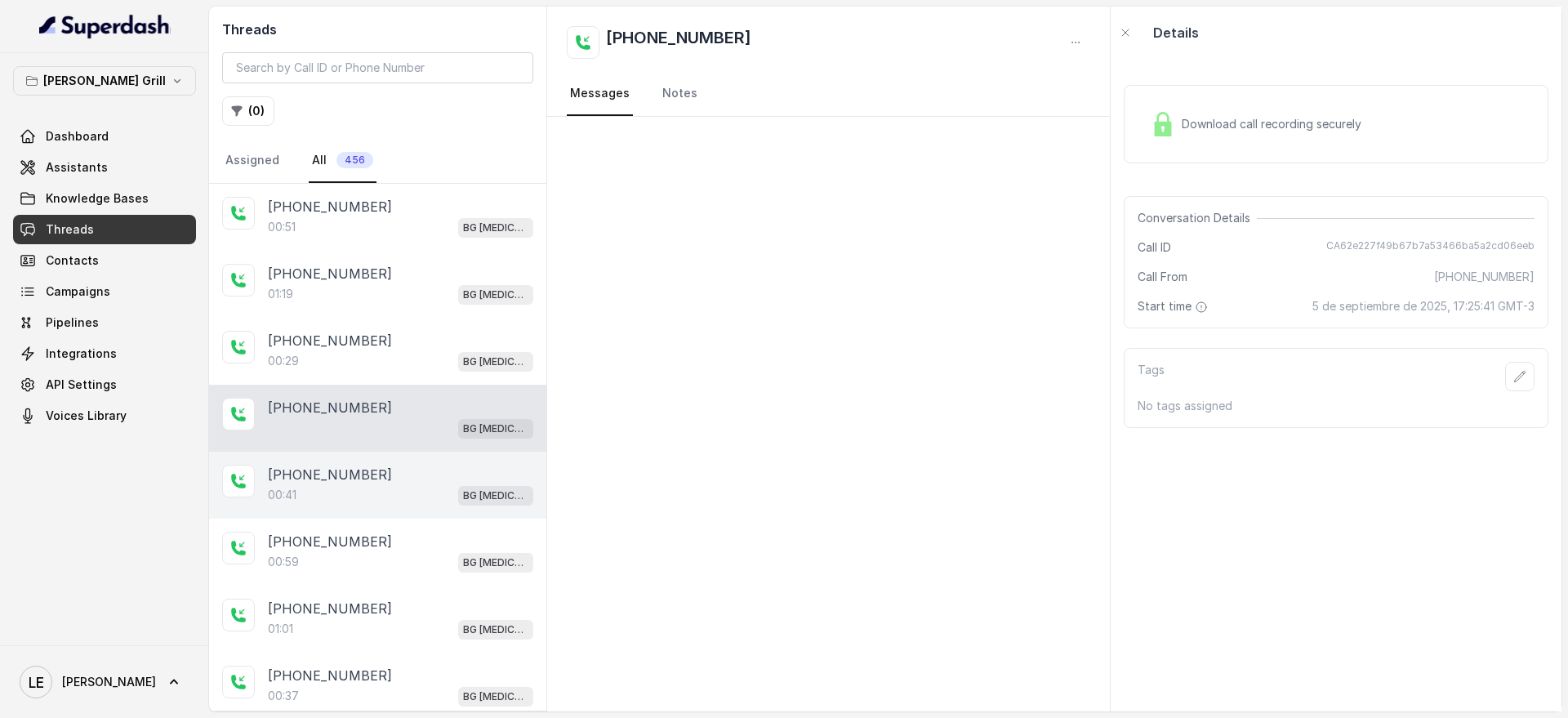
click at [436, 463] on div "[PHONE_NUMBER]:41 BG [MEDICAL_DATA]" at bounding box center [377, 484] width 338 height 67
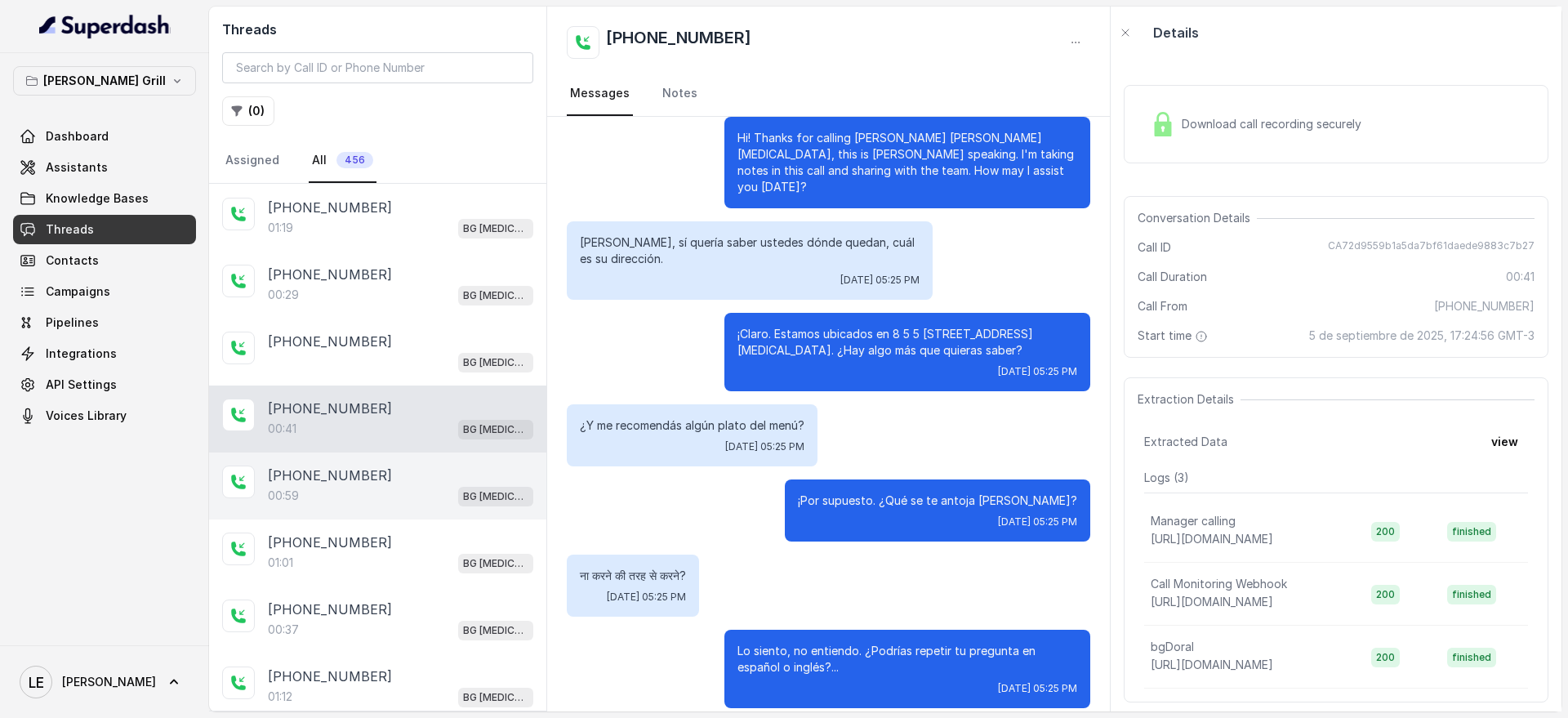
scroll to position [102, 0]
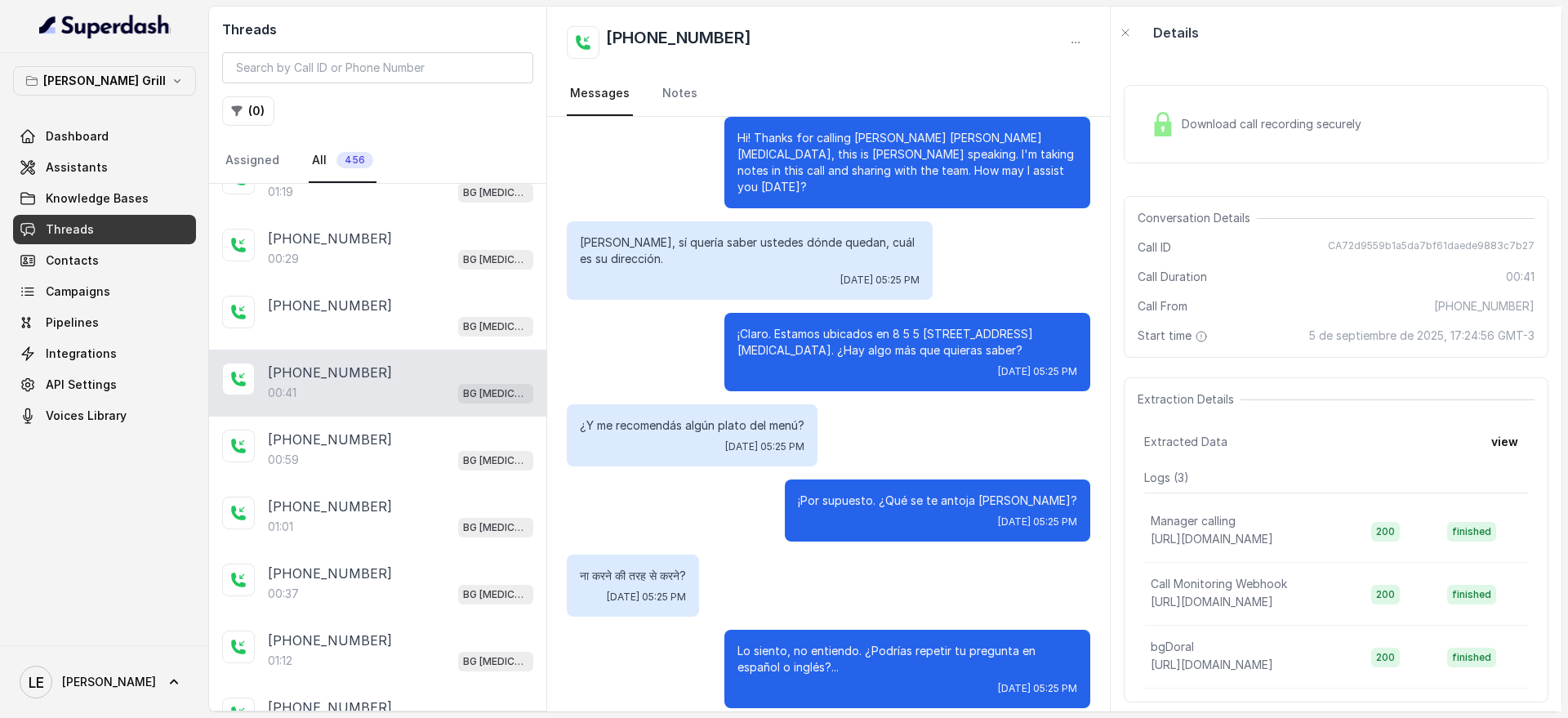
click at [408, 438] on div "[PHONE_NUMBER]" at bounding box center [401, 440] width 266 height 20
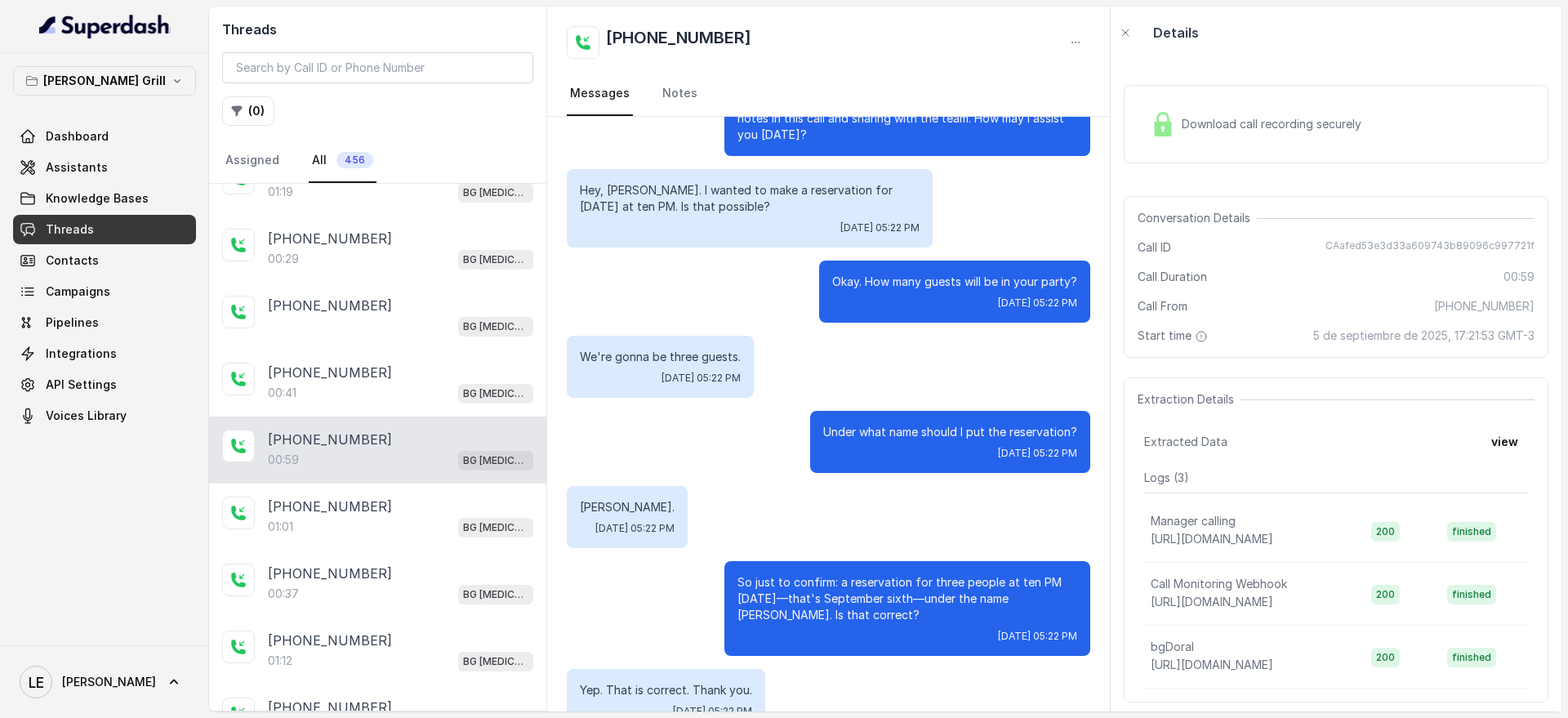
scroll to position [204, 0]
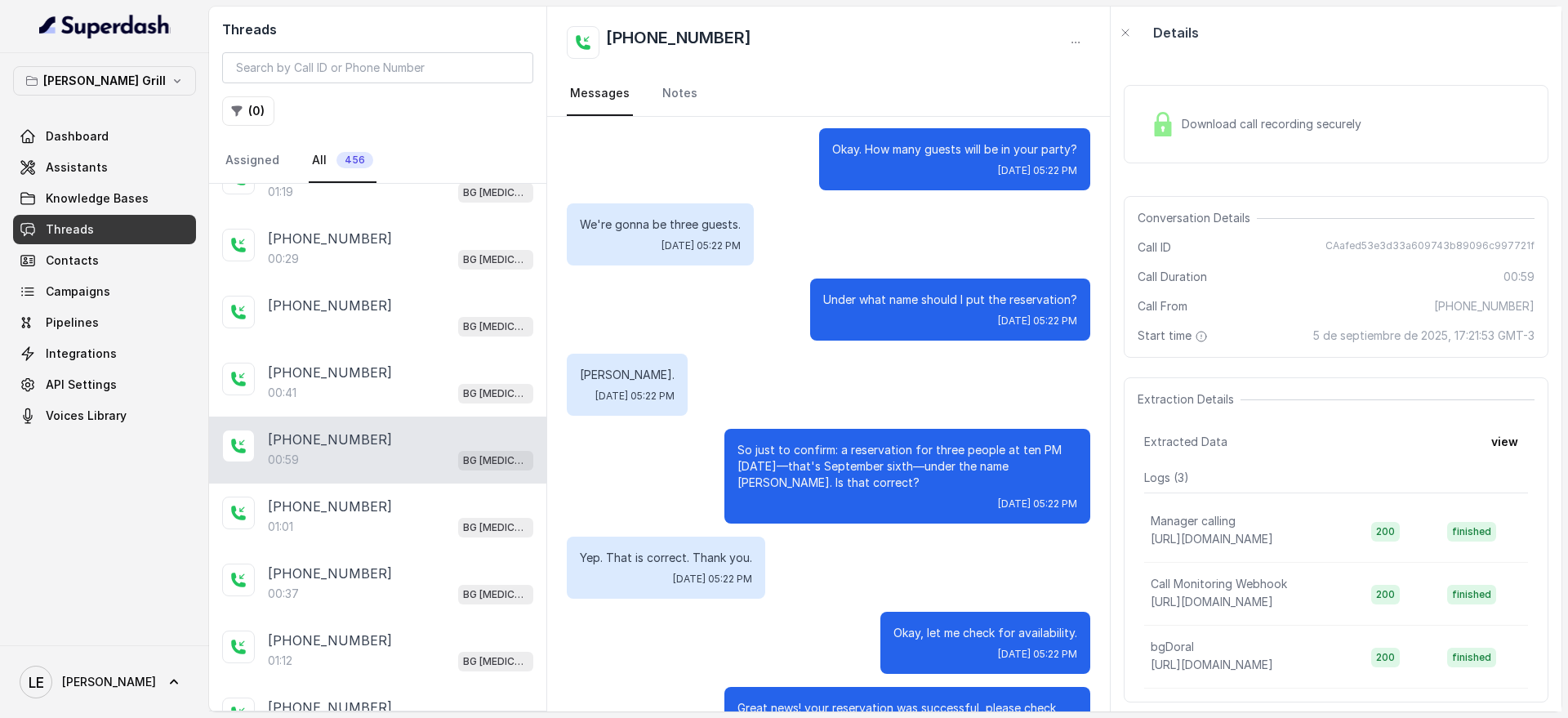
click at [1391, 123] on div "Download call recording securely" at bounding box center [1336, 124] width 425 height 78
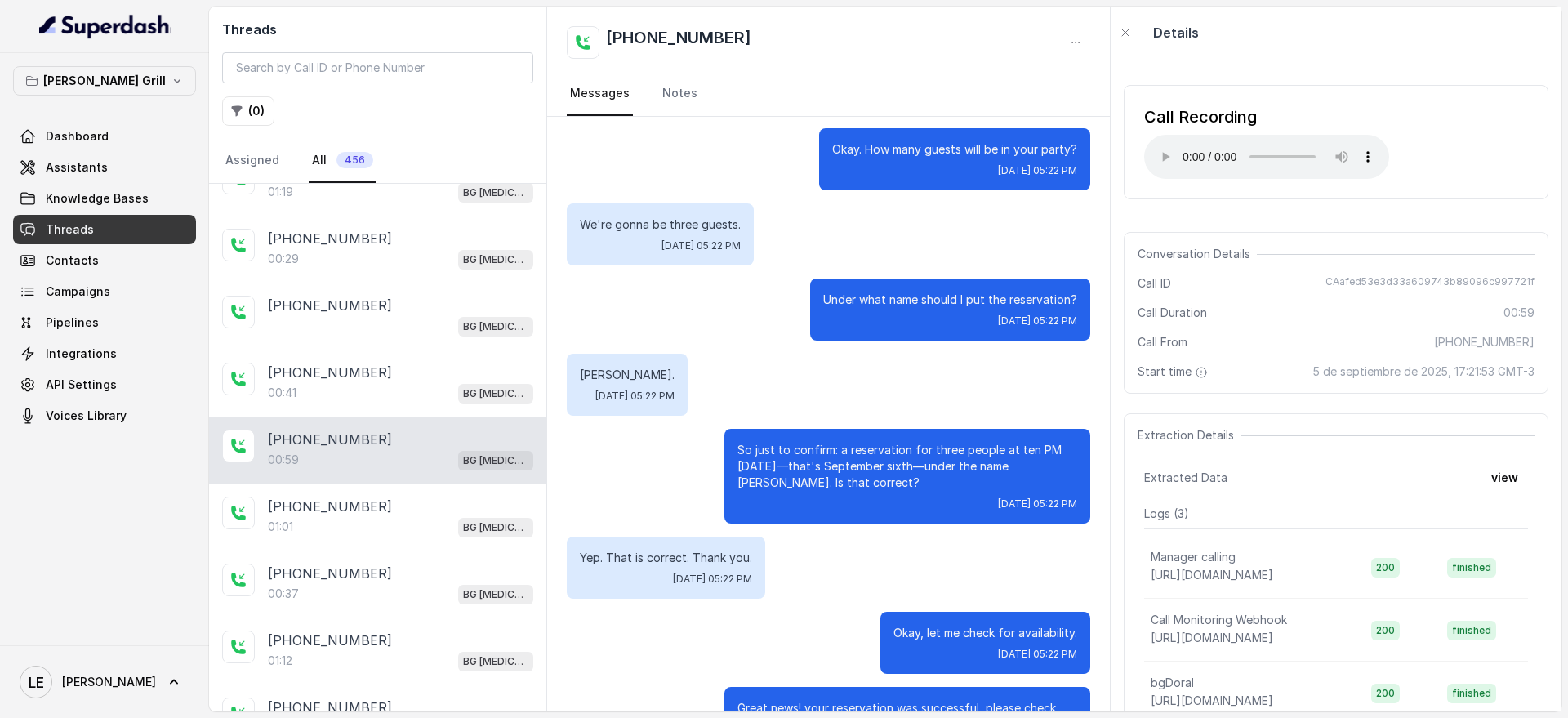
click at [998, 164] on span "[DATE] 05:22 PM" at bounding box center [1037, 171] width 79 height 13
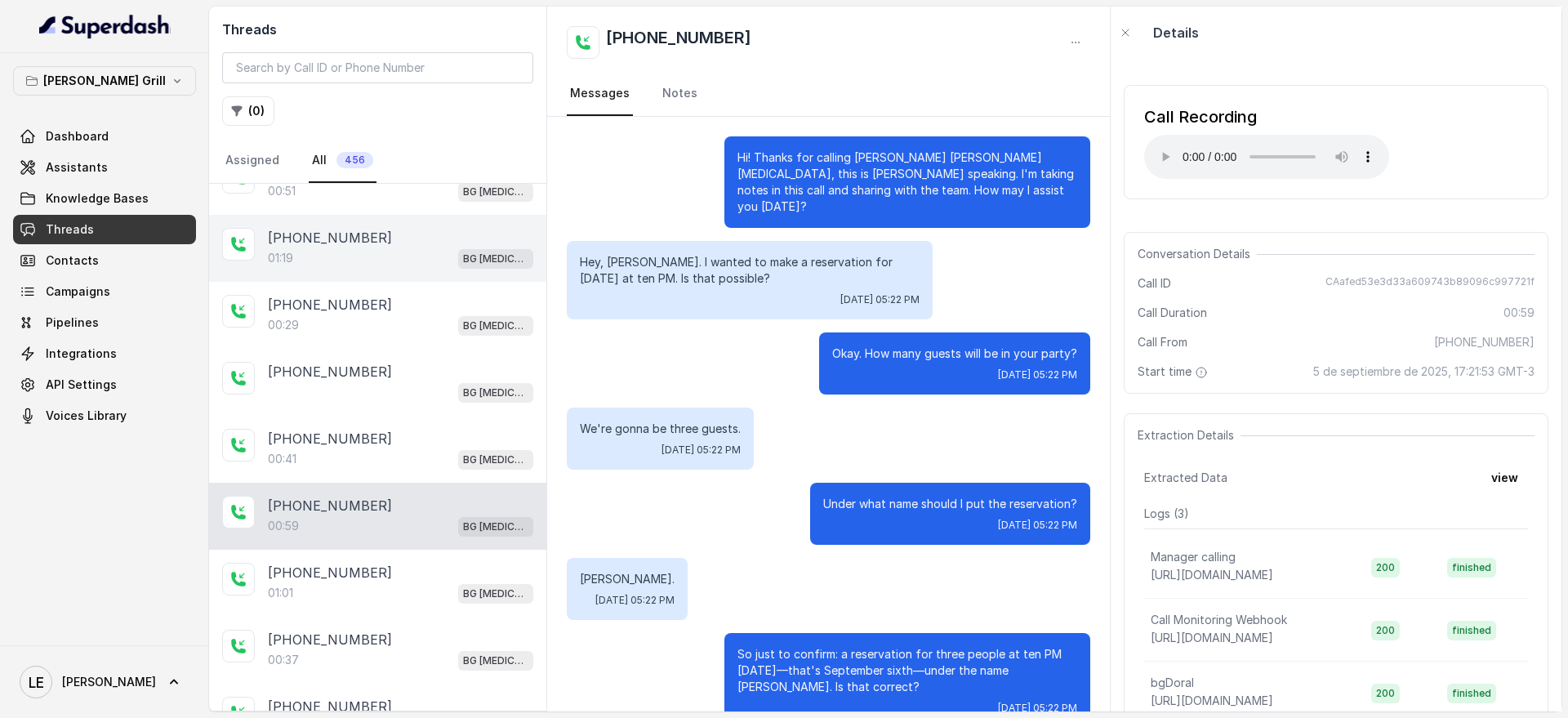
scroll to position [0, 0]
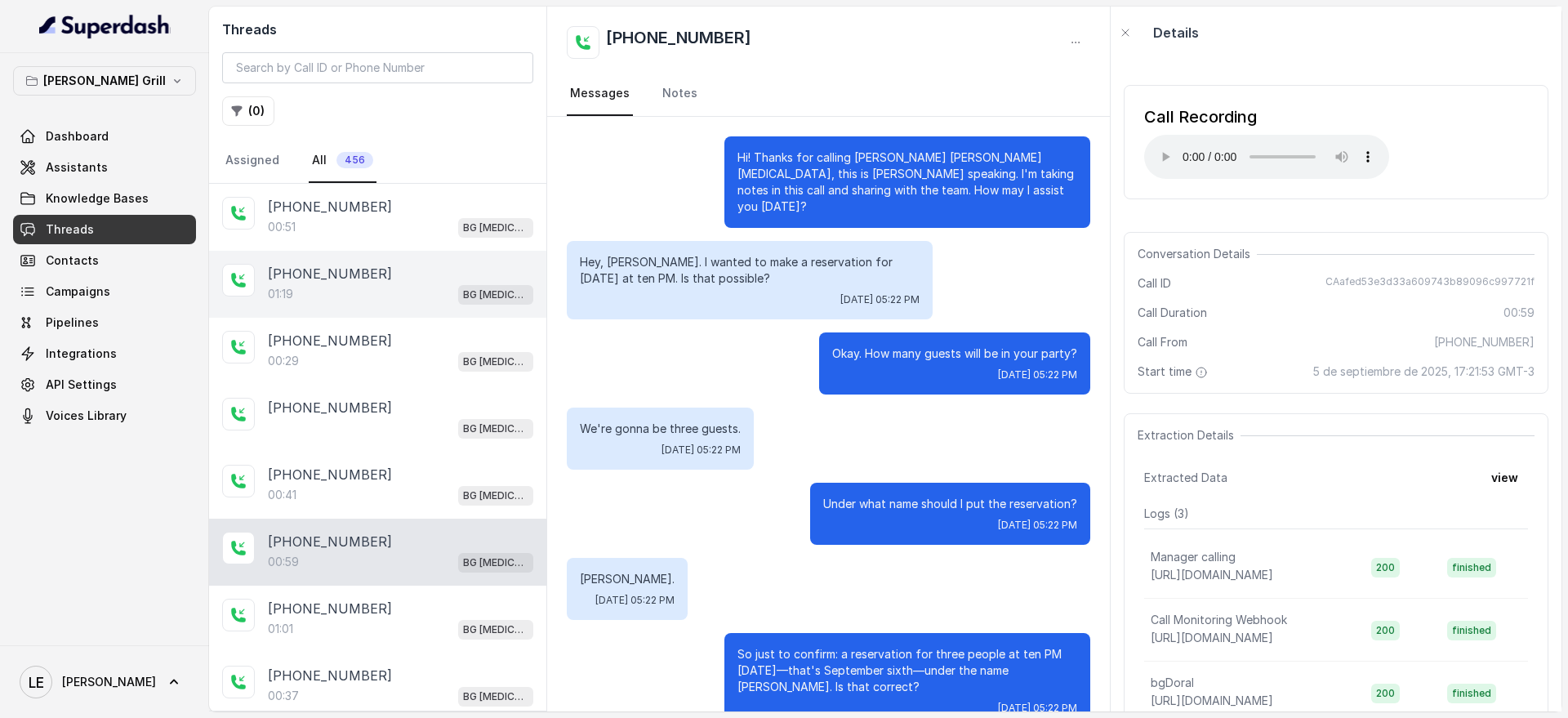
click at [424, 260] on div "[PHONE_NUMBER]:19 BG [MEDICAL_DATA]" at bounding box center [377, 284] width 338 height 67
